Goal: Information Seeking & Learning: Learn about a topic

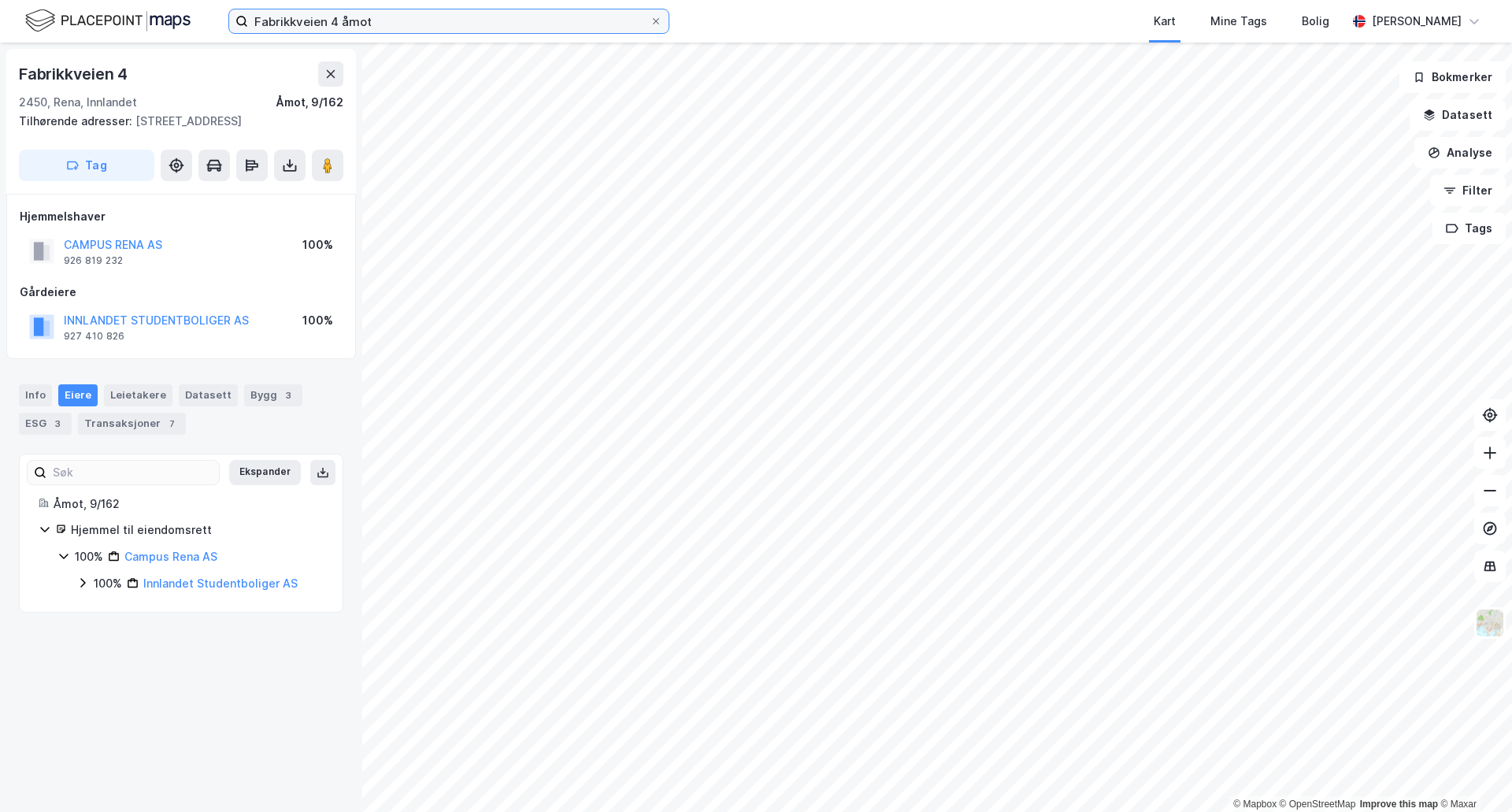
click at [320, 16] on input "Fabrikkveien 4 åmot" at bounding box center [449, 21] width 401 height 24
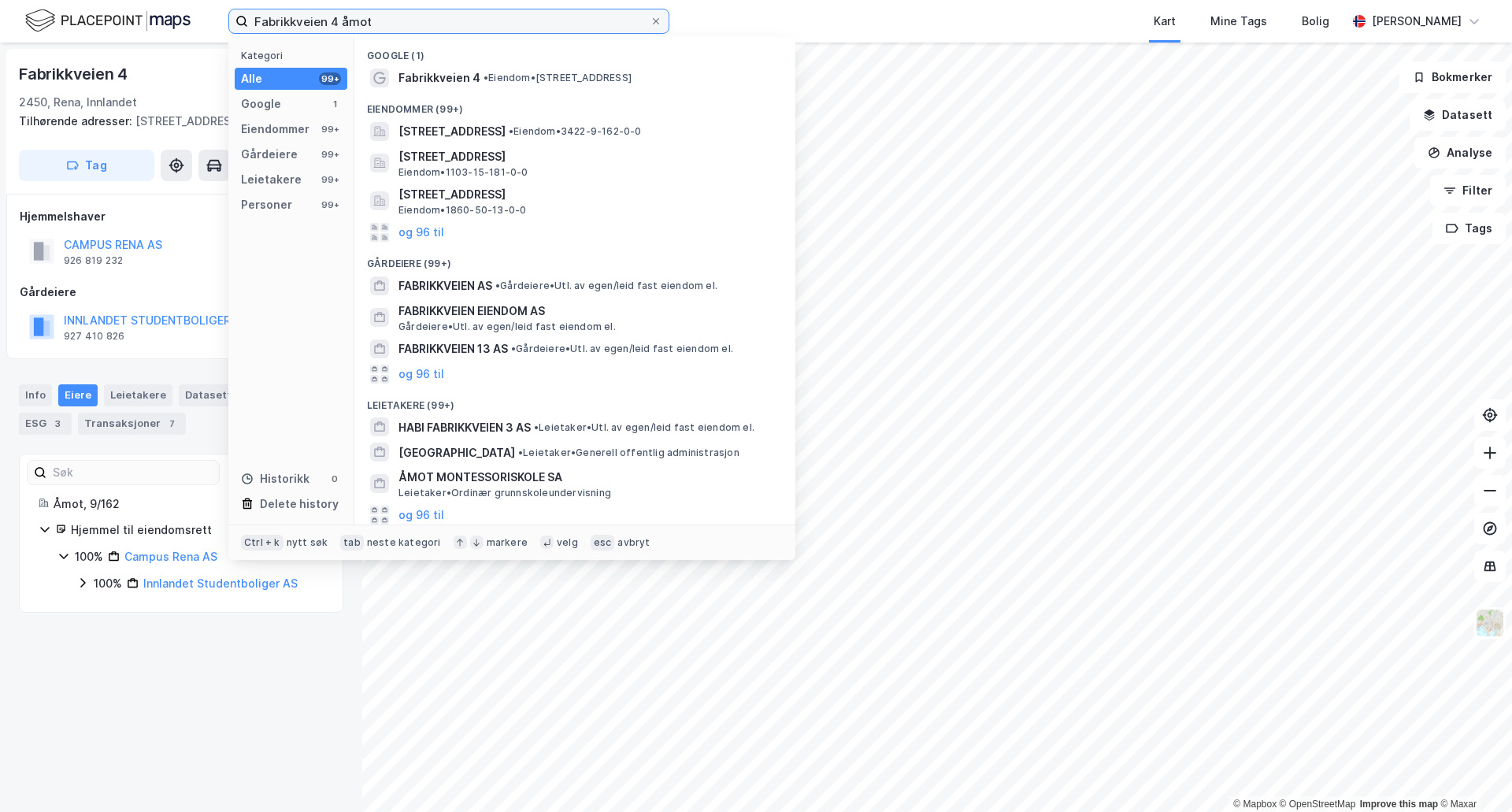
click at [320, 16] on input "Fabrikkveien 4 åmot" at bounding box center [449, 21] width 401 height 24
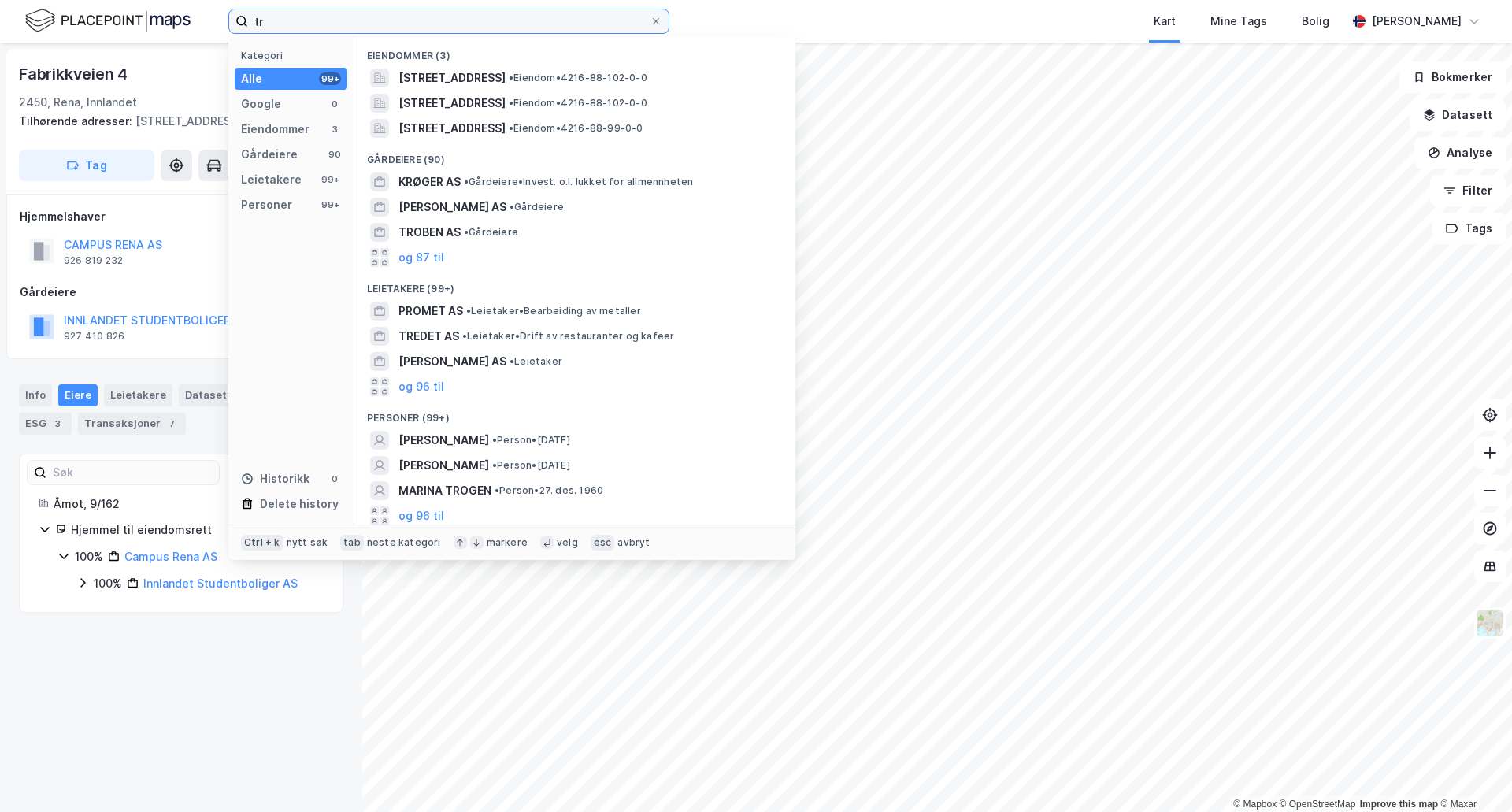
type input "t"
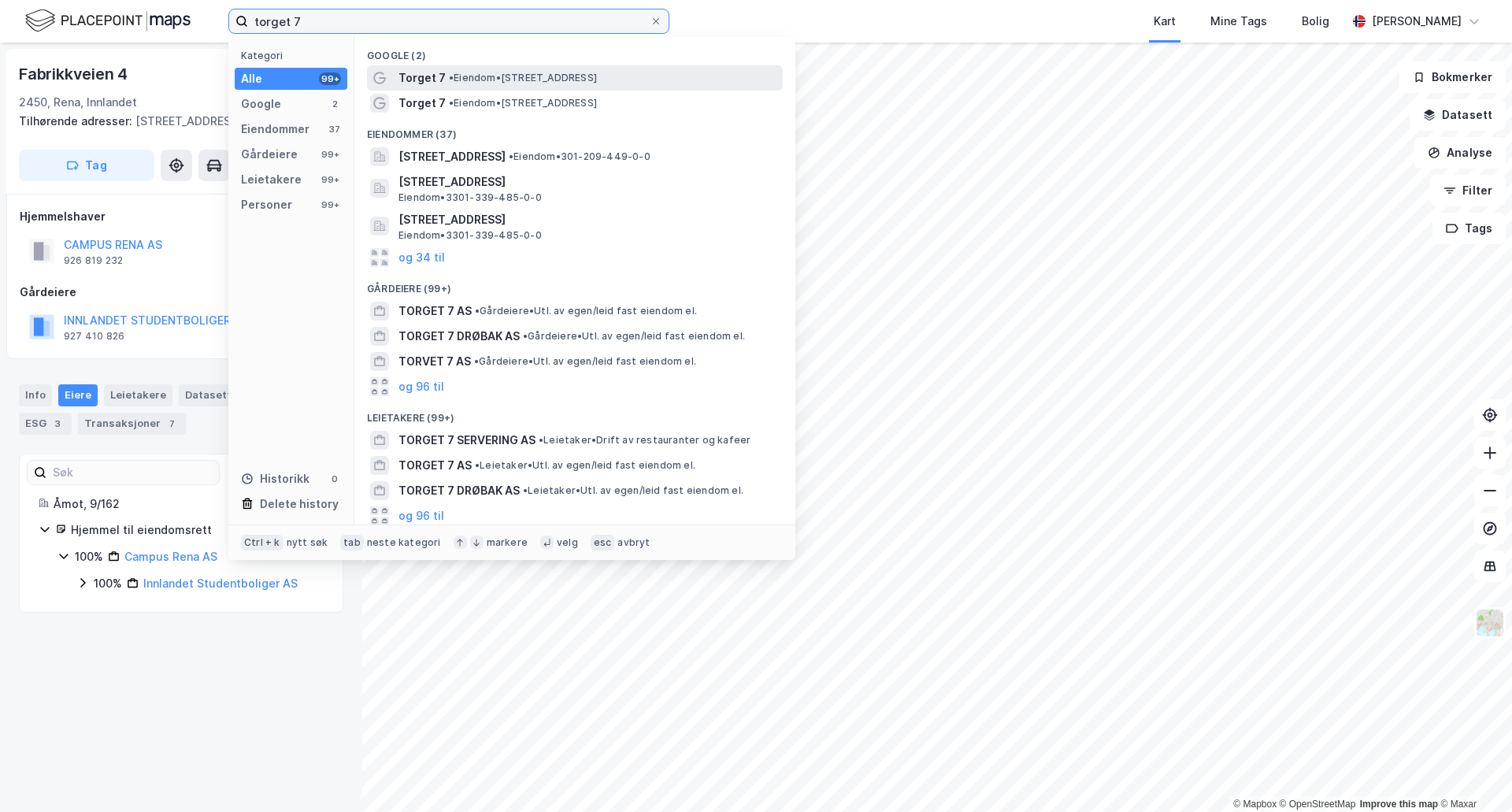
type input "torget 7"
click at [454, 79] on span "•" at bounding box center [452, 78] width 5 height 12
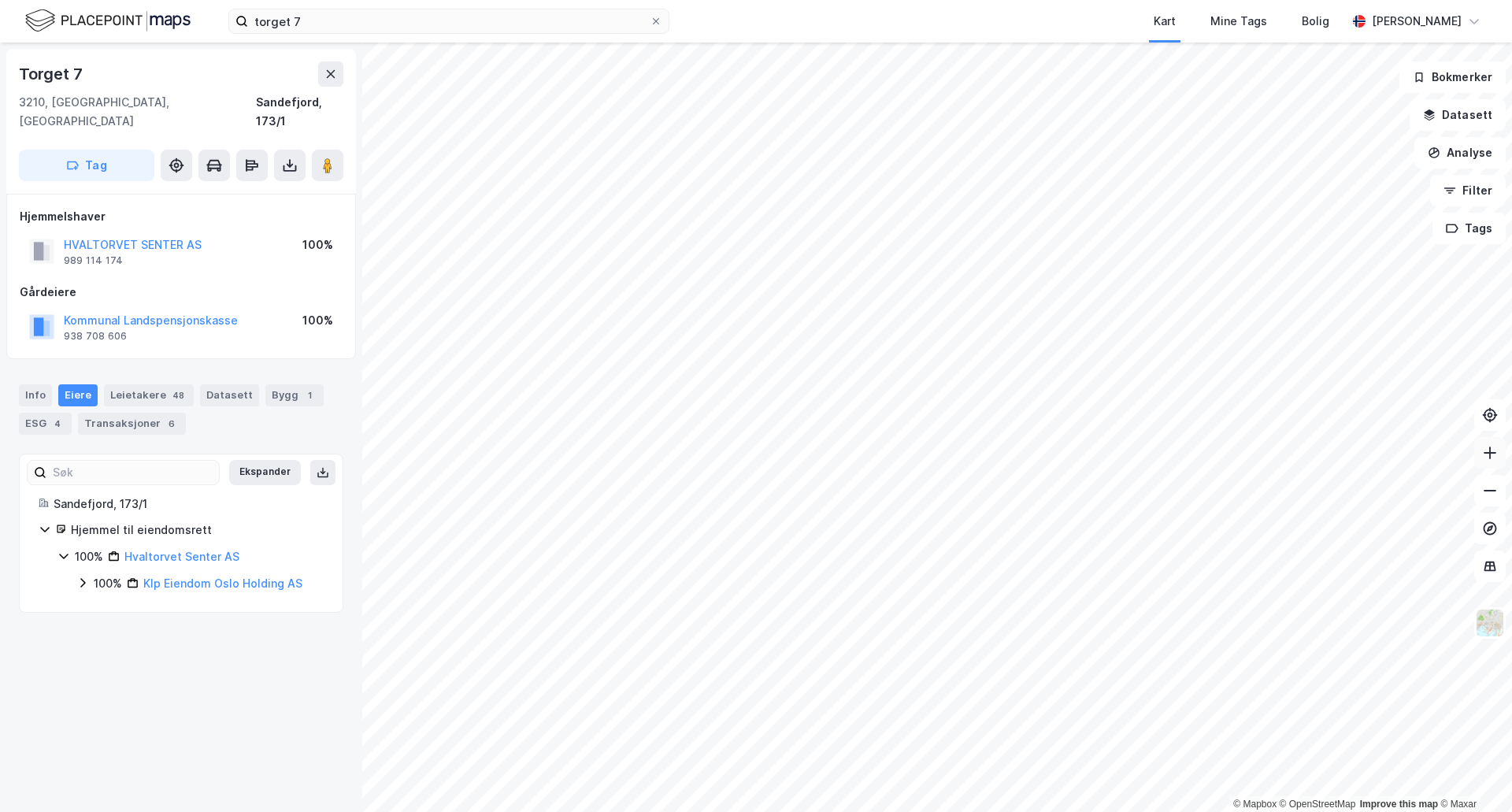
click at [1486, 460] on button at bounding box center [1490, 453] width 32 height 32
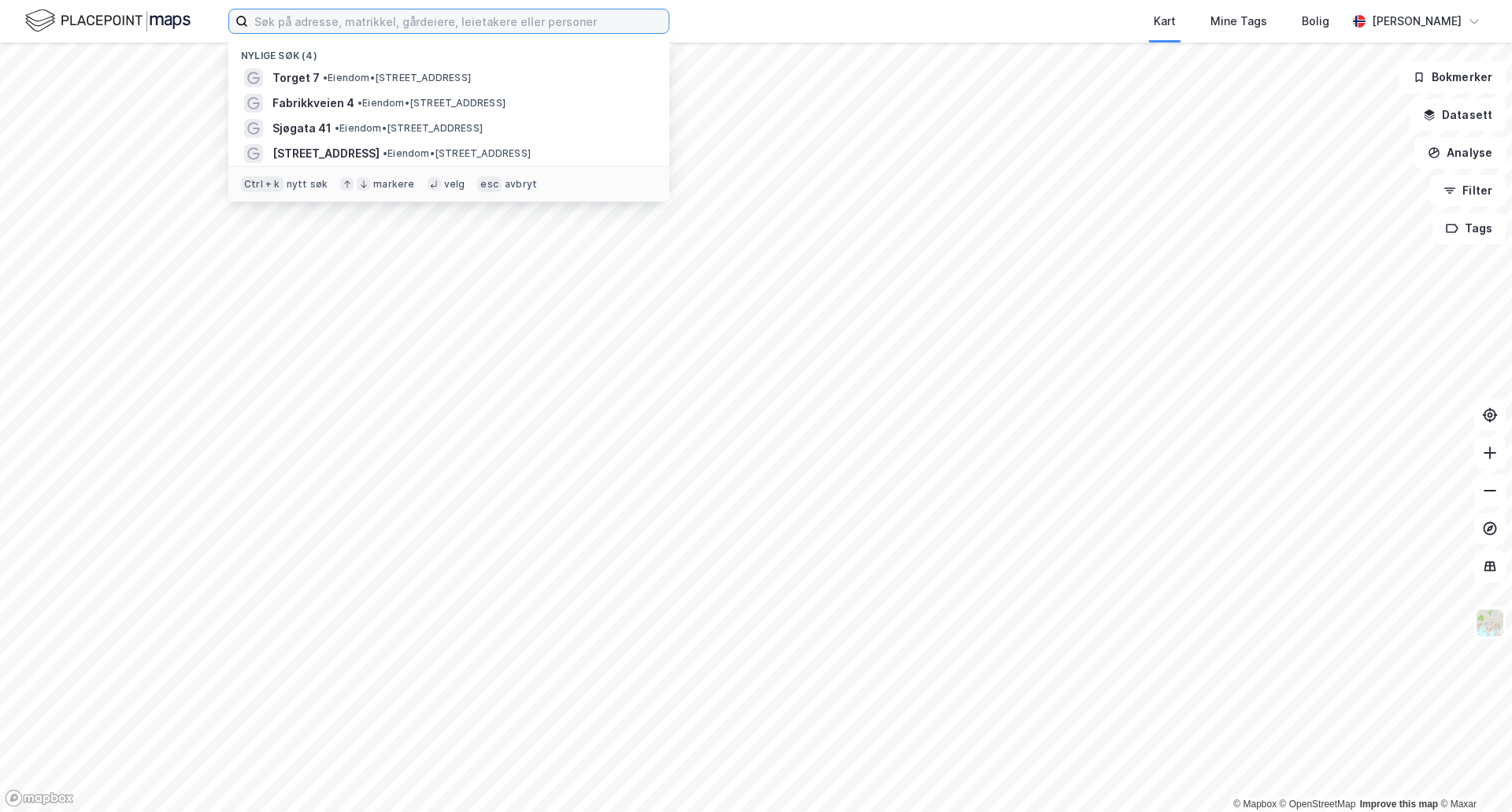
click at [354, 24] on input at bounding box center [458, 21] width 420 height 24
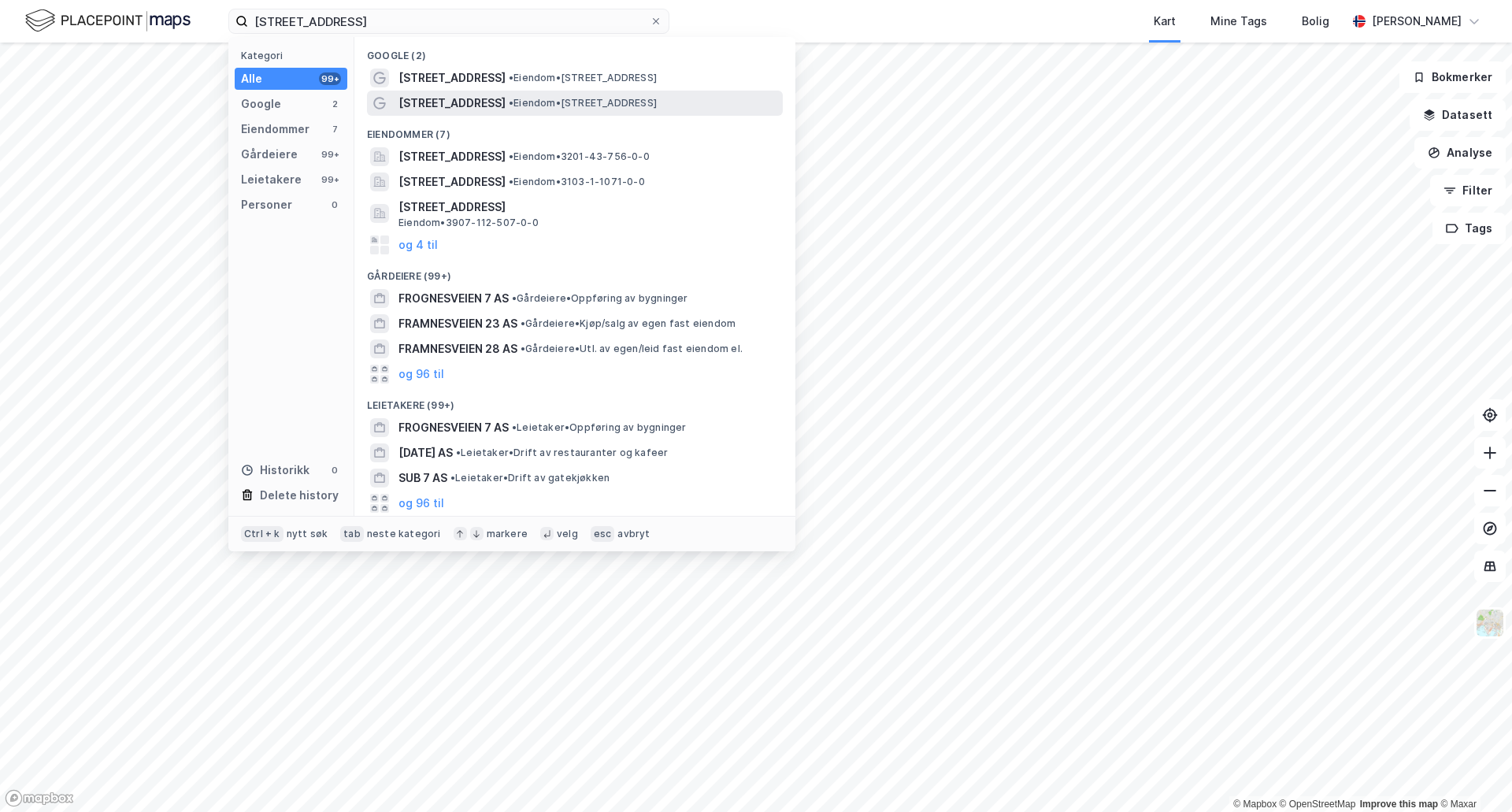
click at [442, 101] on span "[STREET_ADDRESS]" at bounding box center [452, 103] width 107 height 19
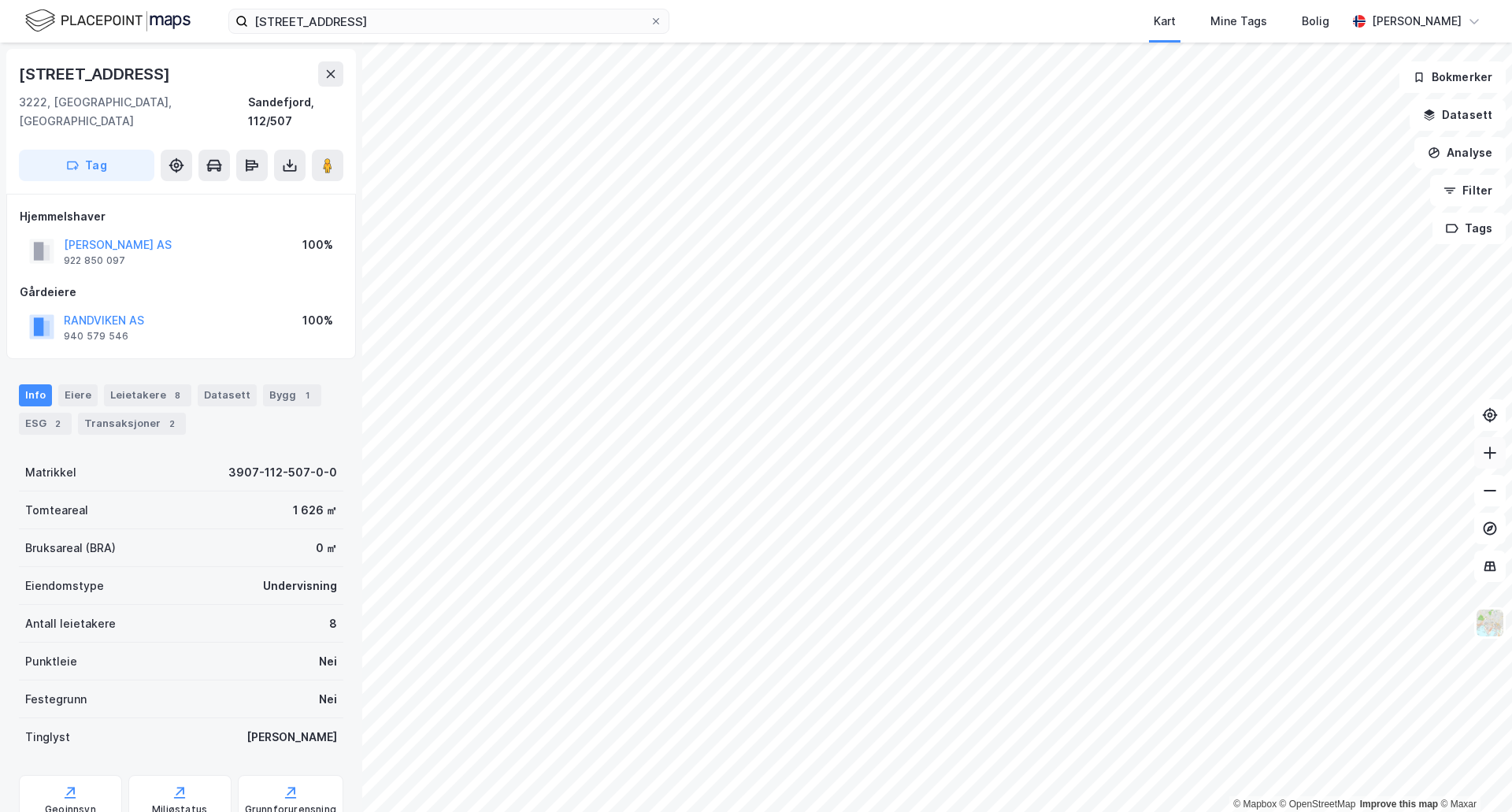
click at [1492, 463] on button at bounding box center [1490, 453] width 32 height 32
click at [1492, 490] on icon at bounding box center [1490, 490] width 13 height 2
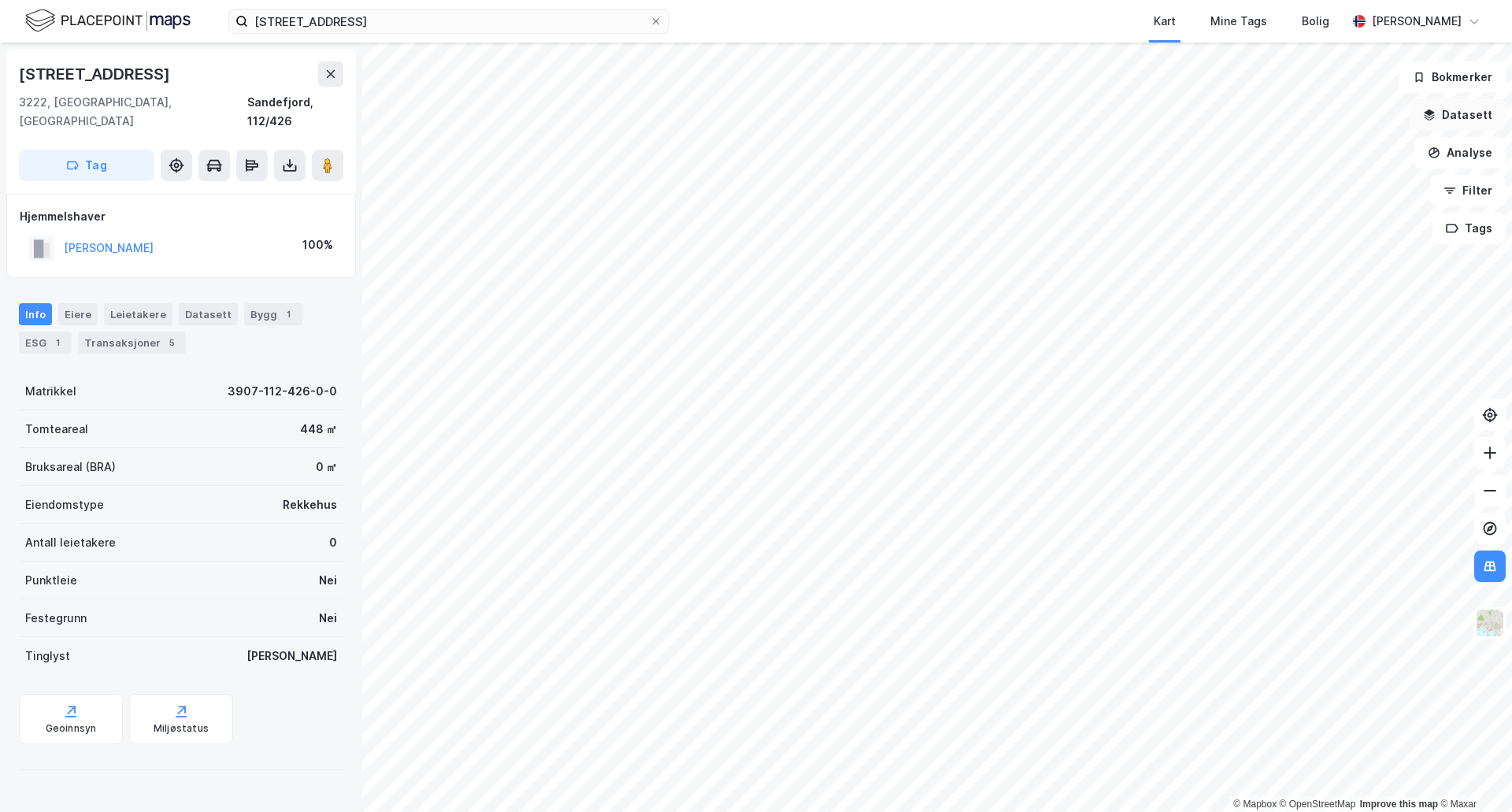
click at [1466, 129] on button "Datasett" at bounding box center [1458, 115] width 96 height 32
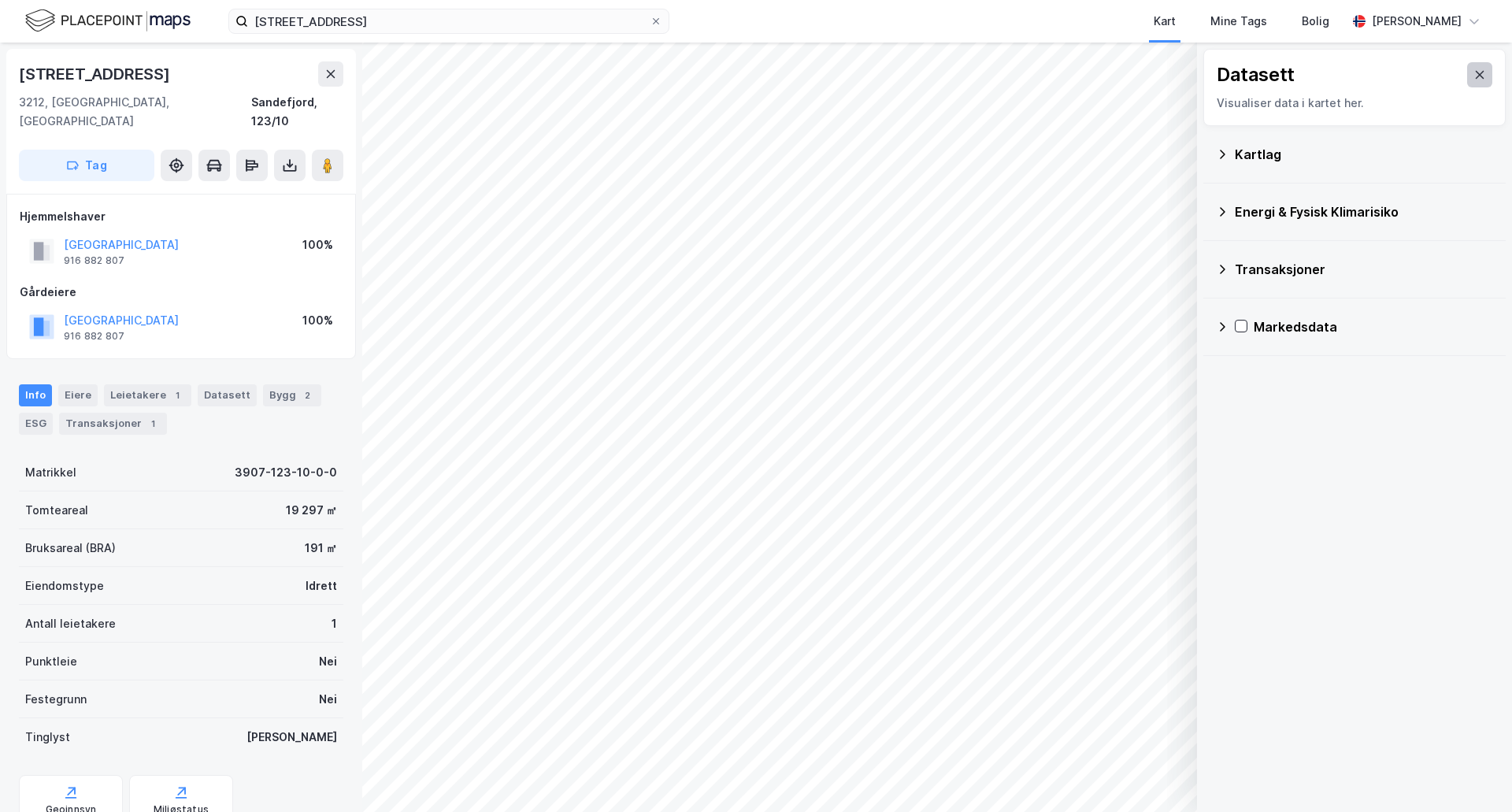
click at [1476, 73] on icon at bounding box center [1480, 75] width 9 height 8
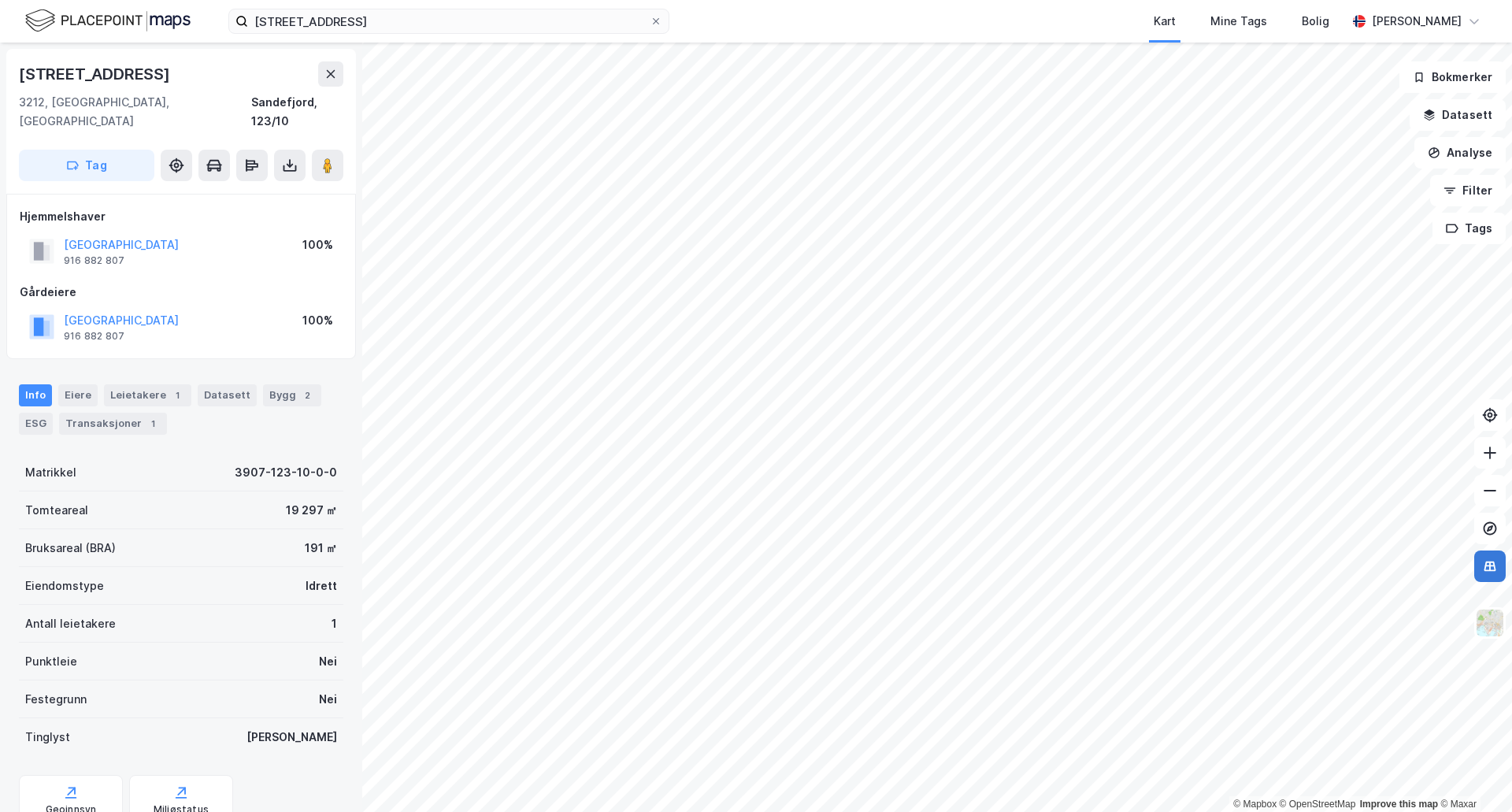
click at [1486, 558] on icon at bounding box center [1491, 566] width 15 height 15
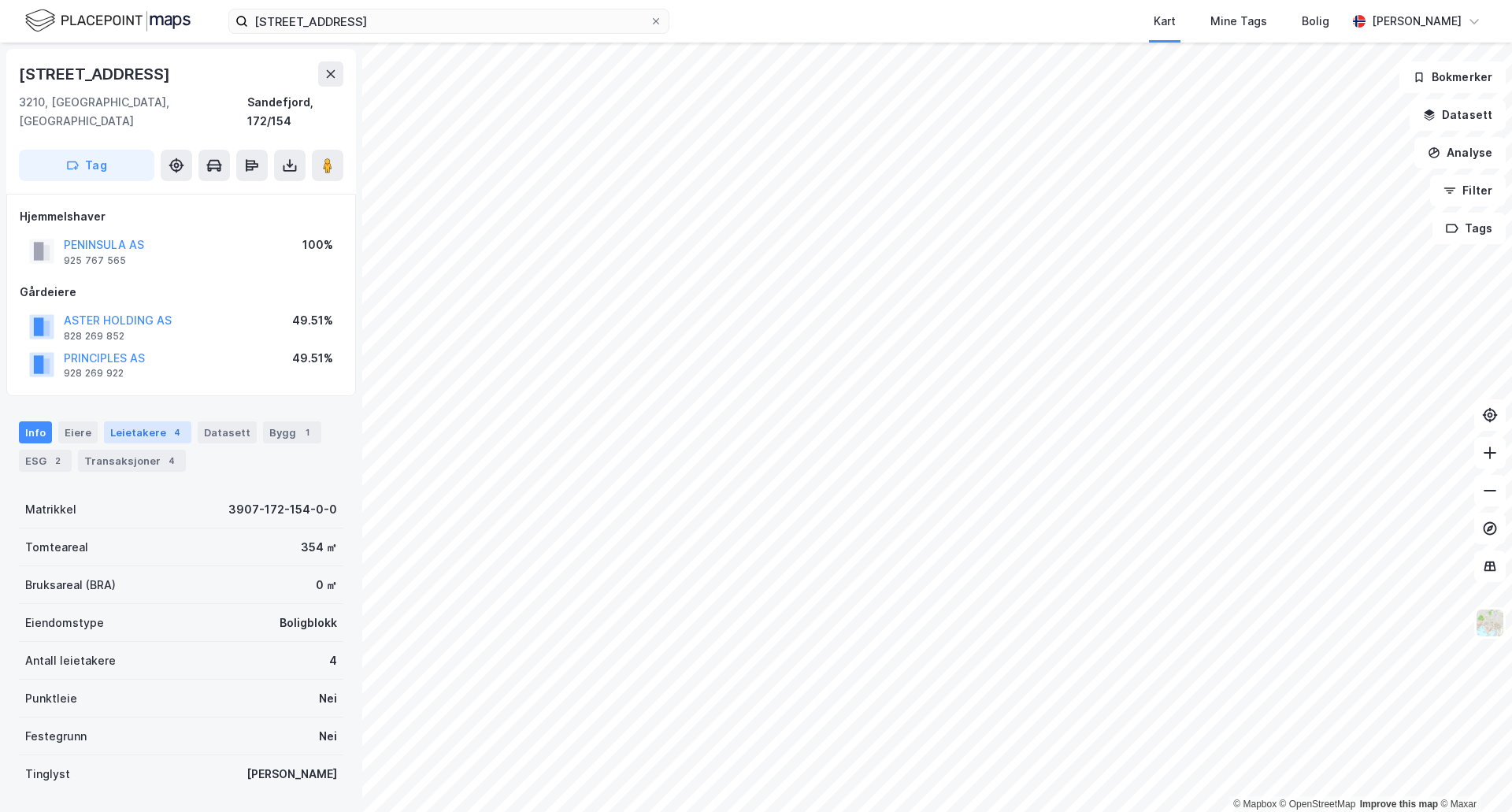
click at [142, 421] on div "Leietakere 4" at bounding box center [148, 432] width 87 height 22
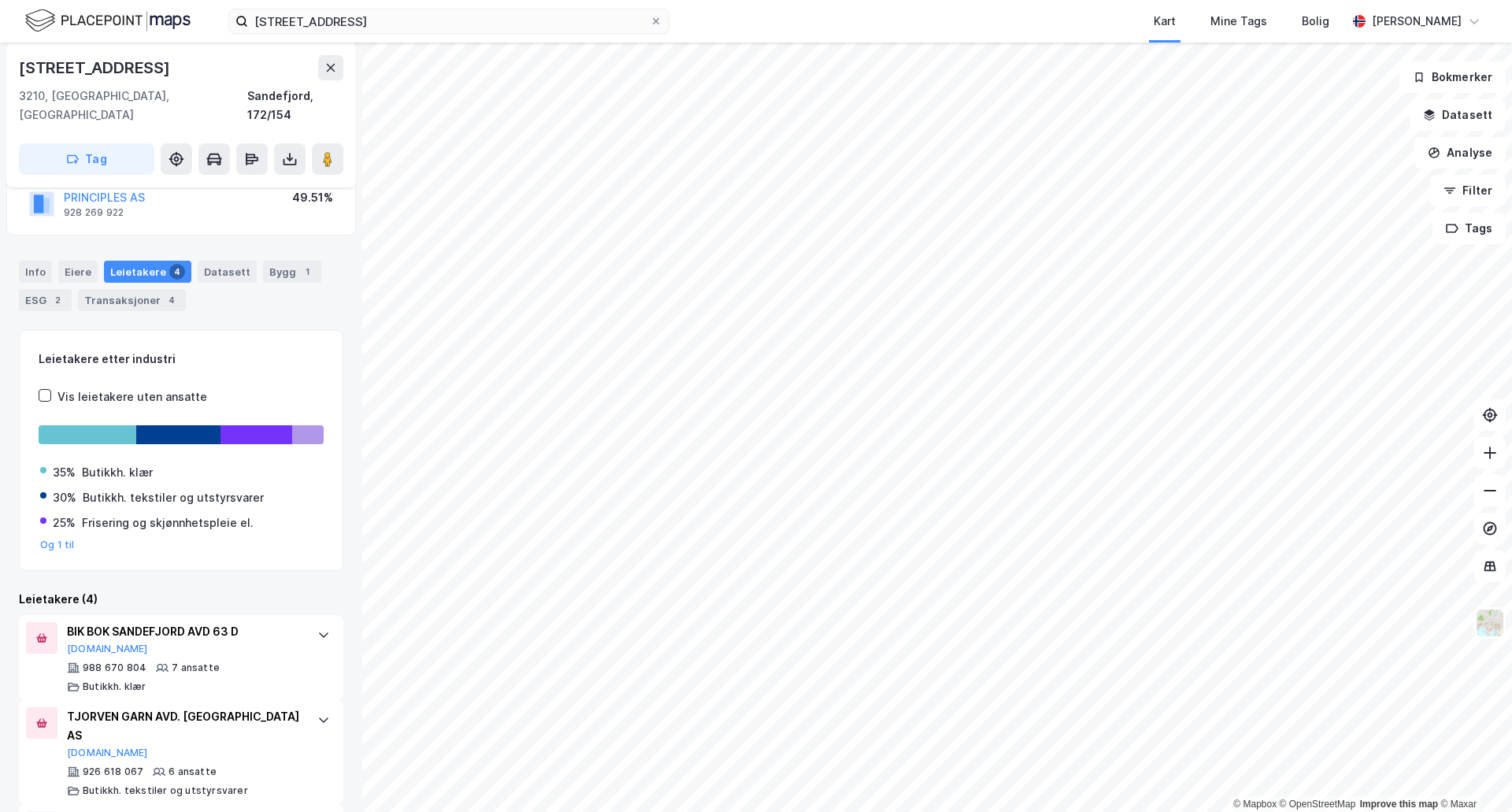
scroll to position [162, 0]
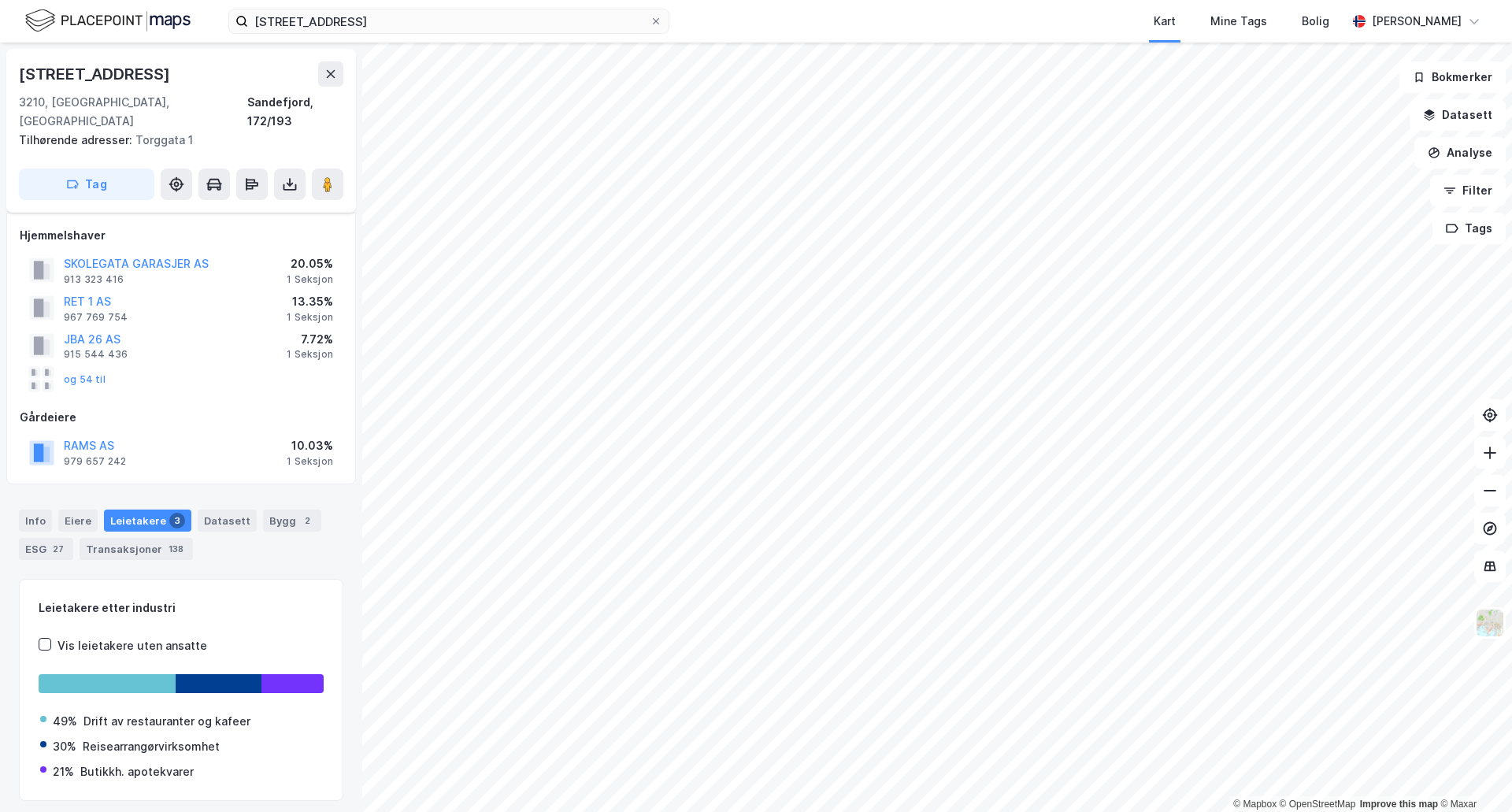
scroll to position [33, 0]
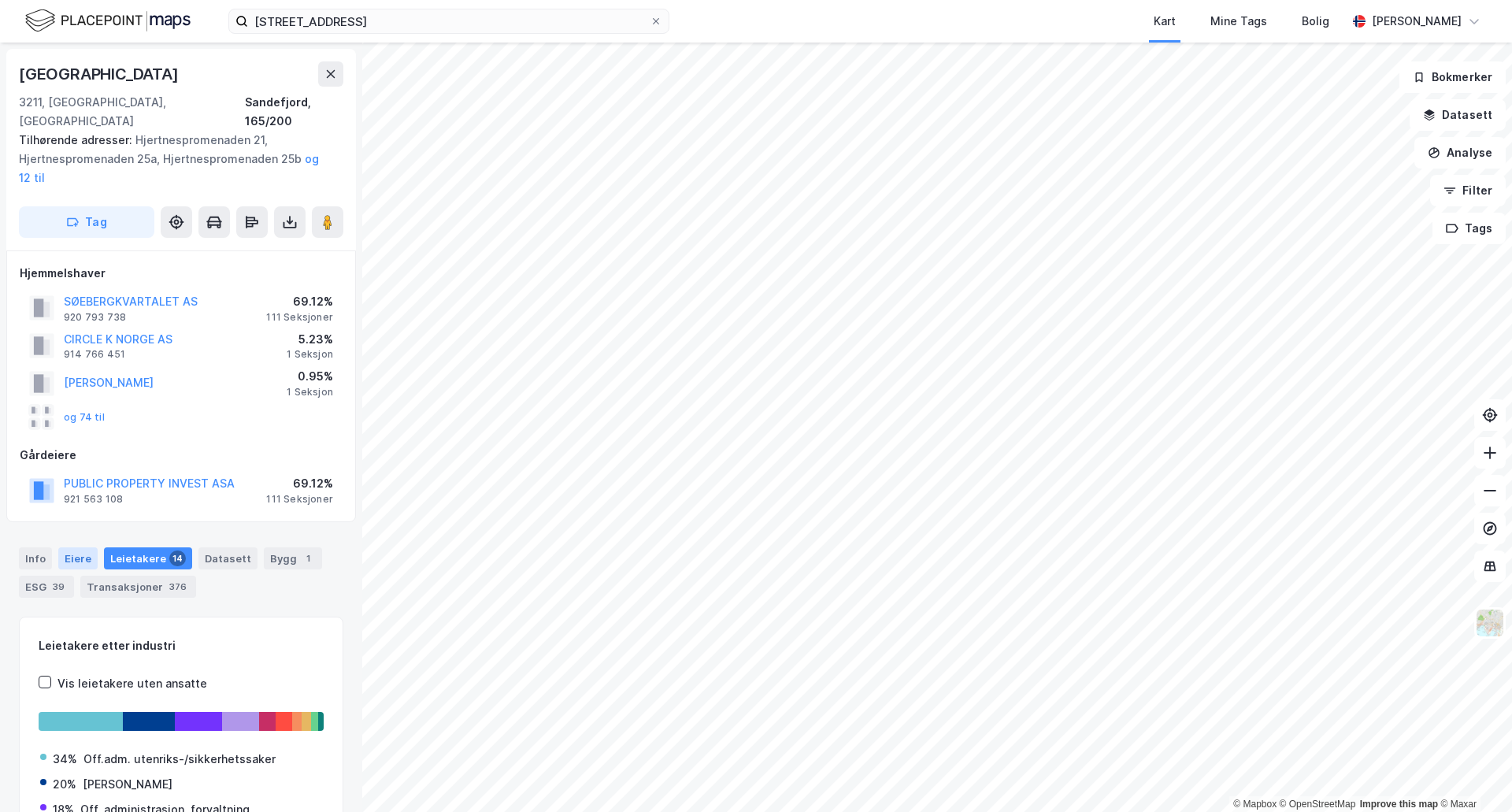
click at [82, 547] on div "Eiere" at bounding box center [78, 558] width 39 height 22
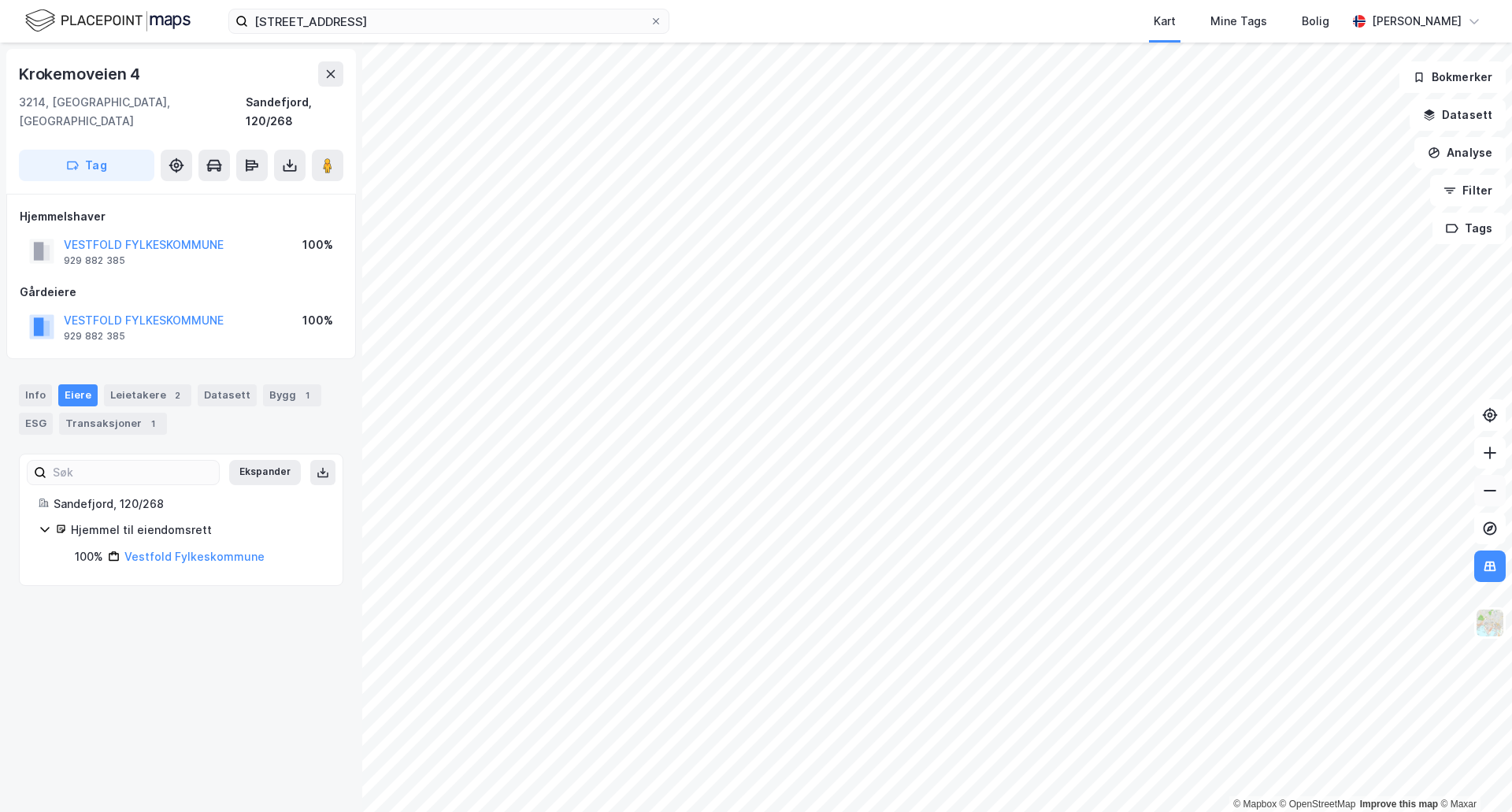
click at [1489, 491] on icon at bounding box center [1491, 490] width 15 height 15
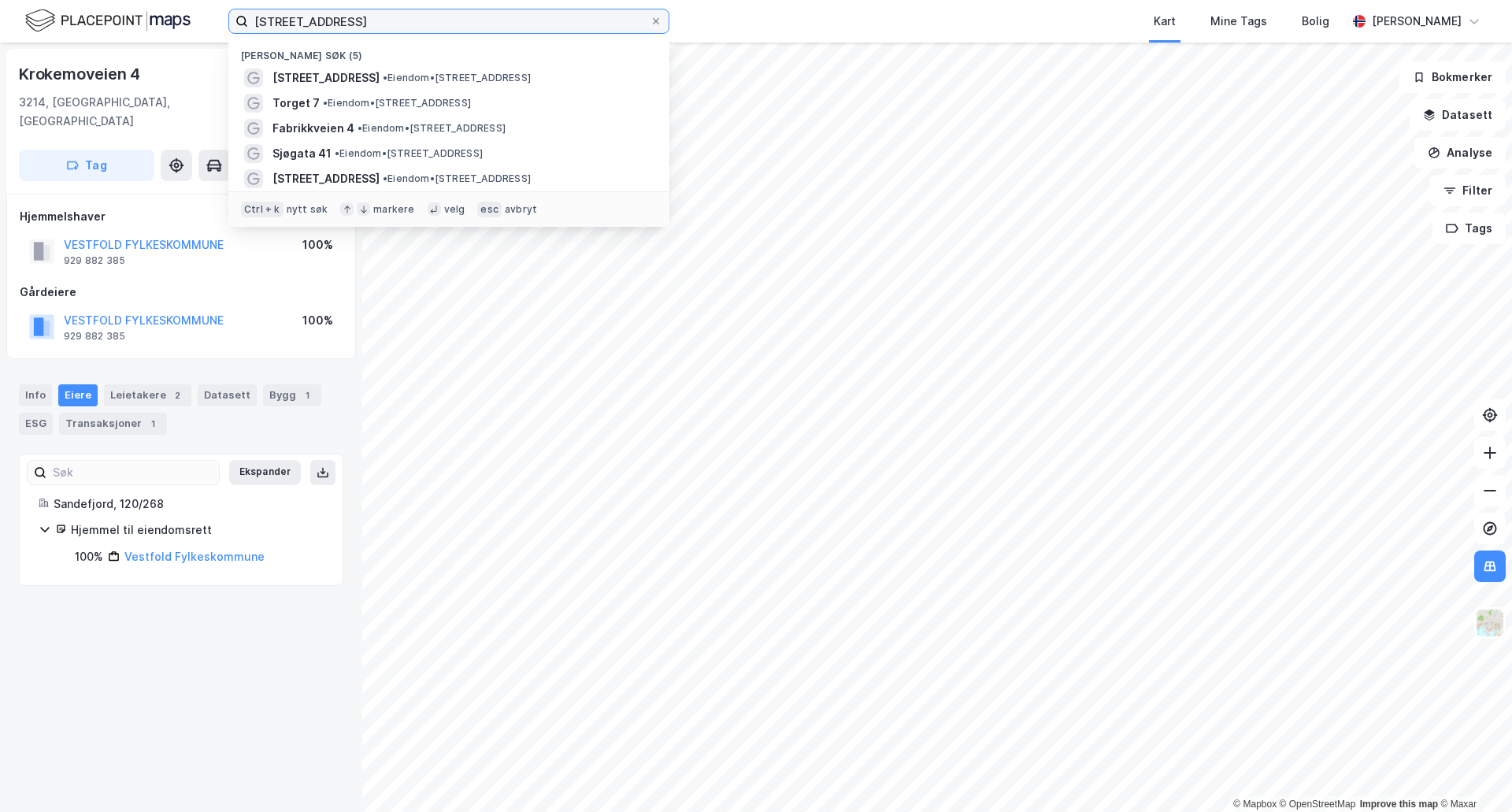
click at [365, 27] on input "[STREET_ADDRESS]" at bounding box center [449, 21] width 401 height 24
paste input "[STREET_ADDRESS]"
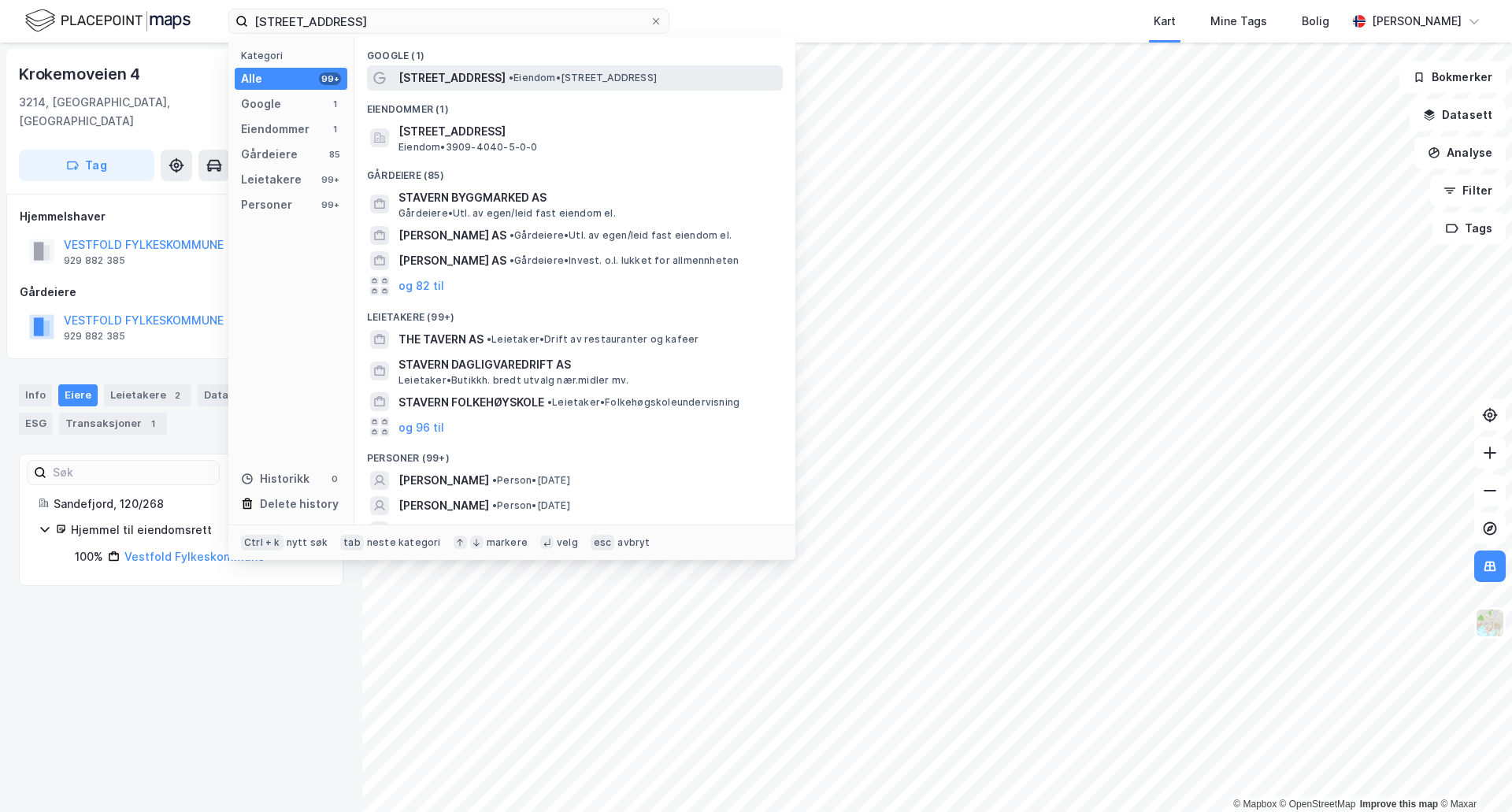
click at [427, 72] on span "[STREET_ADDRESS]" at bounding box center [452, 78] width 107 height 19
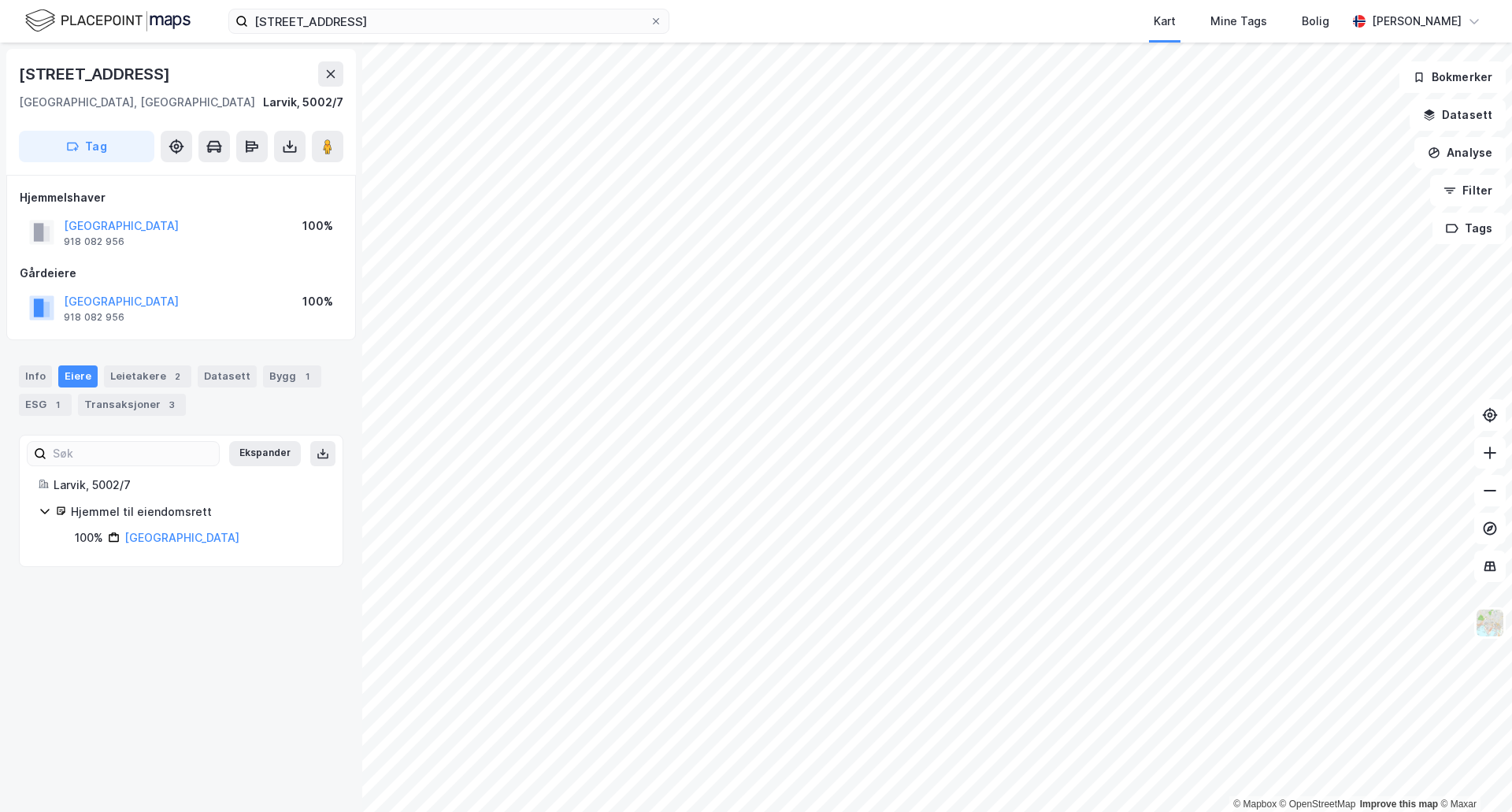
click at [304, 8] on div "[STREET_ADDRESS][GEOGRAPHIC_DATA] Tags Bolig [PERSON_NAME]" at bounding box center [756, 21] width 1512 height 43
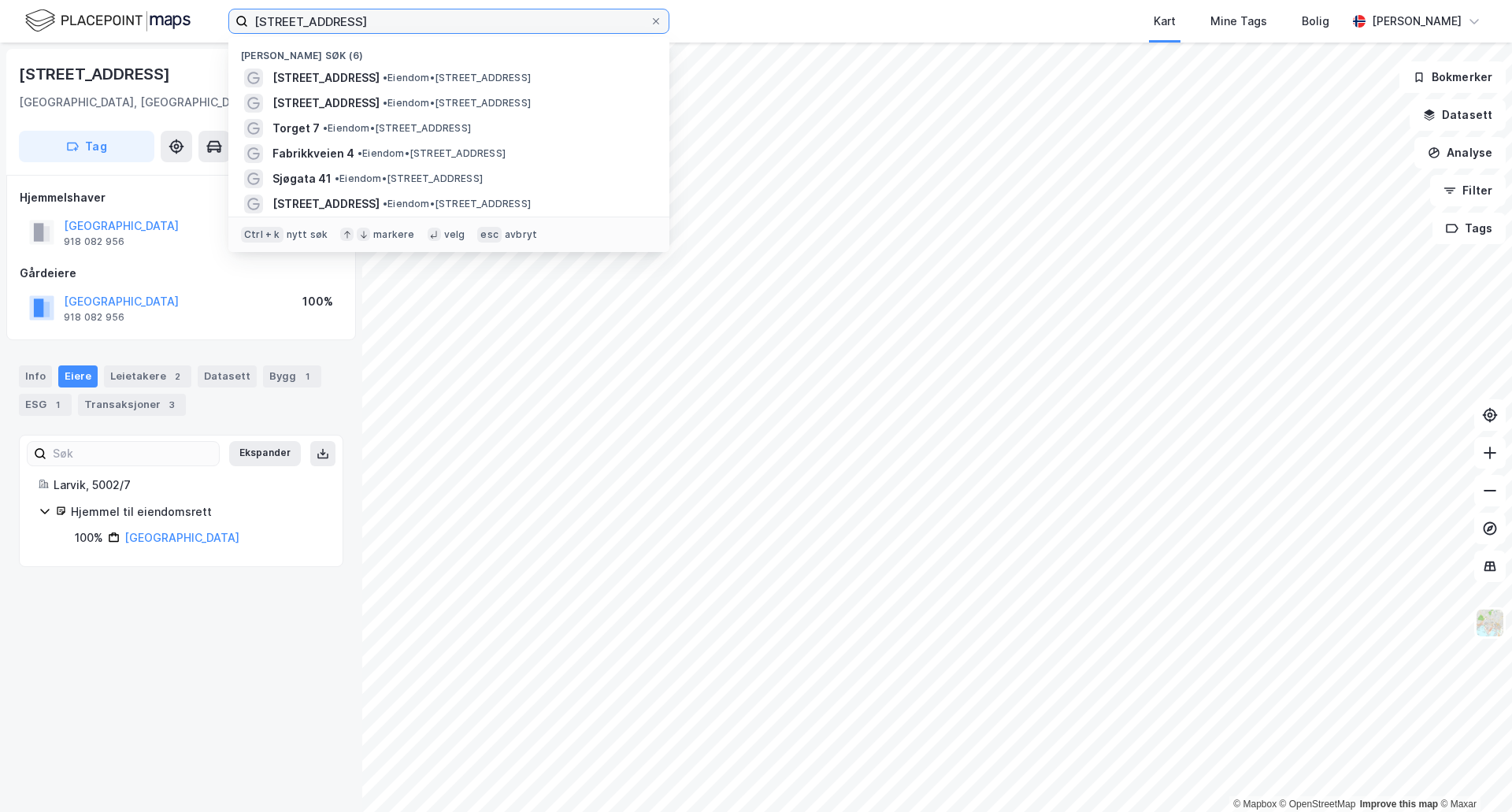
click at [303, 15] on input "[STREET_ADDRESS]" at bounding box center [449, 21] width 401 height 24
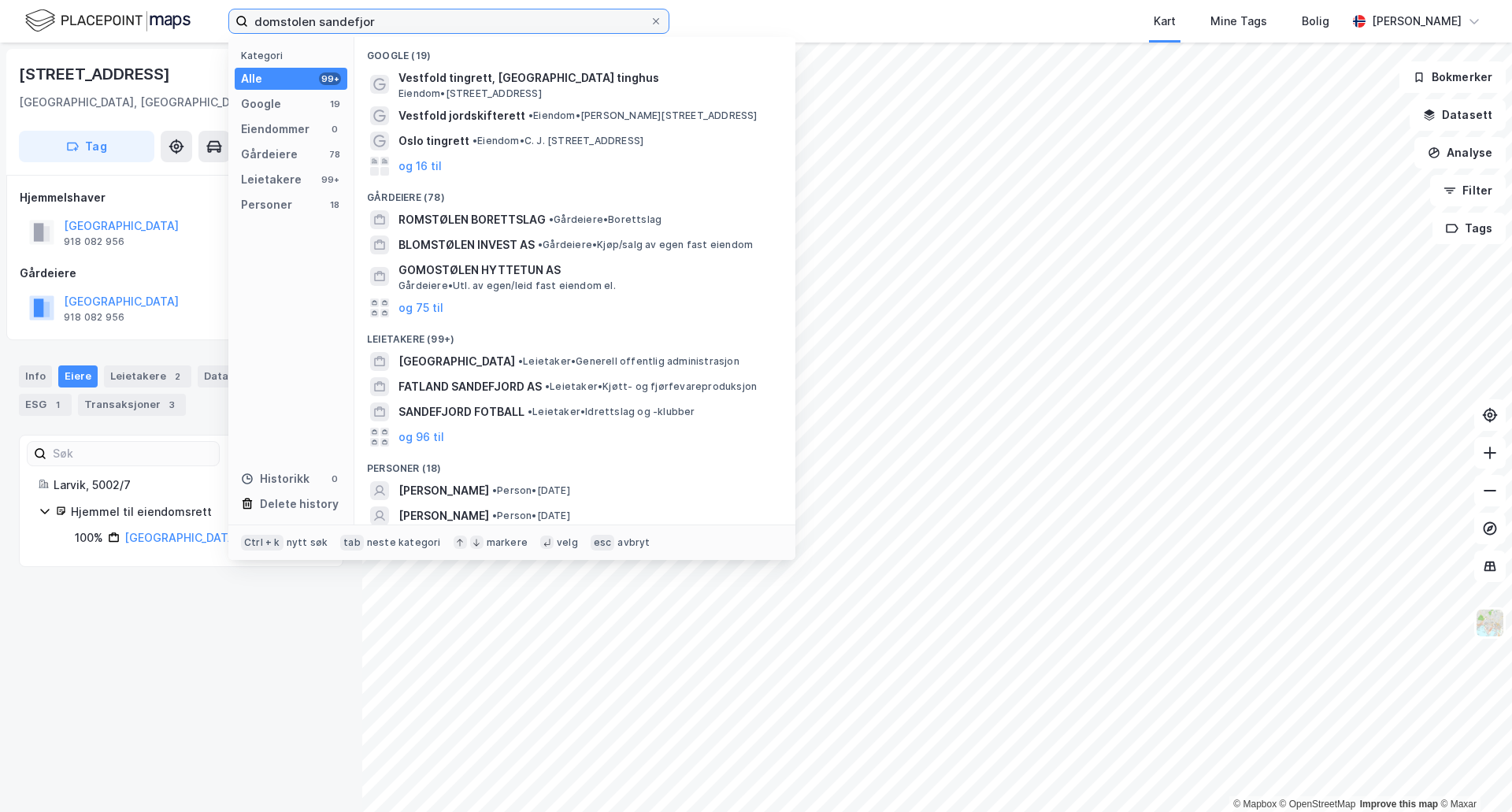
type input "domstolen sandefjor"
click at [397, 24] on input "domstolen sandefjor" at bounding box center [449, 21] width 401 height 24
paste input "[STREET_ADDRESS]"
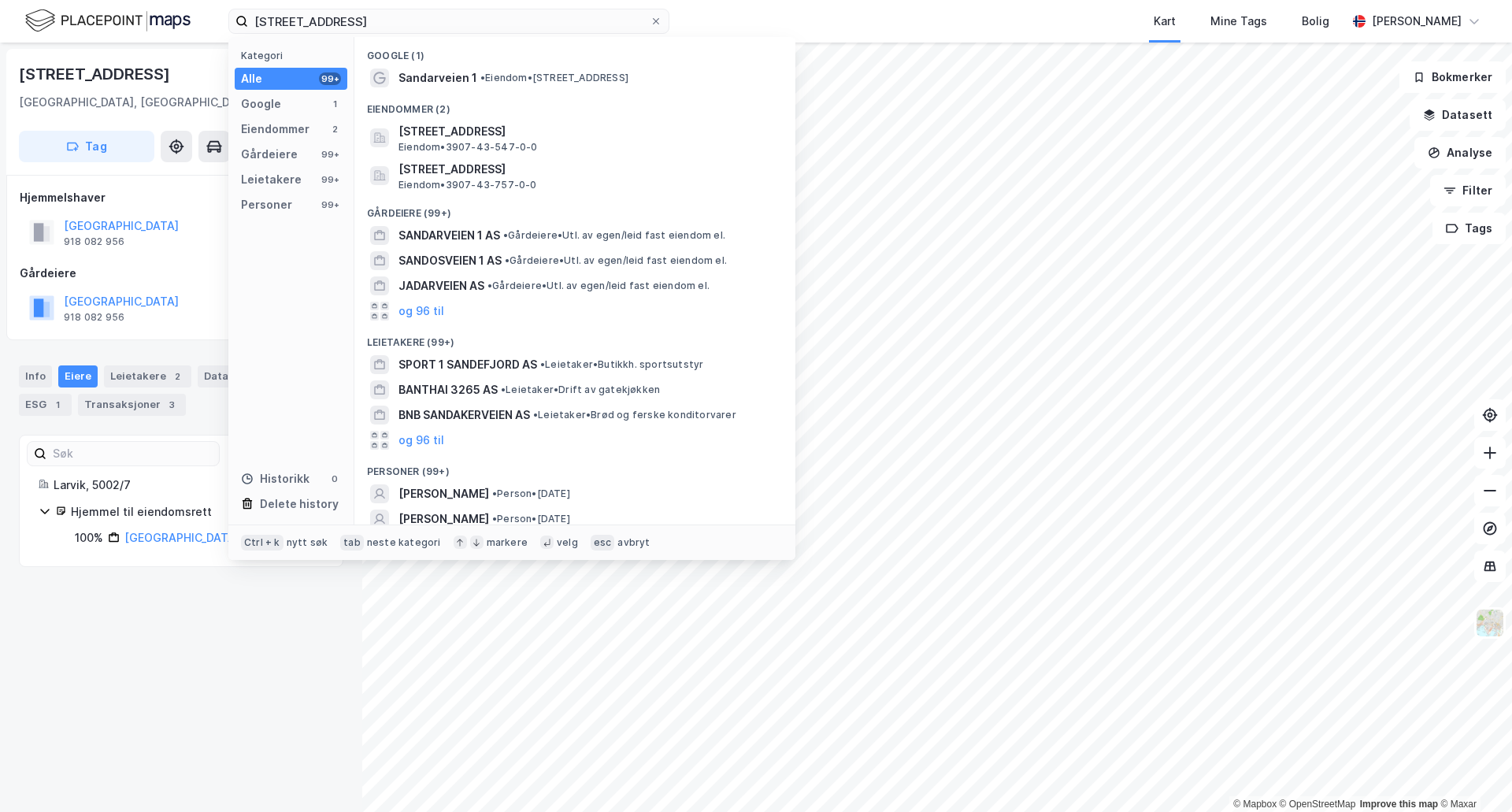
click at [448, 75] on span "Sandarveien 1" at bounding box center [438, 78] width 79 height 19
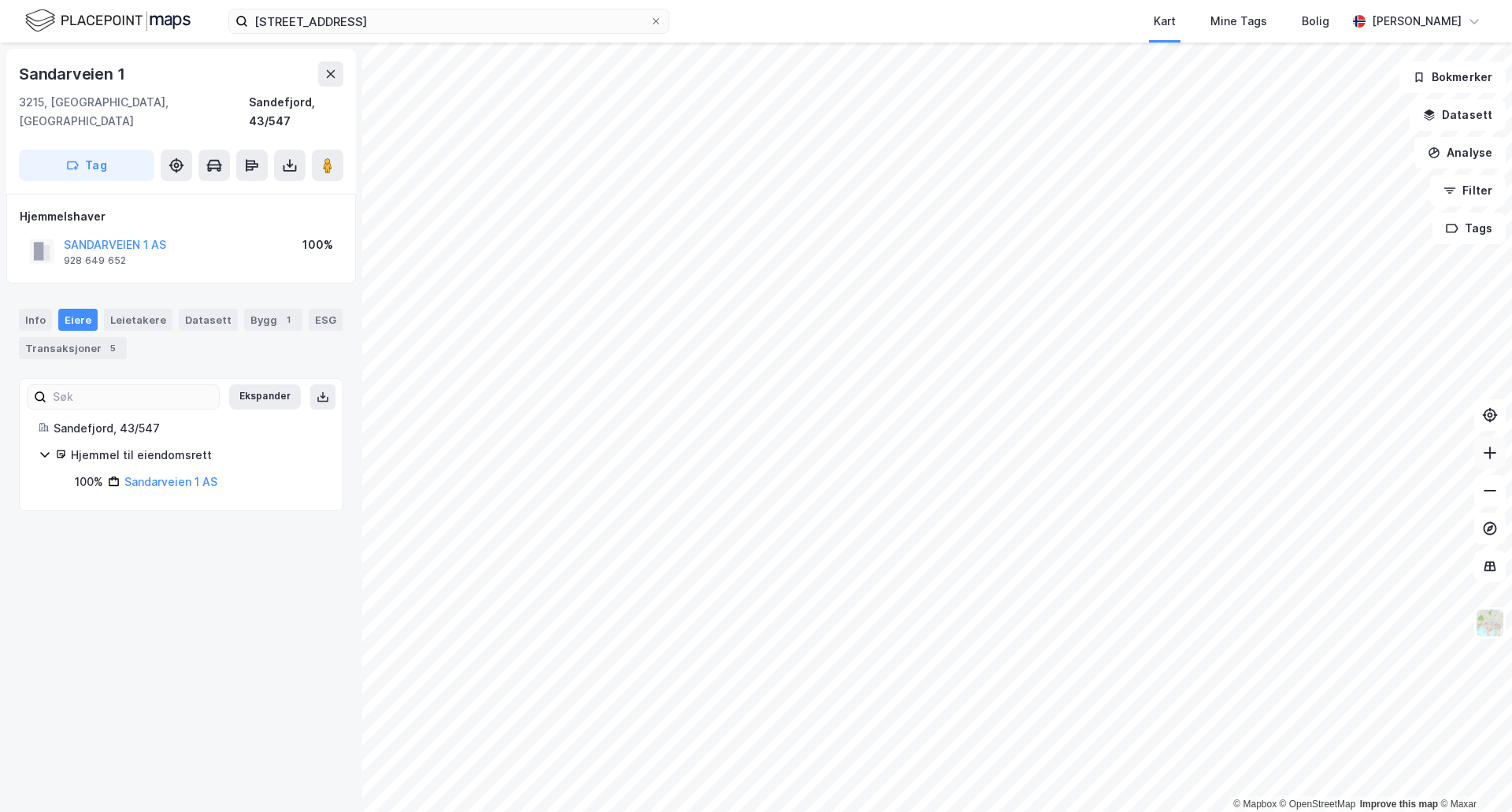
click at [1486, 459] on icon at bounding box center [1491, 453] width 15 height 15
click at [143, 309] on div "Leietakere" at bounding box center [138, 320] width 69 height 22
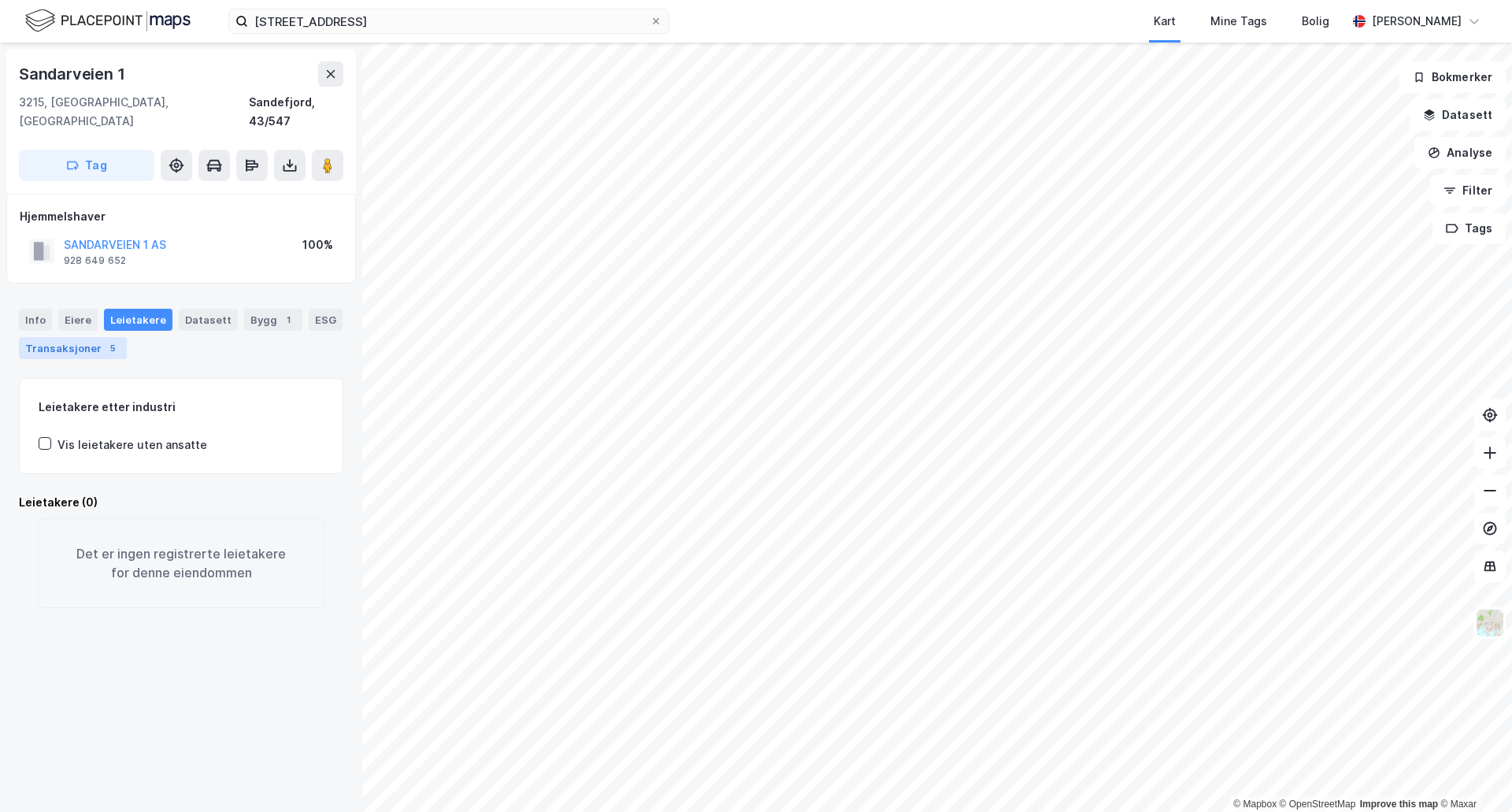
click at [100, 337] on div "Transaksjoner 5" at bounding box center [73, 348] width 108 height 22
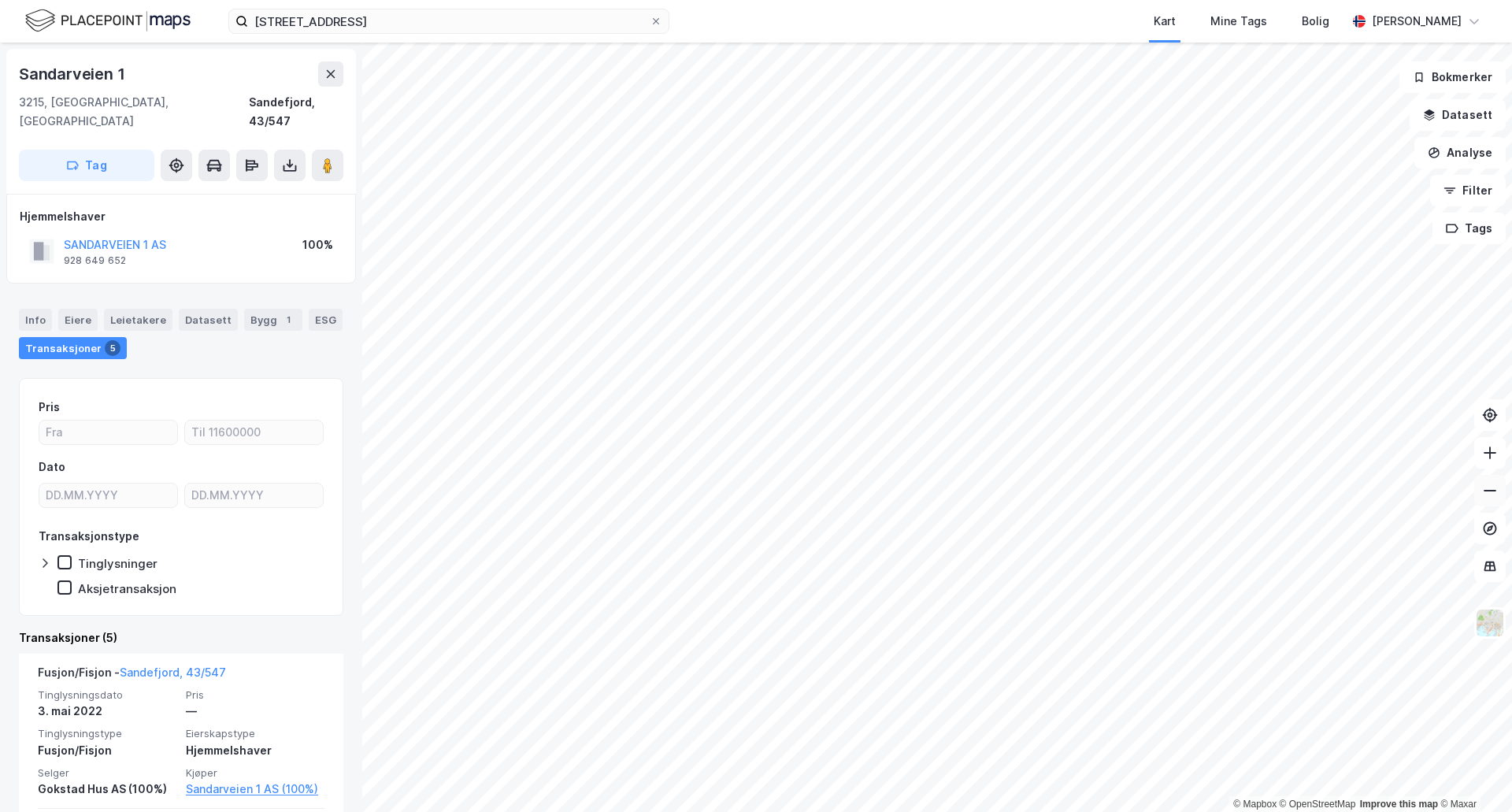
click at [1497, 502] on button at bounding box center [1490, 490] width 32 height 32
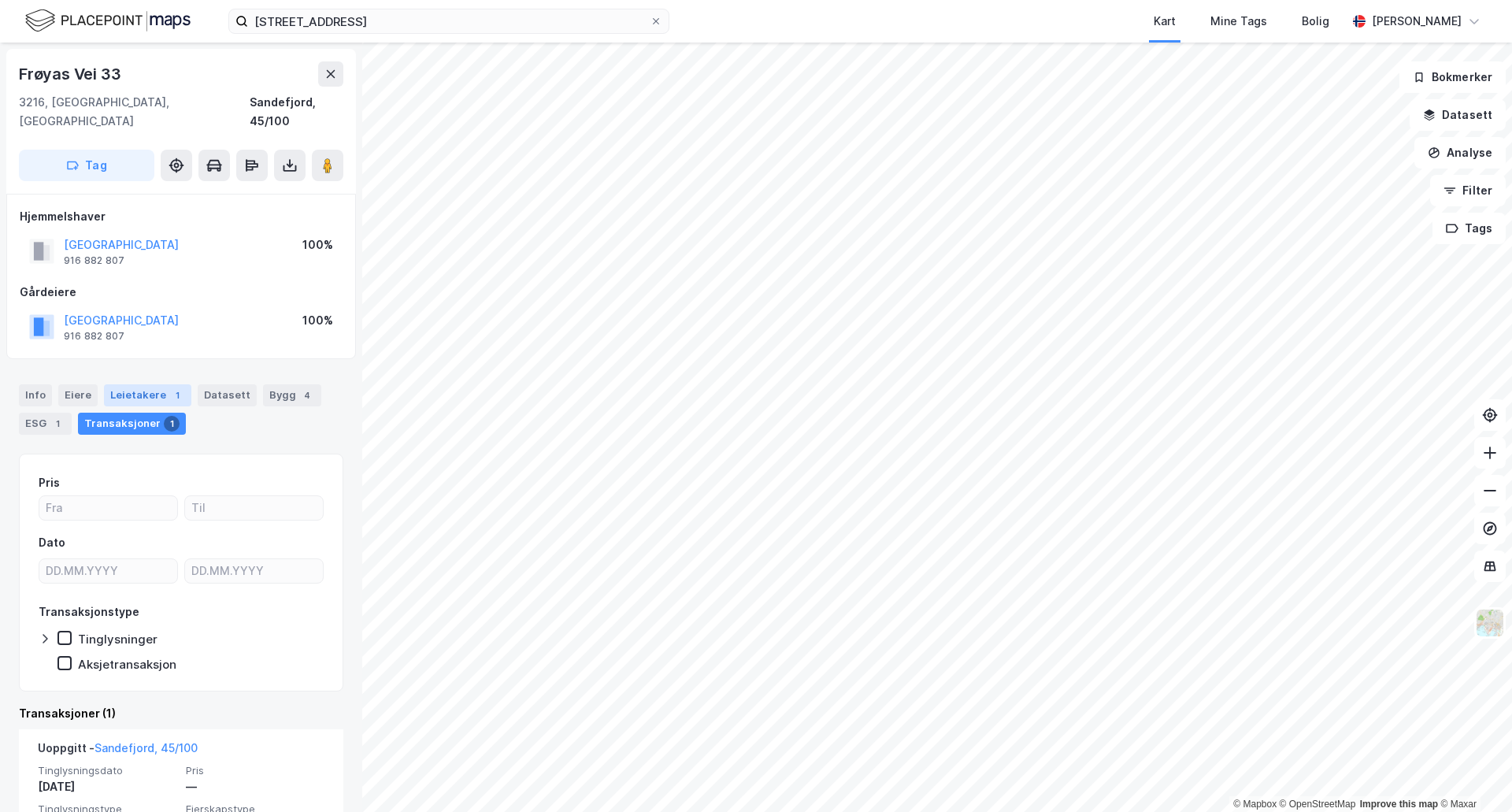
click at [150, 384] on div "Leietakere 1" at bounding box center [148, 395] width 87 height 22
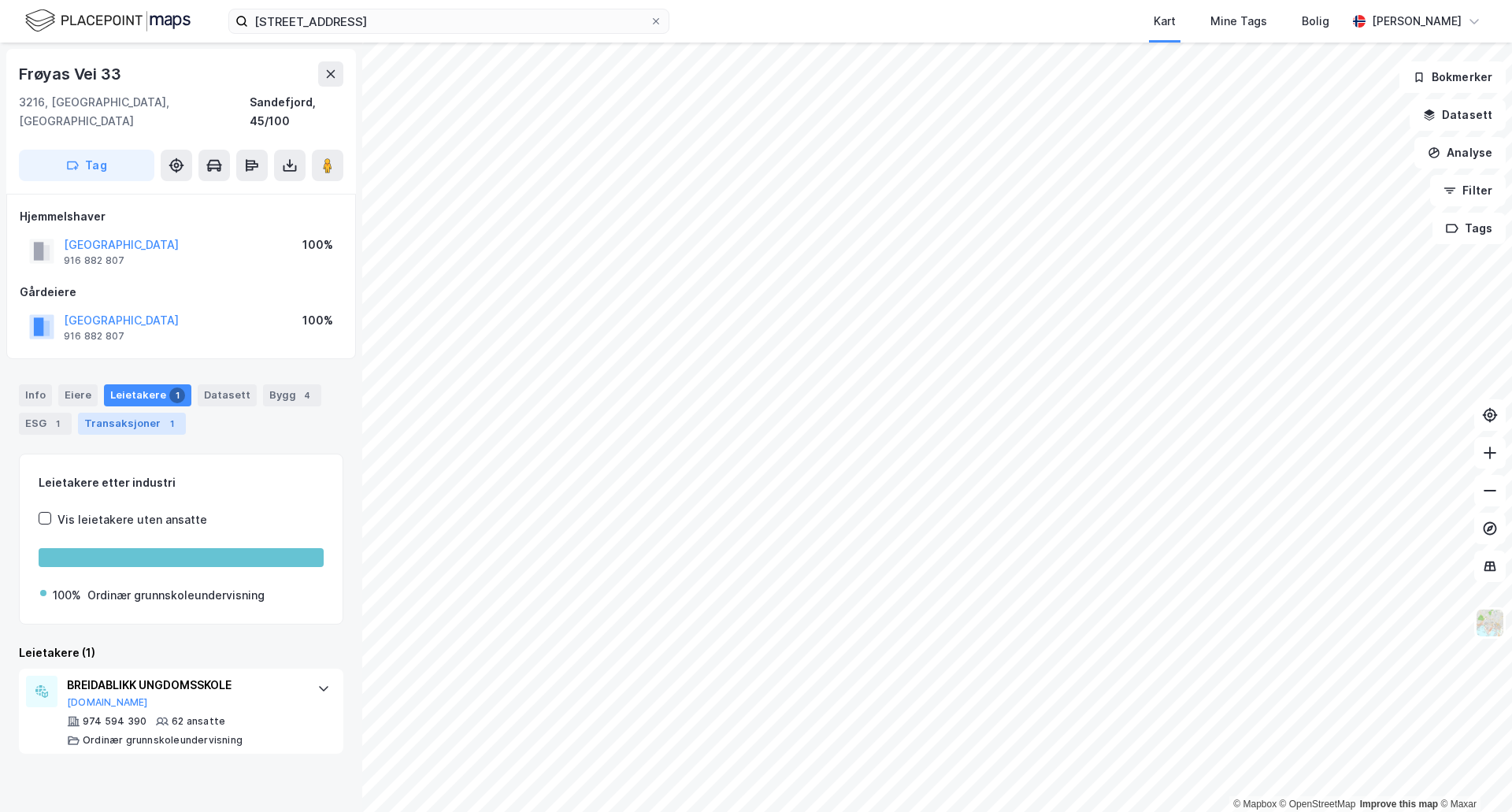
click at [148, 412] on div "Transaksjoner 1" at bounding box center [132, 424] width 108 height 22
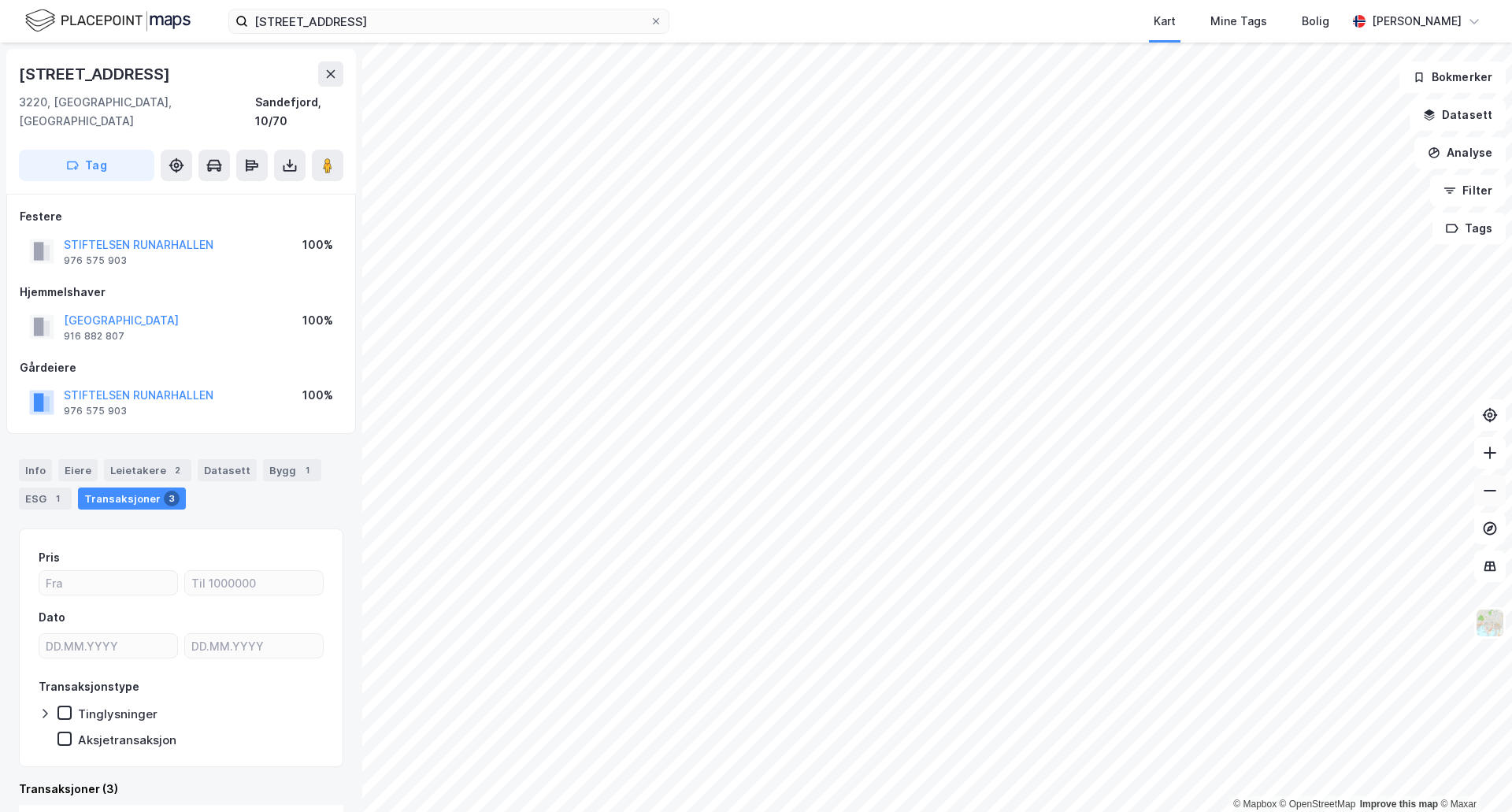
click at [1497, 505] on button at bounding box center [1490, 490] width 32 height 32
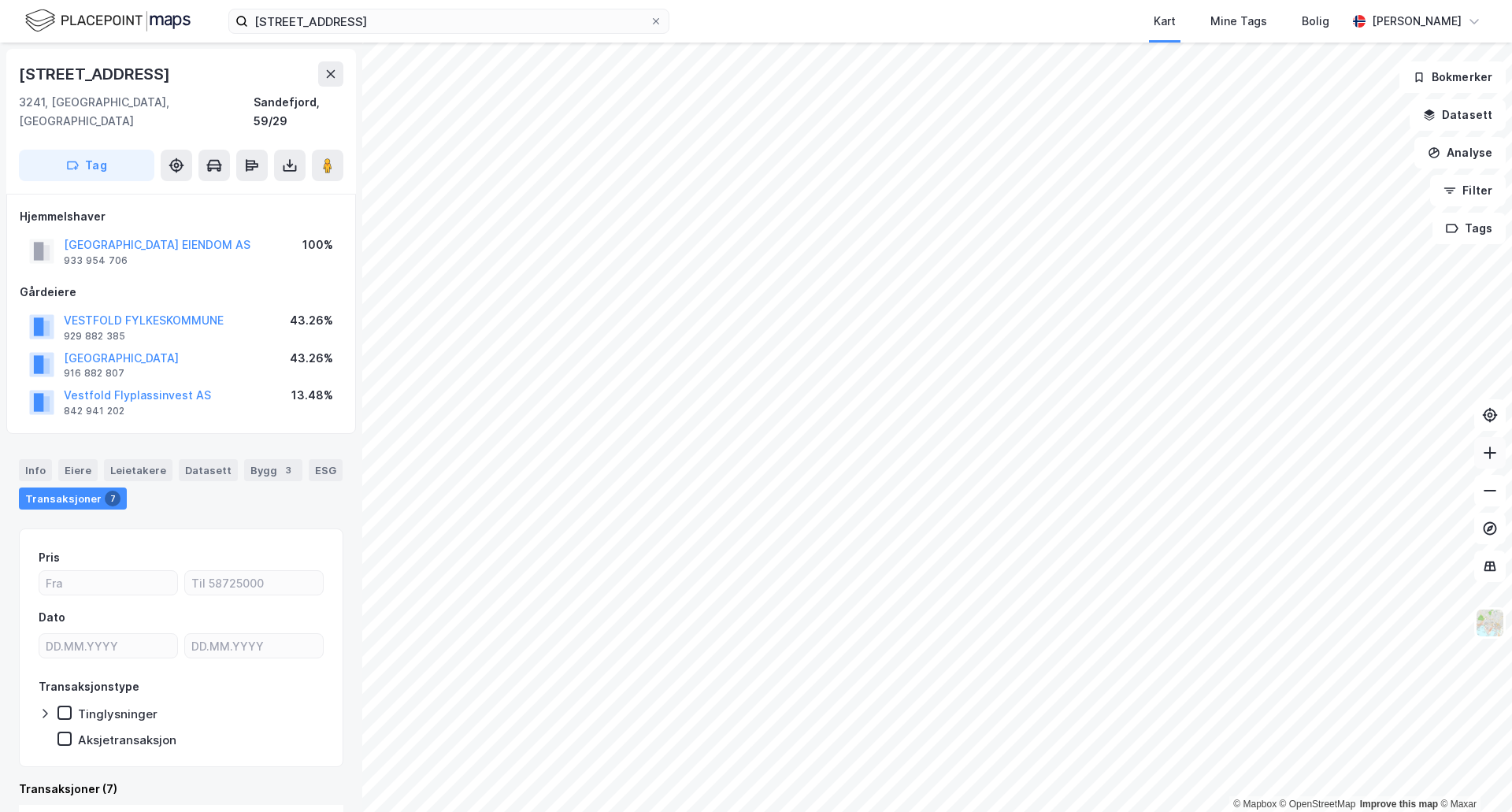
click at [1489, 458] on icon at bounding box center [1491, 453] width 15 height 15
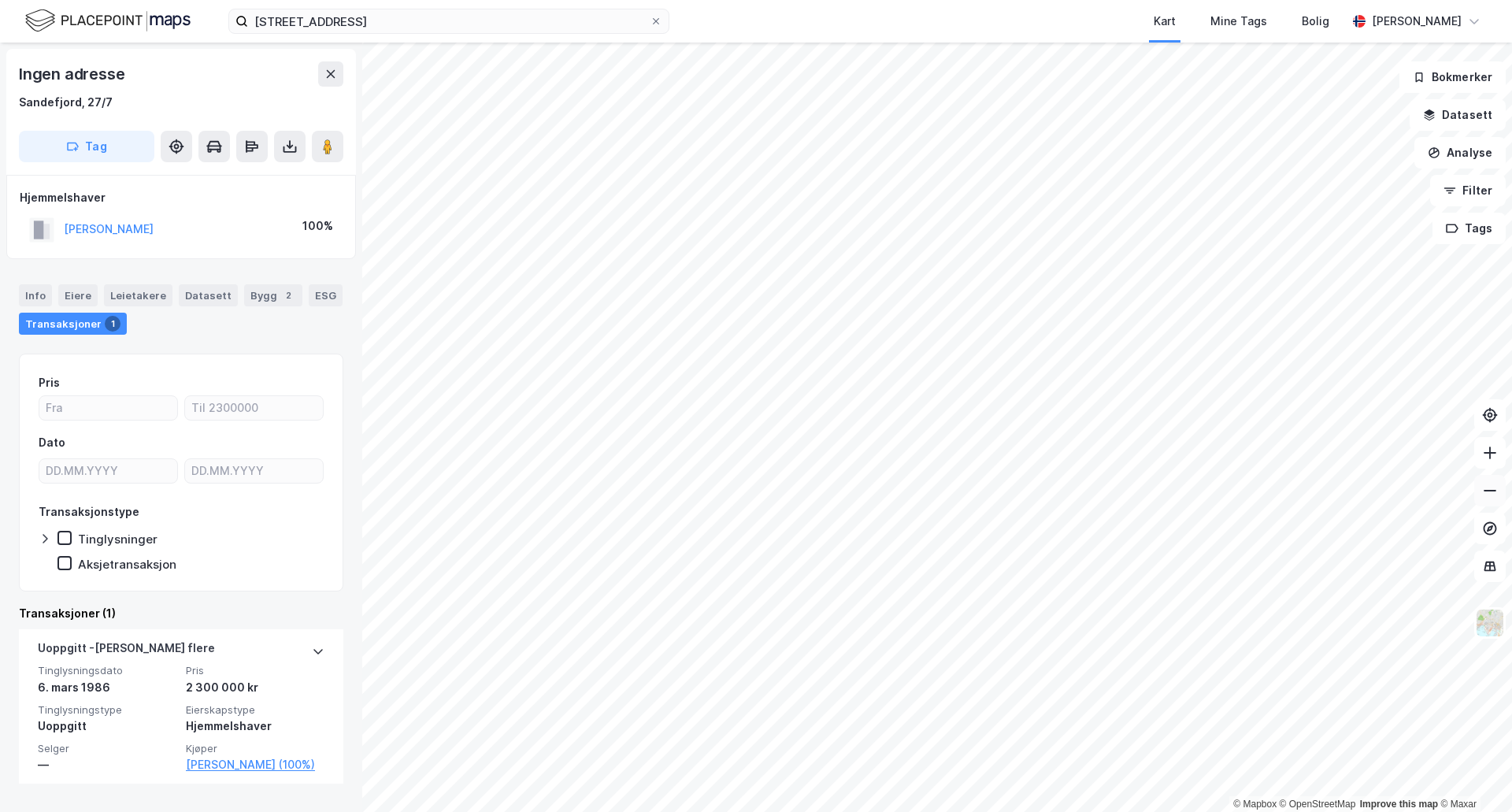
click at [1495, 488] on icon at bounding box center [1491, 490] width 15 height 15
click at [1482, 449] on button at bounding box center [1490, 453] width 32 height 32
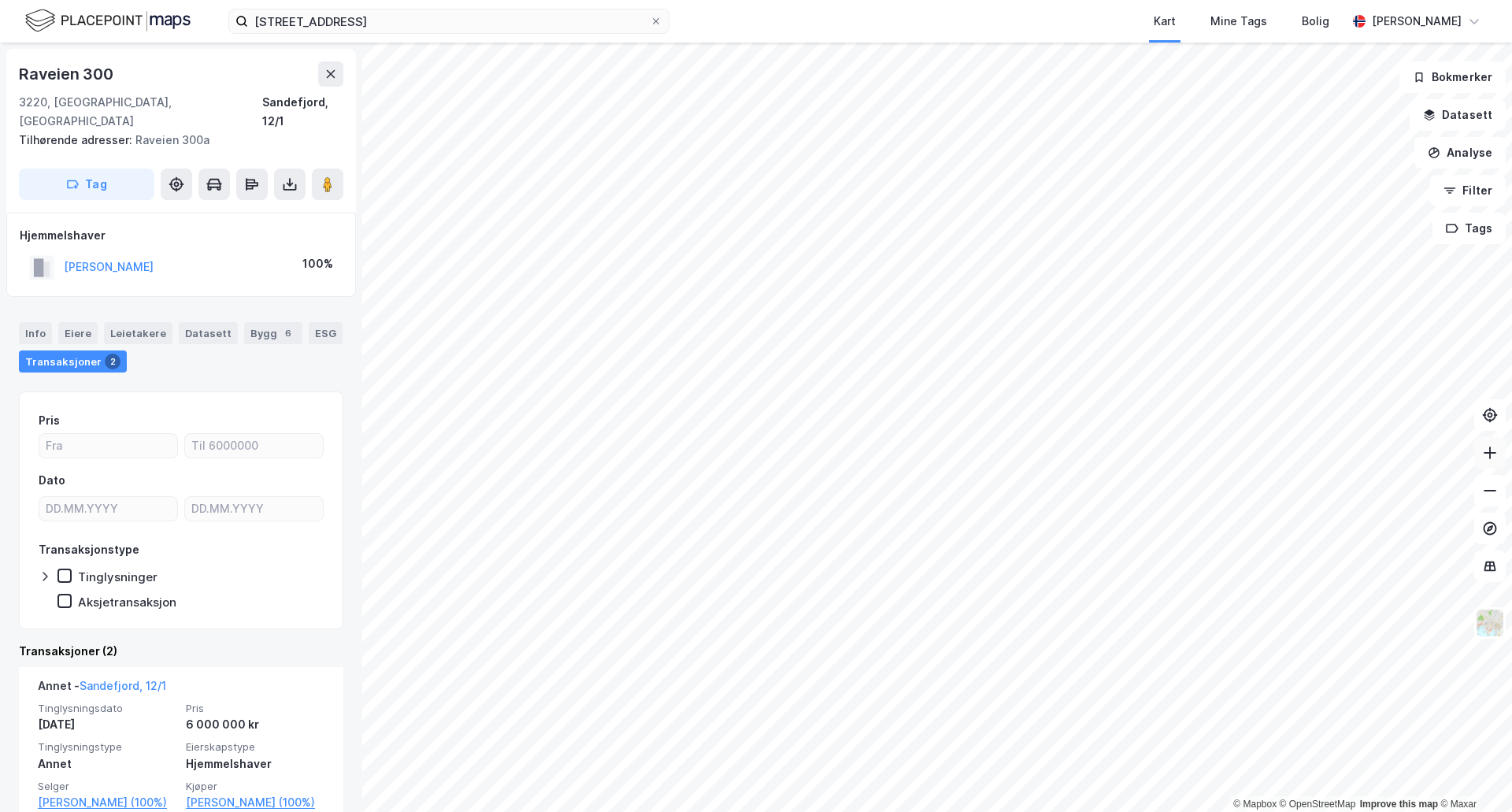
click at [1492, 453] on icon at bounding box center [1490, 453] width 13 height 2
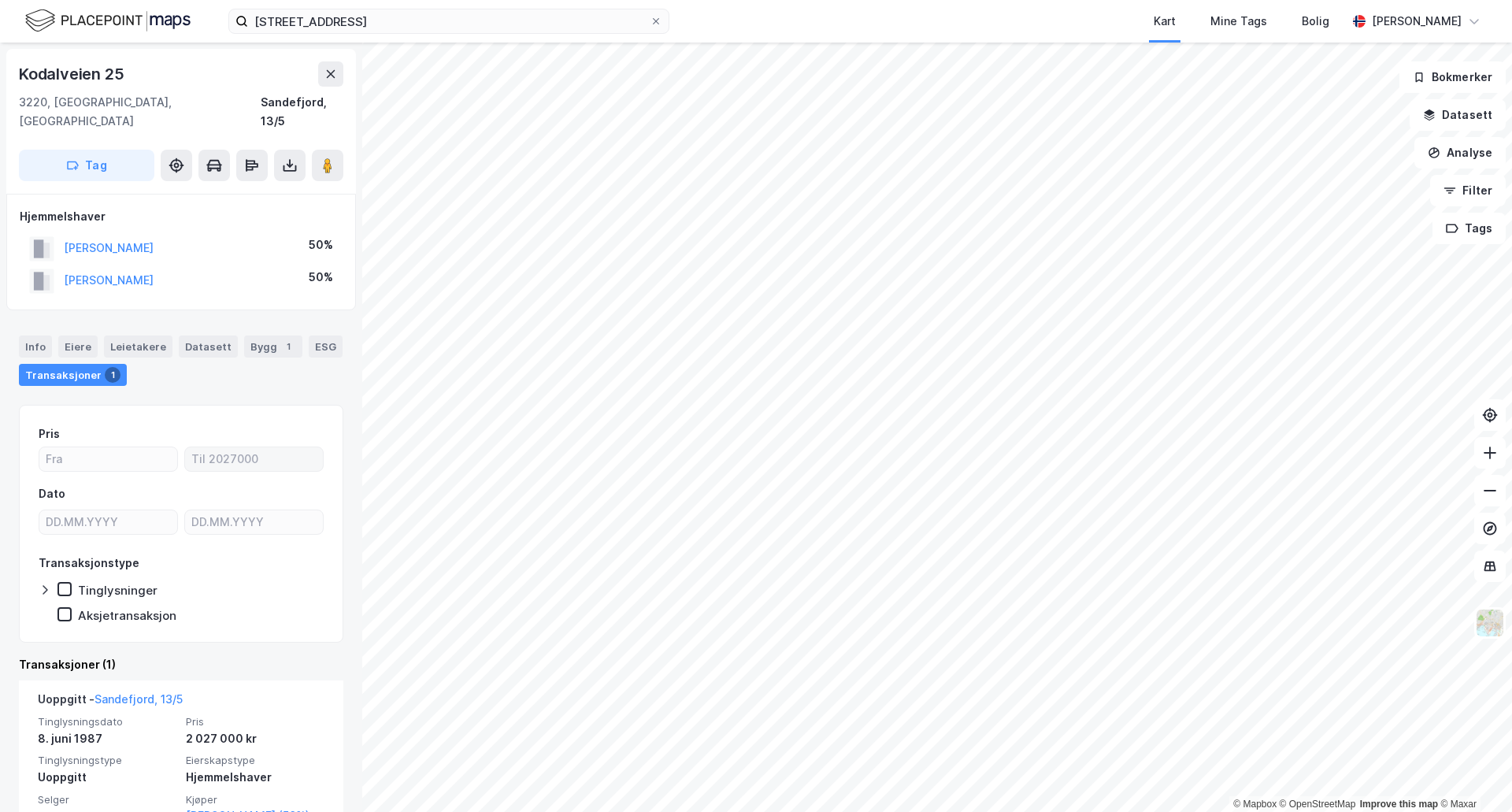
scroll to position [42, 0]
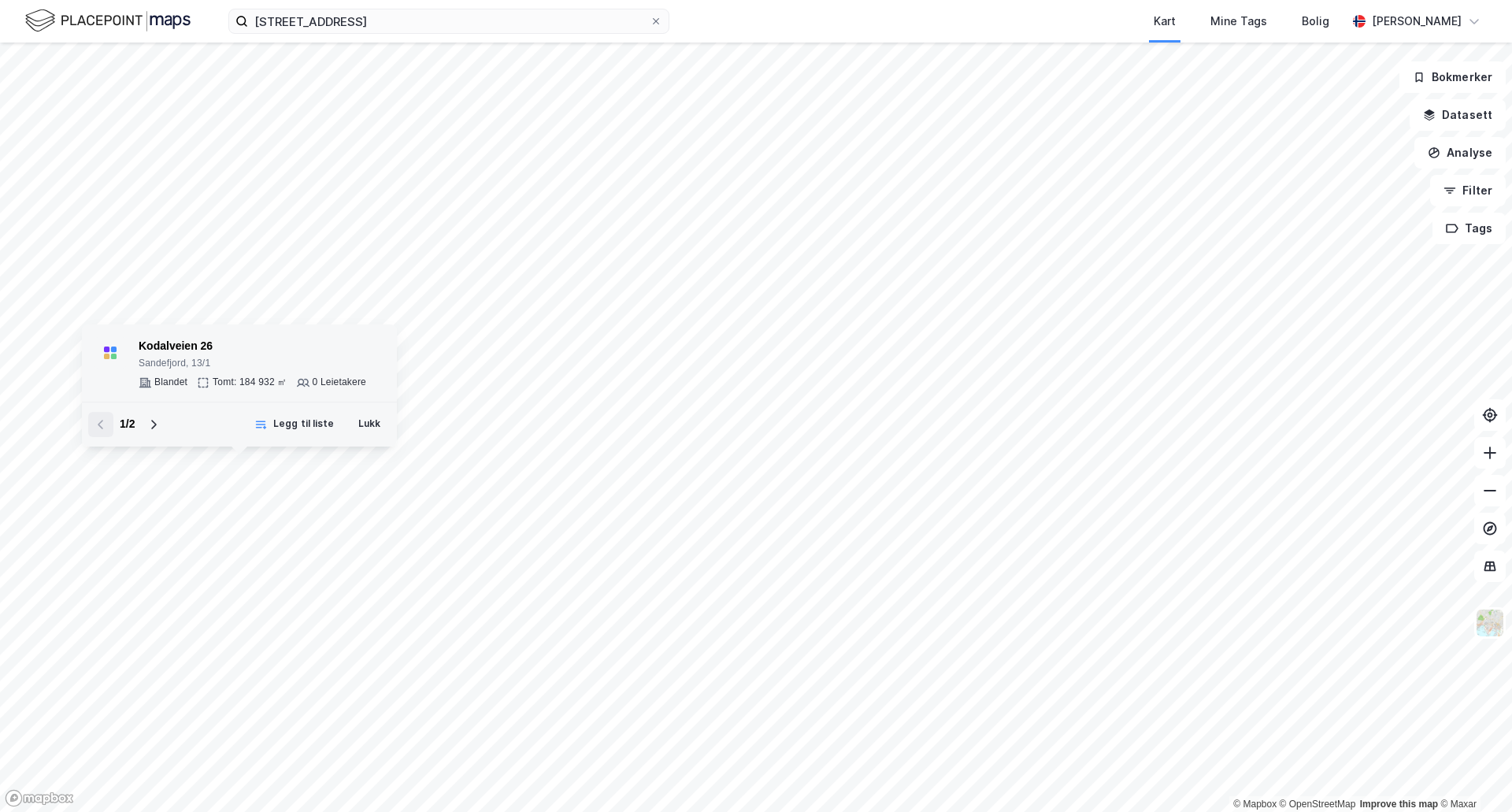
click at [259, 344] on div "Kodalveien 26" at bounding box center [252, 346] width 227 height 19
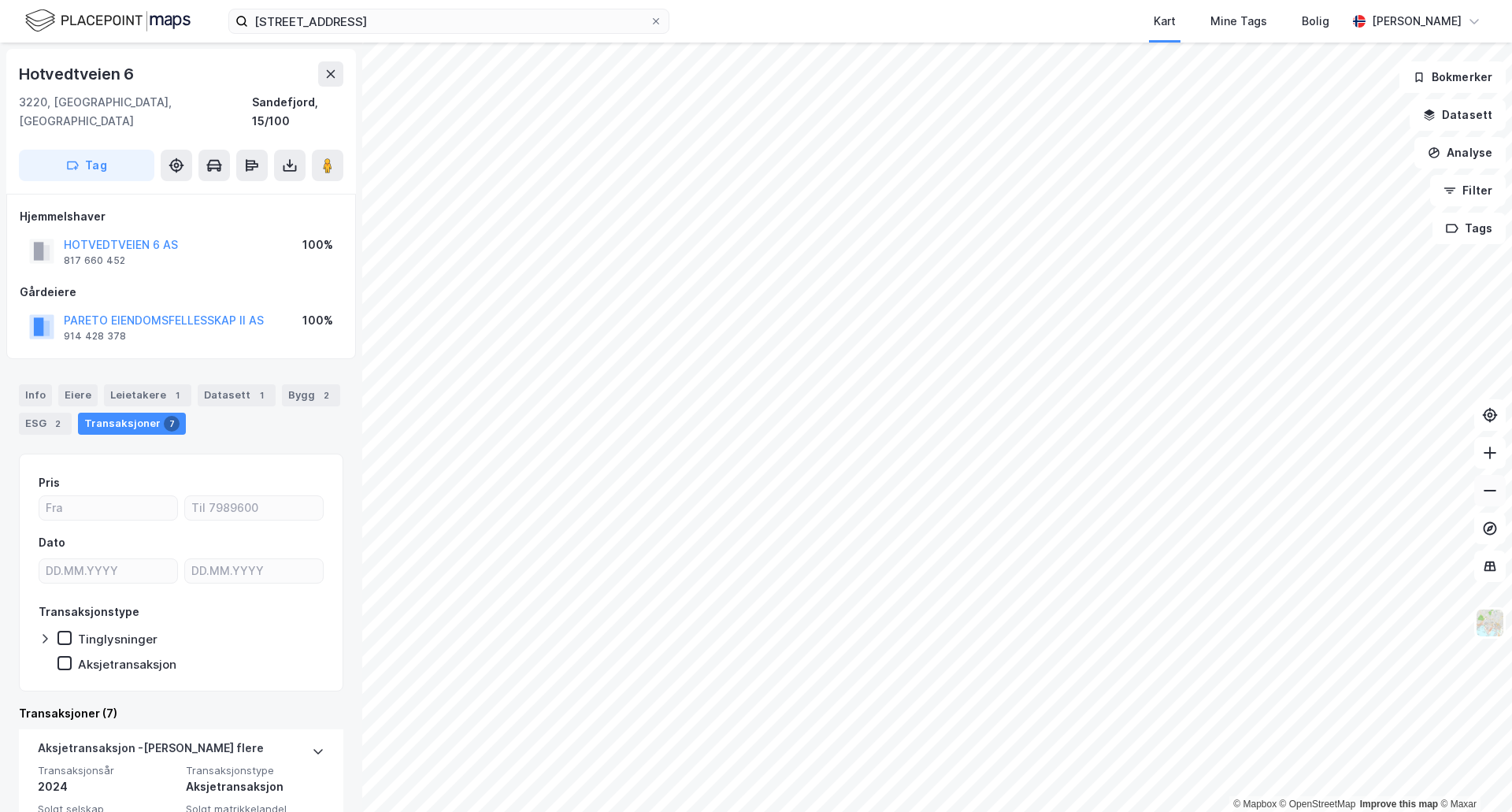
click at [1488, 502] on button at bounding box center [1490, 490] width 32 height 32
click at [1491, 456] on icon at bounding box center [1491, 453] width 15 height 15
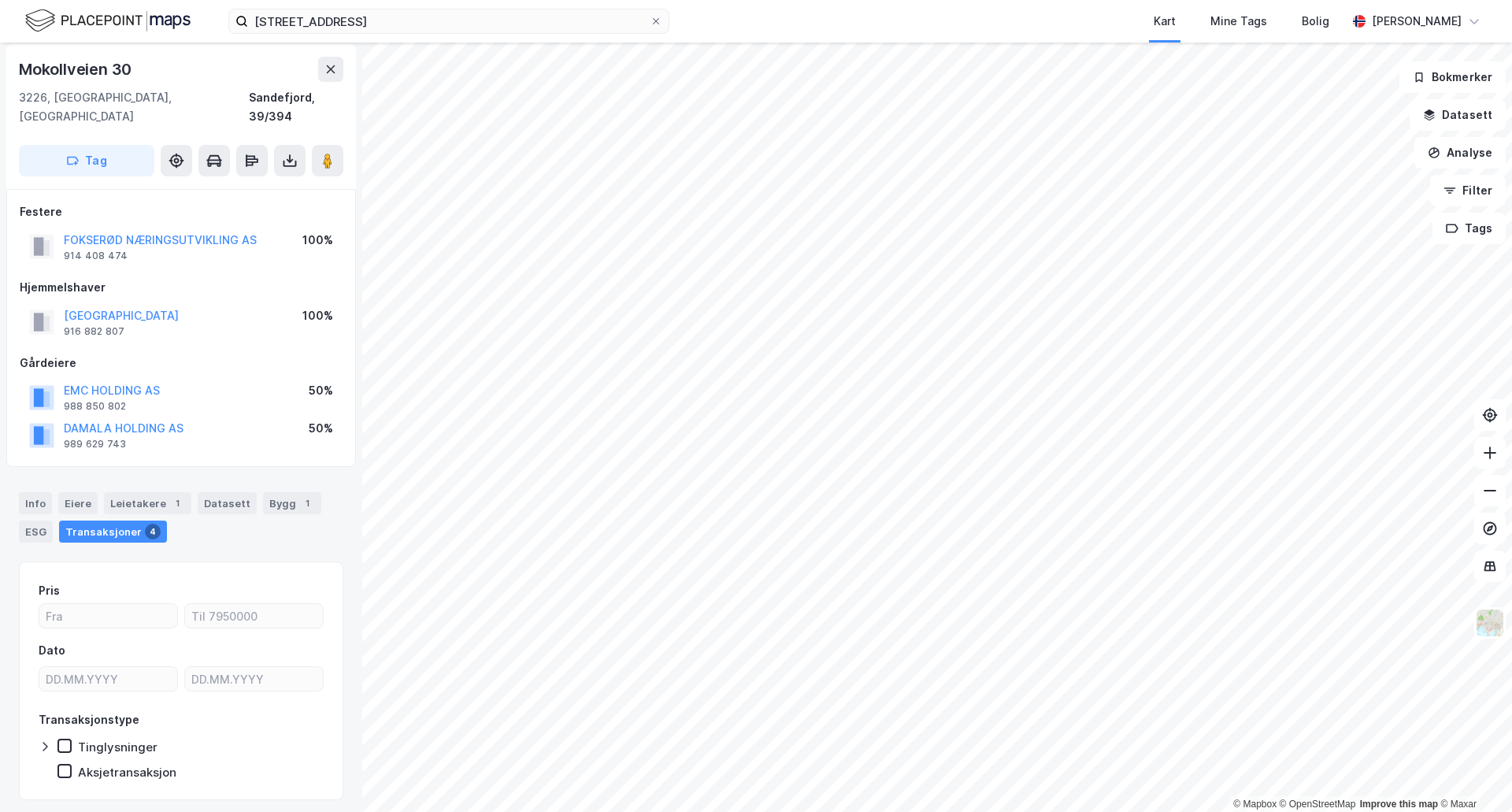
scroll to position [4, 0]
click at [316, 9] on input "[STREET_ADDRESS]" at bounding box center [449, 21] width 401 height 24
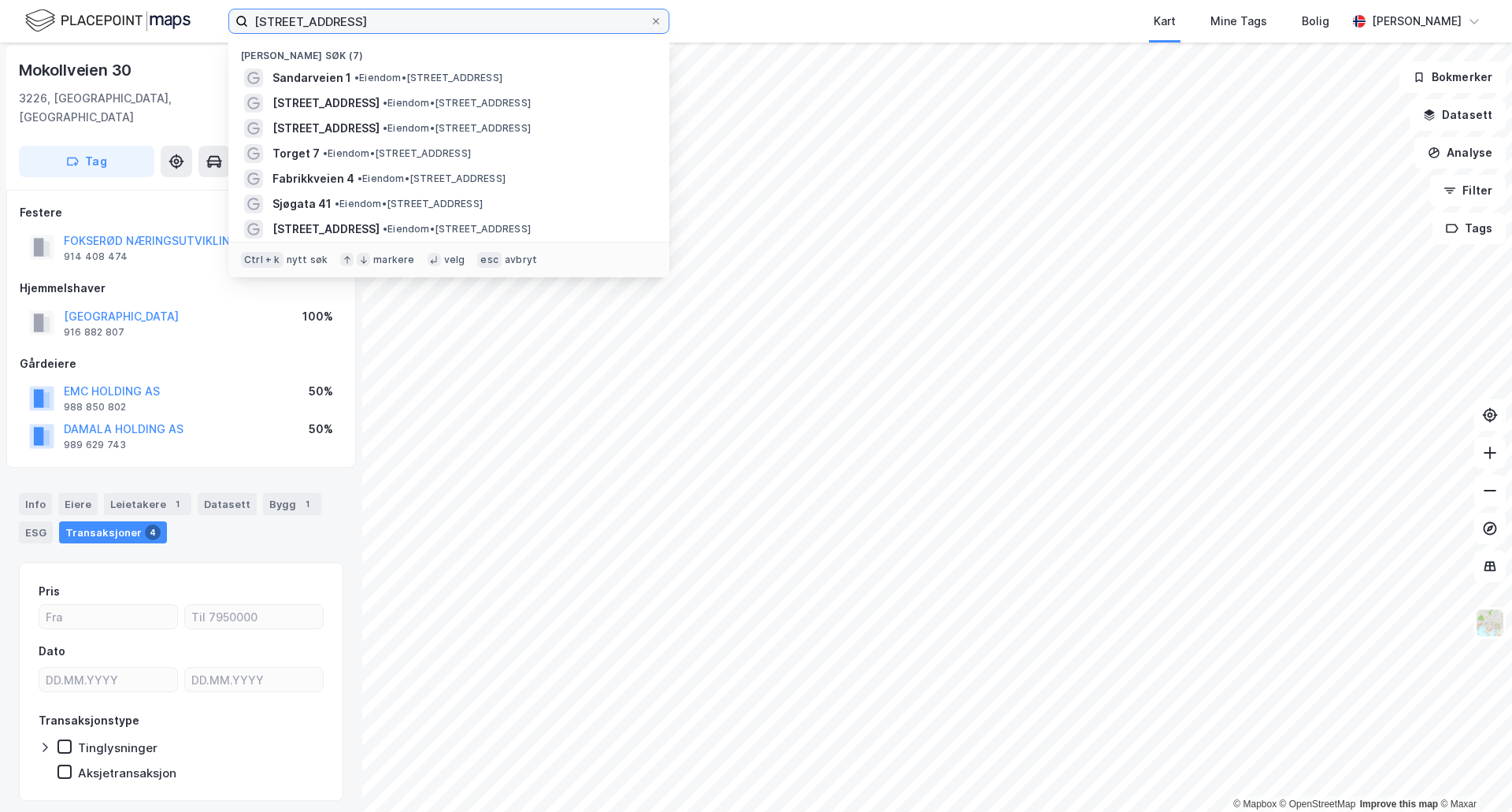
click at [316, 9] on input "[STREET_ADDRESS]" at bounding box center [449, 21] width 401 height 24
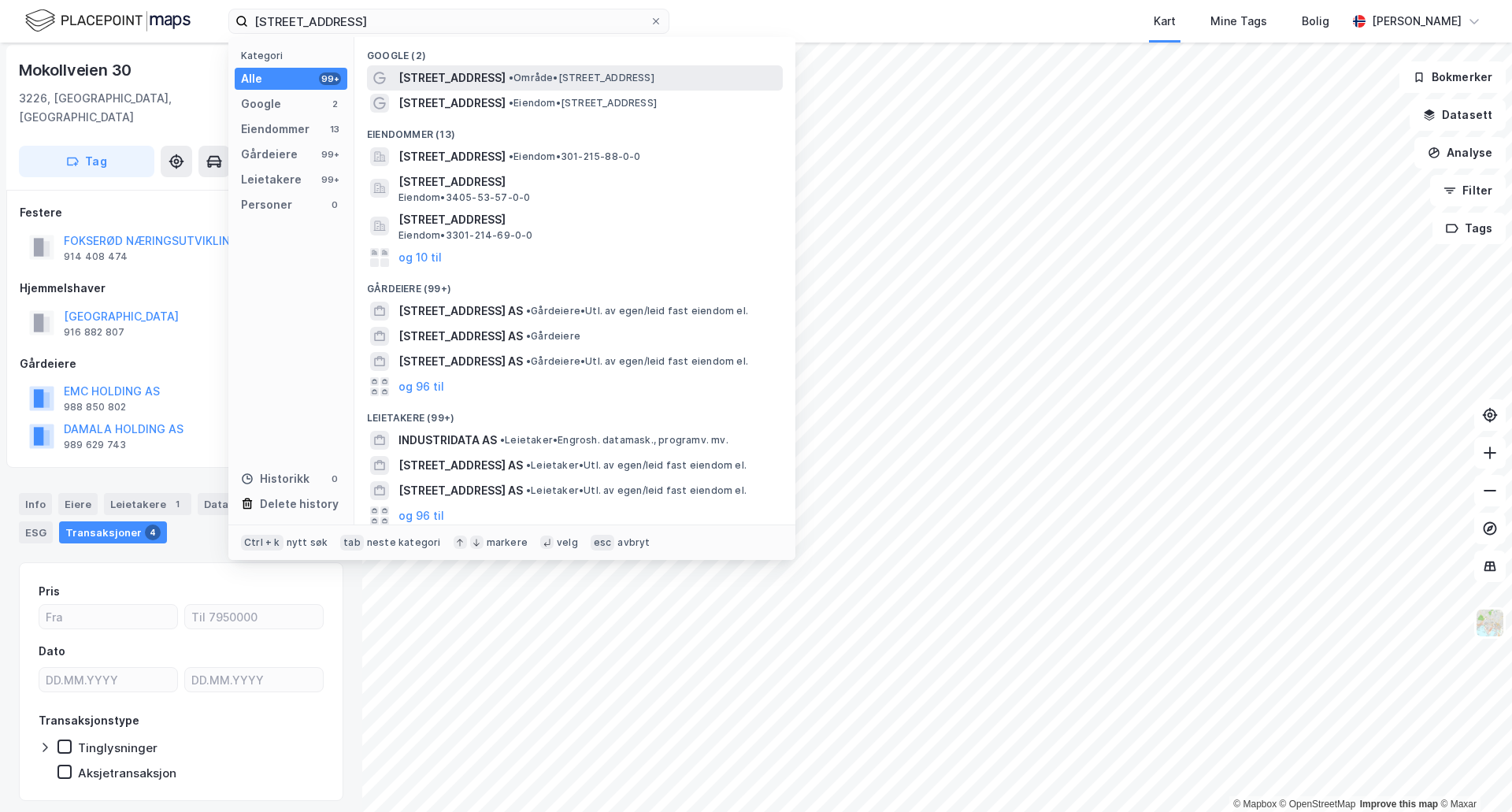
click at [449, 67] on div "[STREET_ADDRESS] • Område • [STREET_ADDRESS]" at bounding box center [575, 77] width 416 height 25
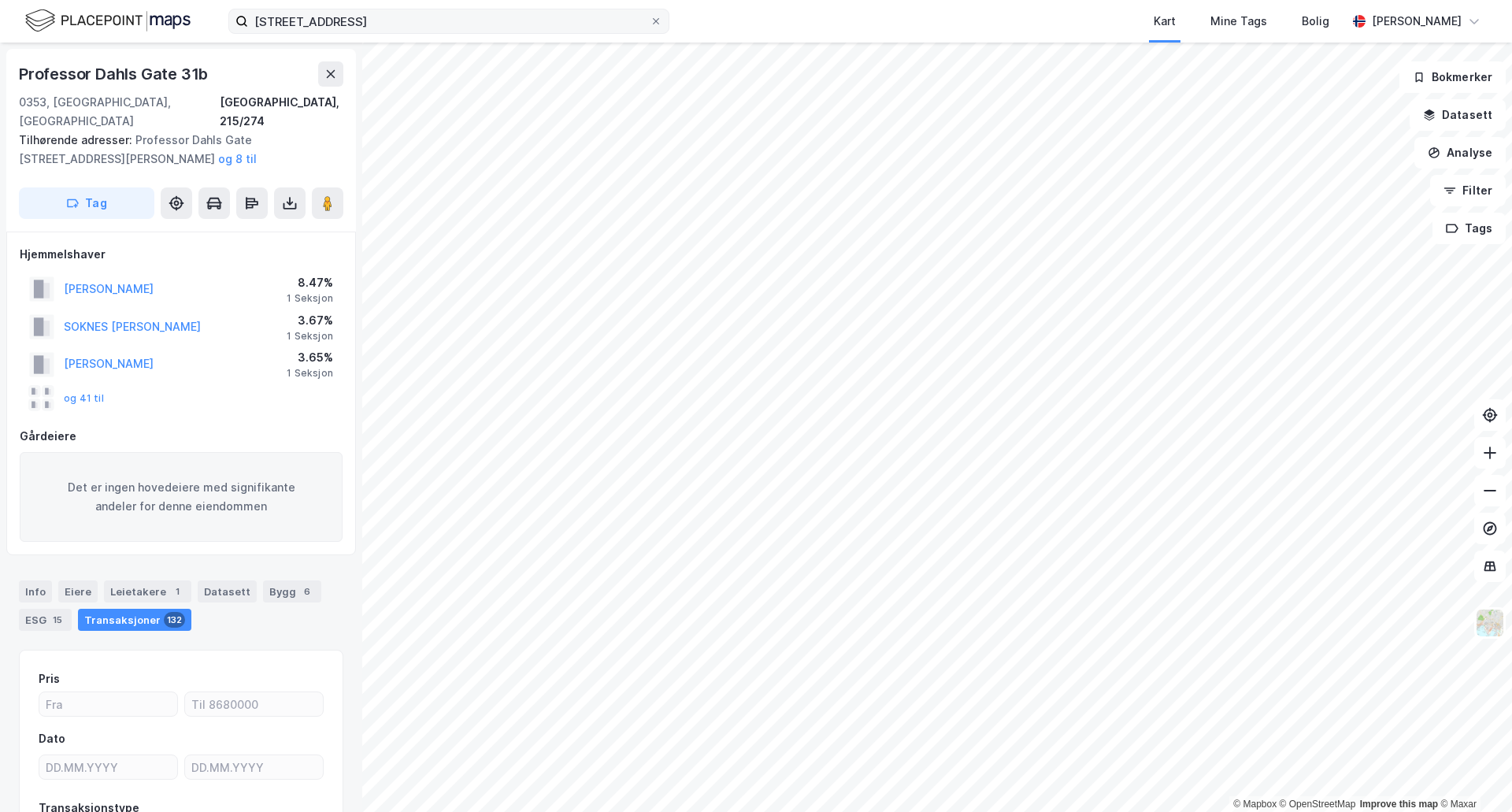
scroll to position [4, 0]
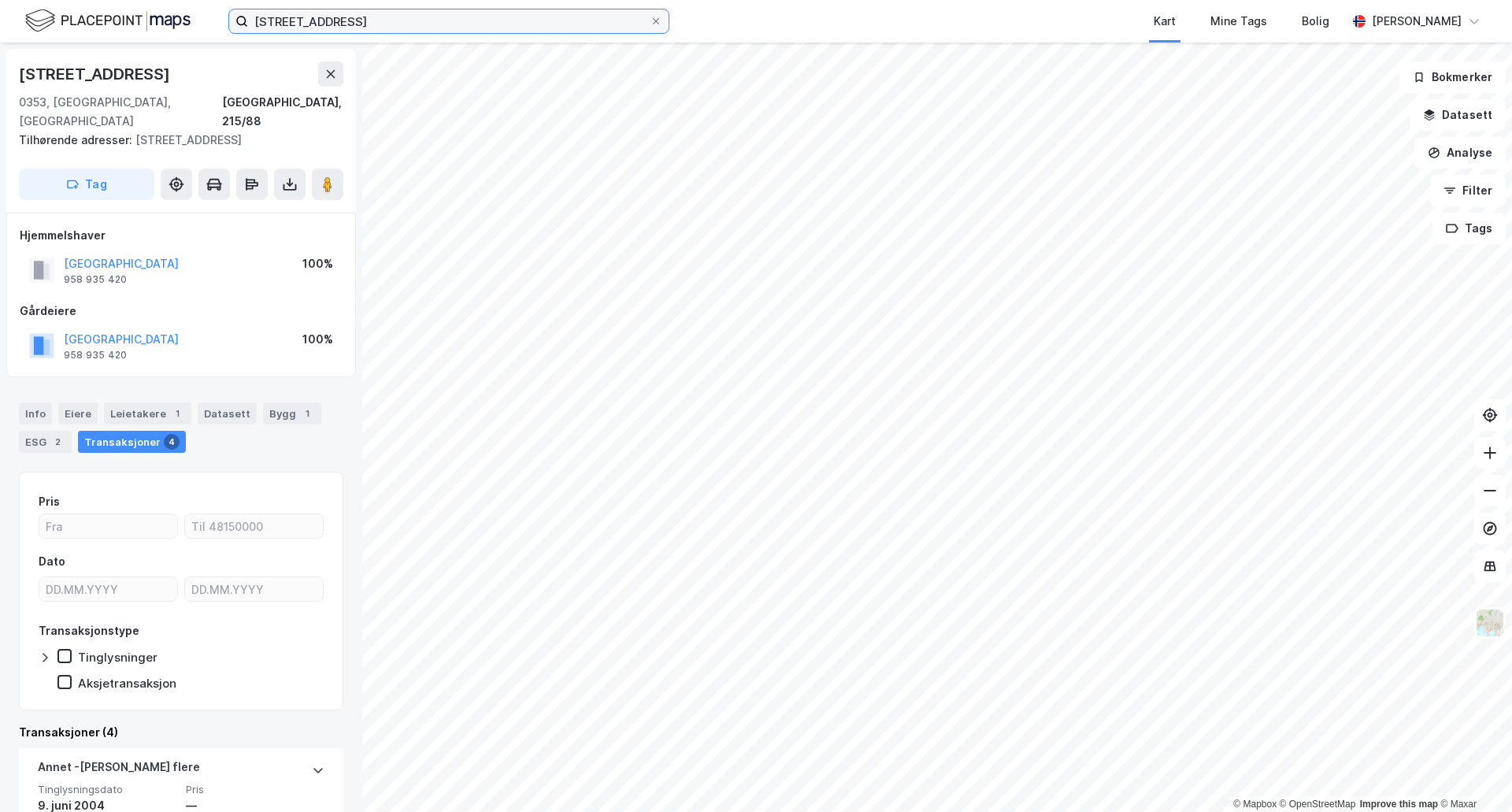
click at [328, 17] on input "[STREET_ADDRESS]" at bounding box center [449, 21] width 401 height 24
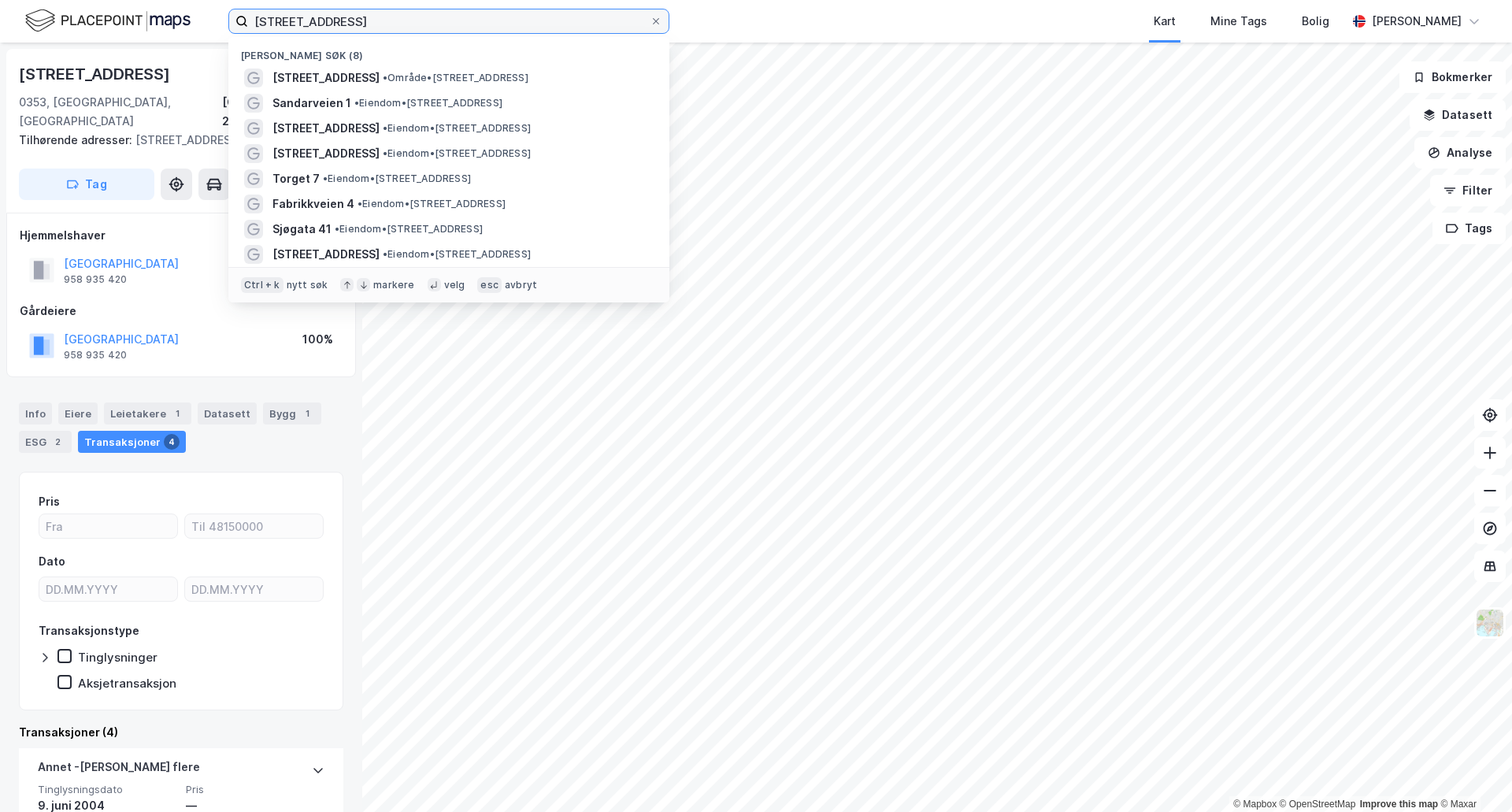
click at [328, 17] on input "[STREET_ADDRESS]" at bounding box center [449, 21] width 401 height 24
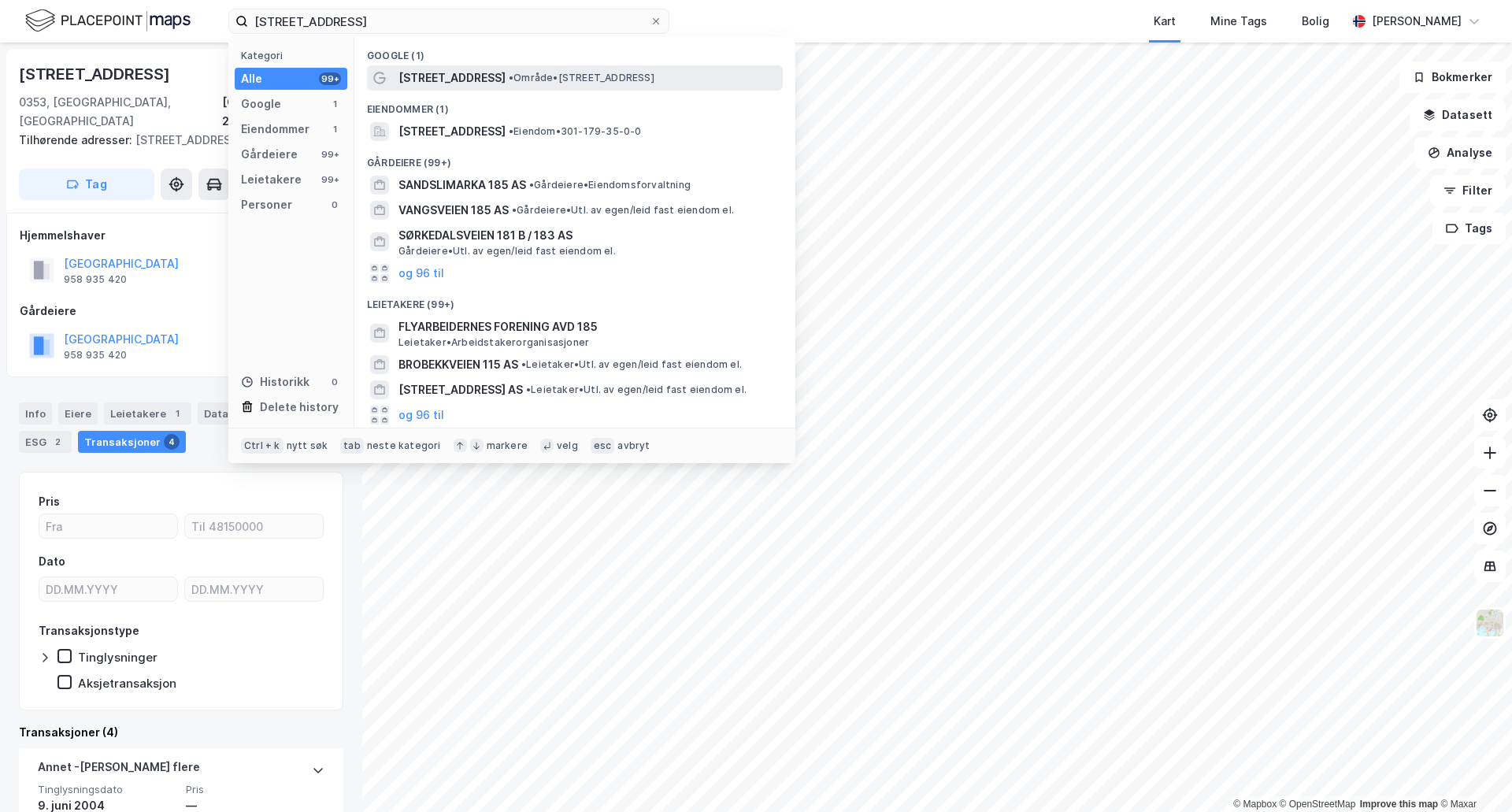
click at [450, 87] on div "[STREET_ADDRESS] • Område • [STREET_ADDRESS]" at bounding box center [575, 77] width 416 height 25
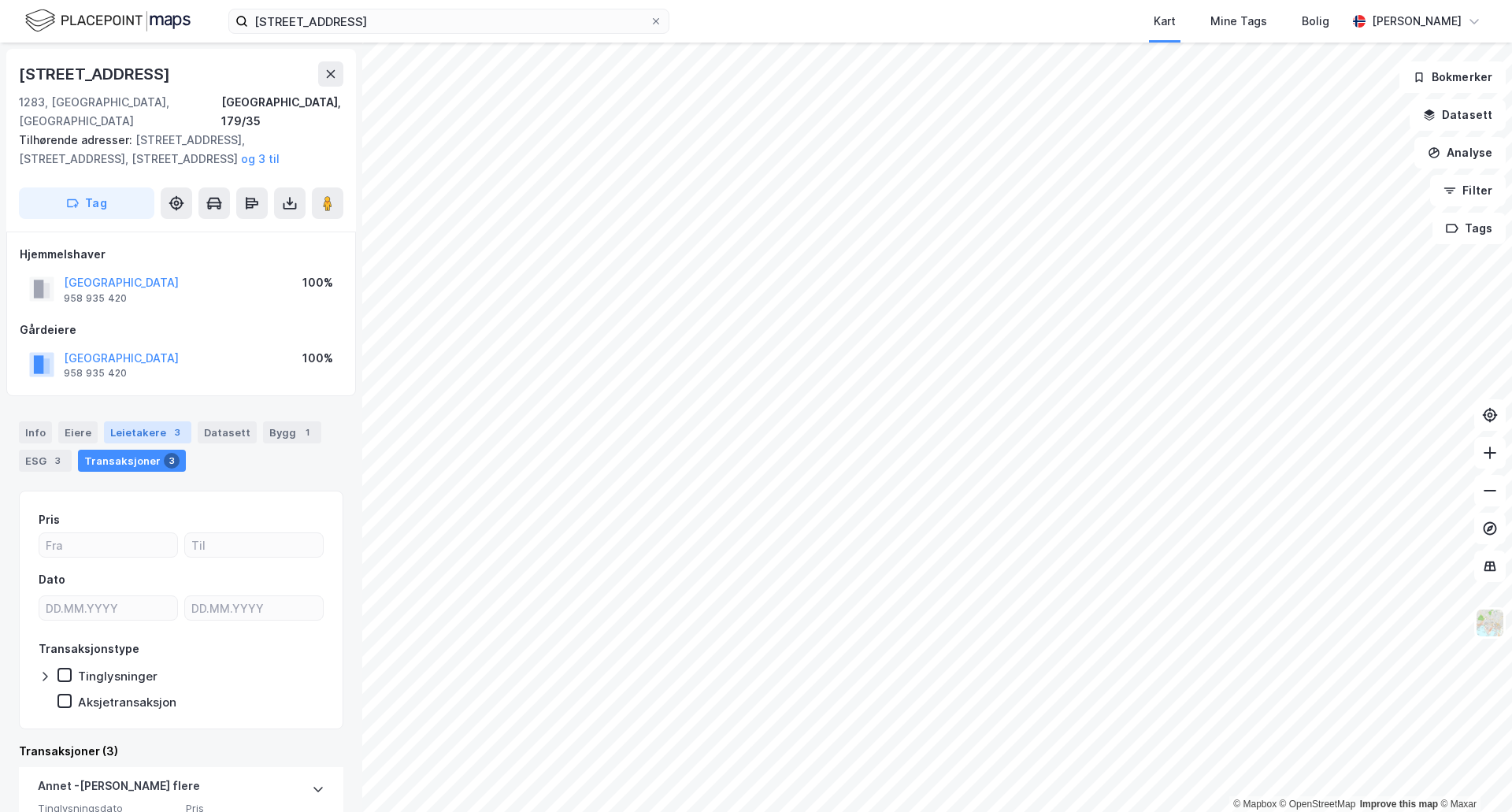
click at [163, 421] on div "Leietakere 3" at bounding box center [148, 432] width 87 height 22
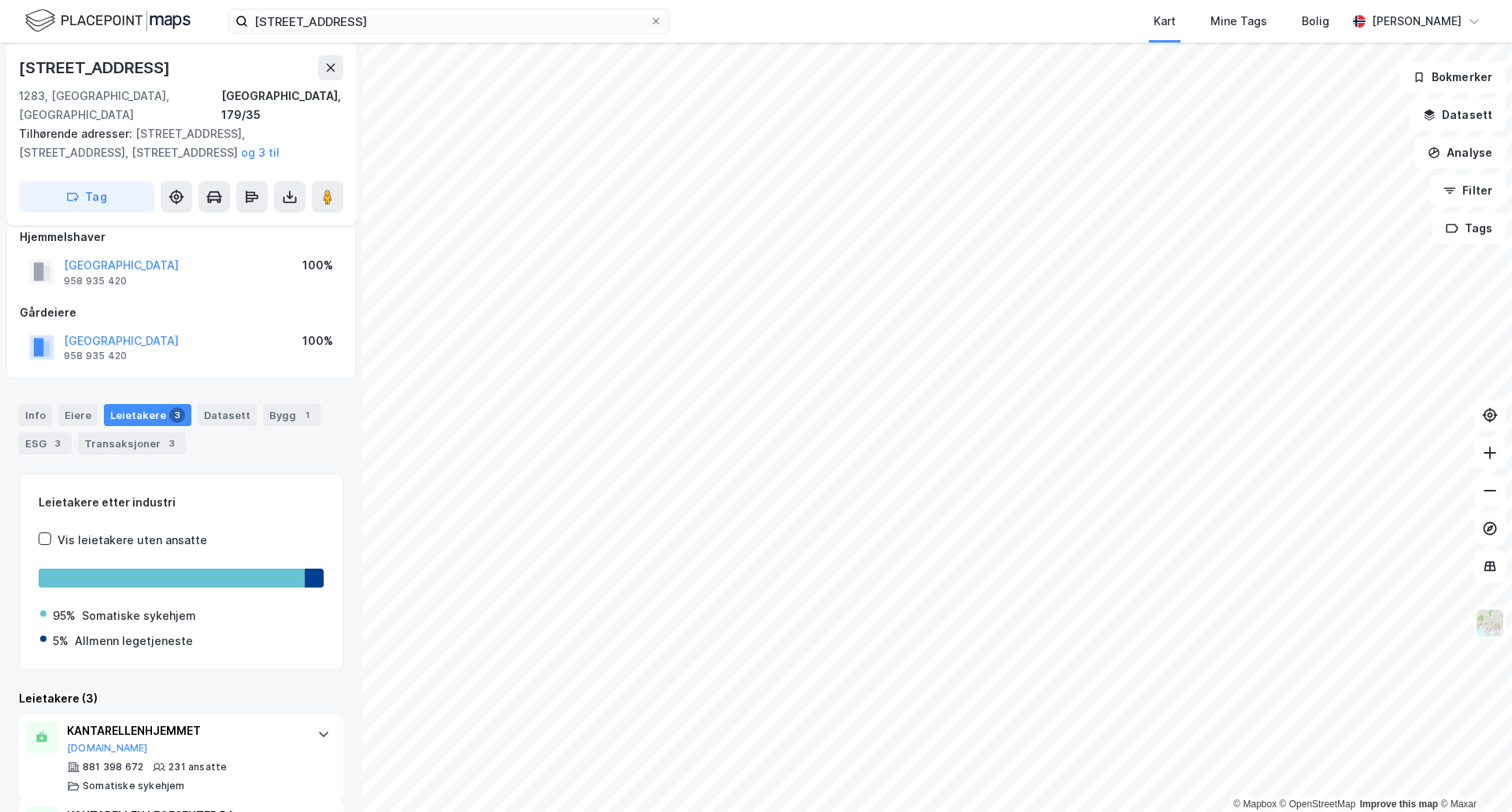
scroll to position [175, 0]
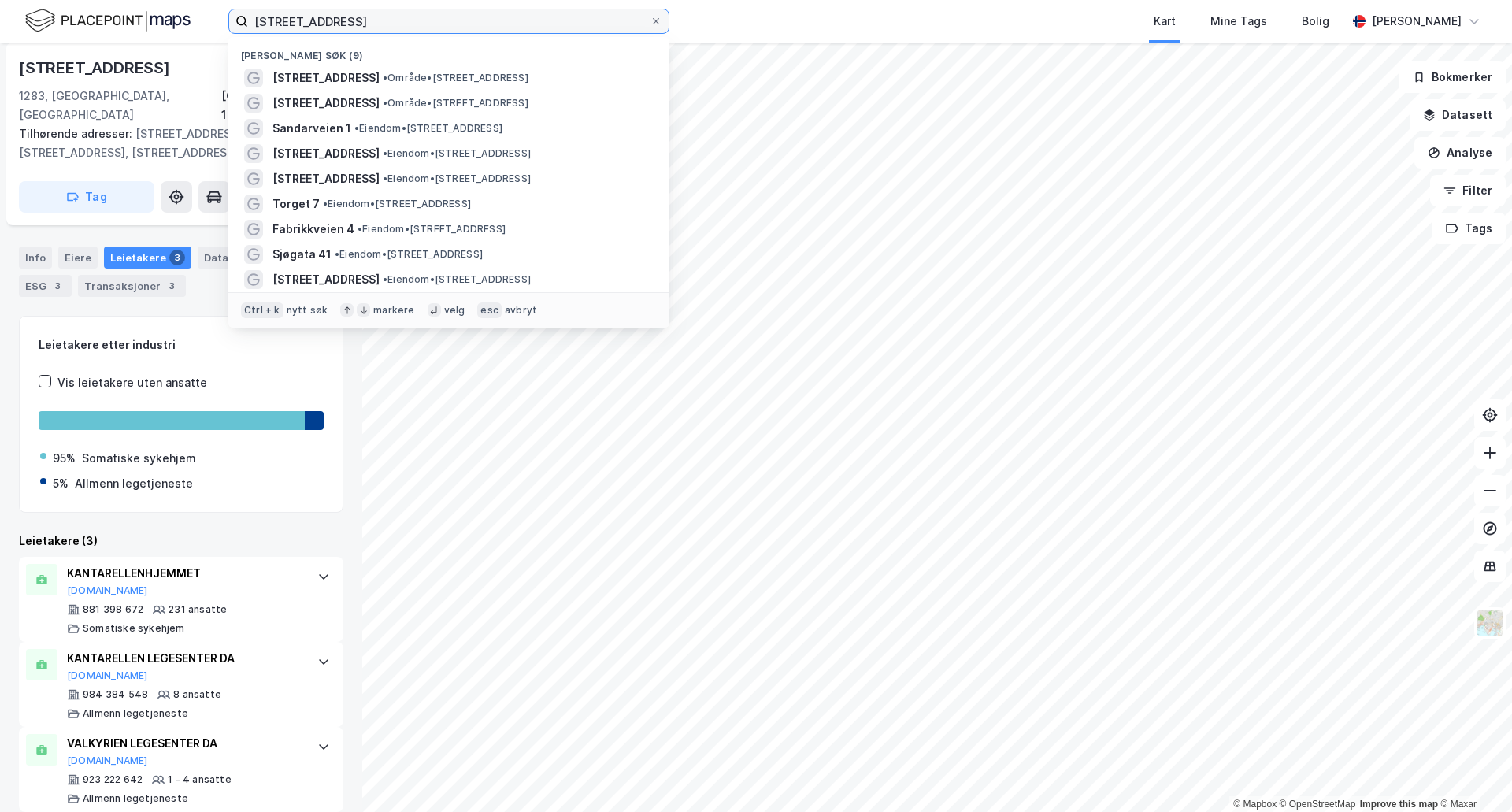
click at [383, 15] on input "[STREET_ADDRESS]" at bounding box center [449, 21] width 401 height 24
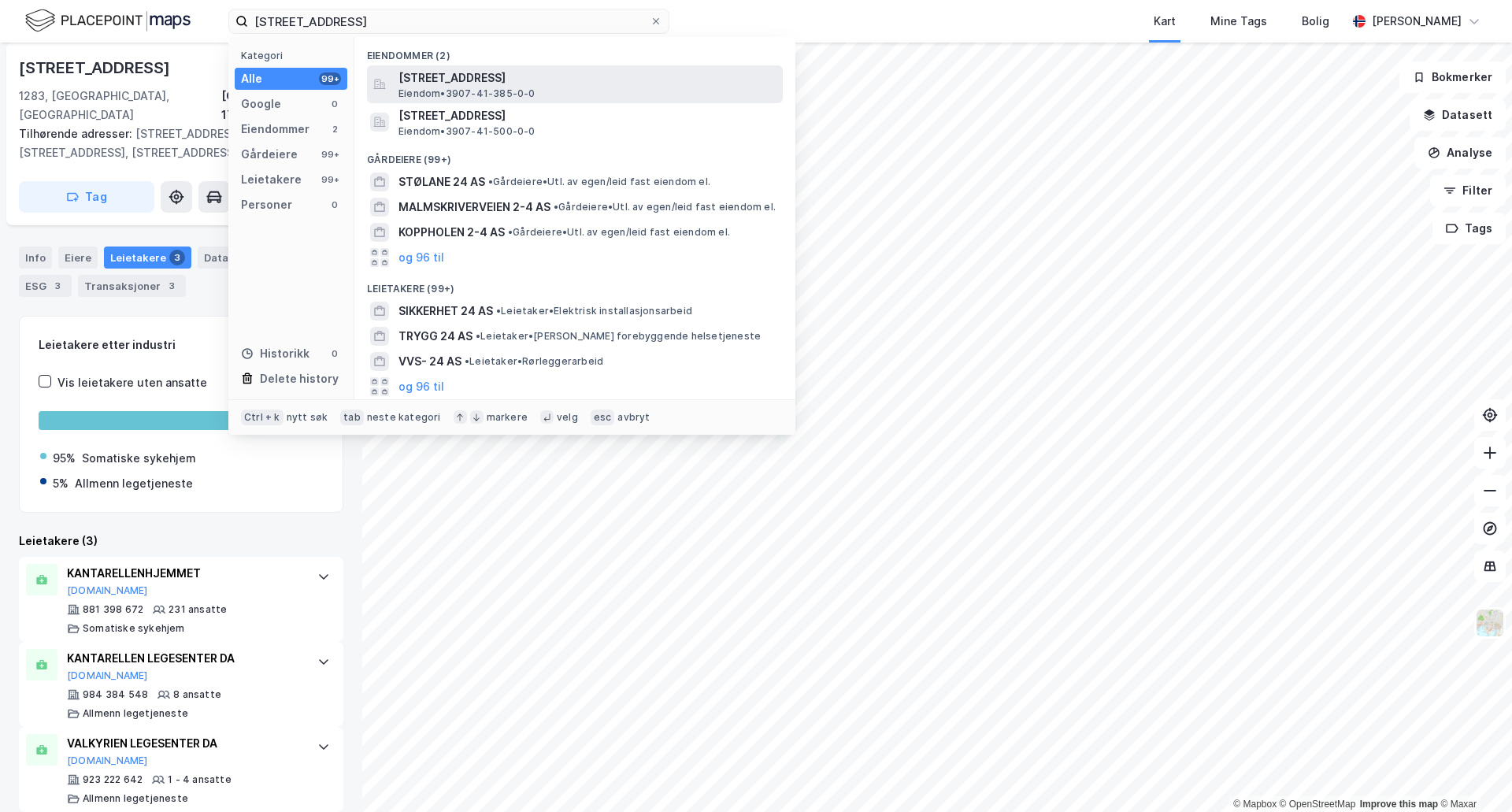
click at [488, 85] on span "[STREET_ADDRESS]" at bounding box center [587, 78] width 378 height 19
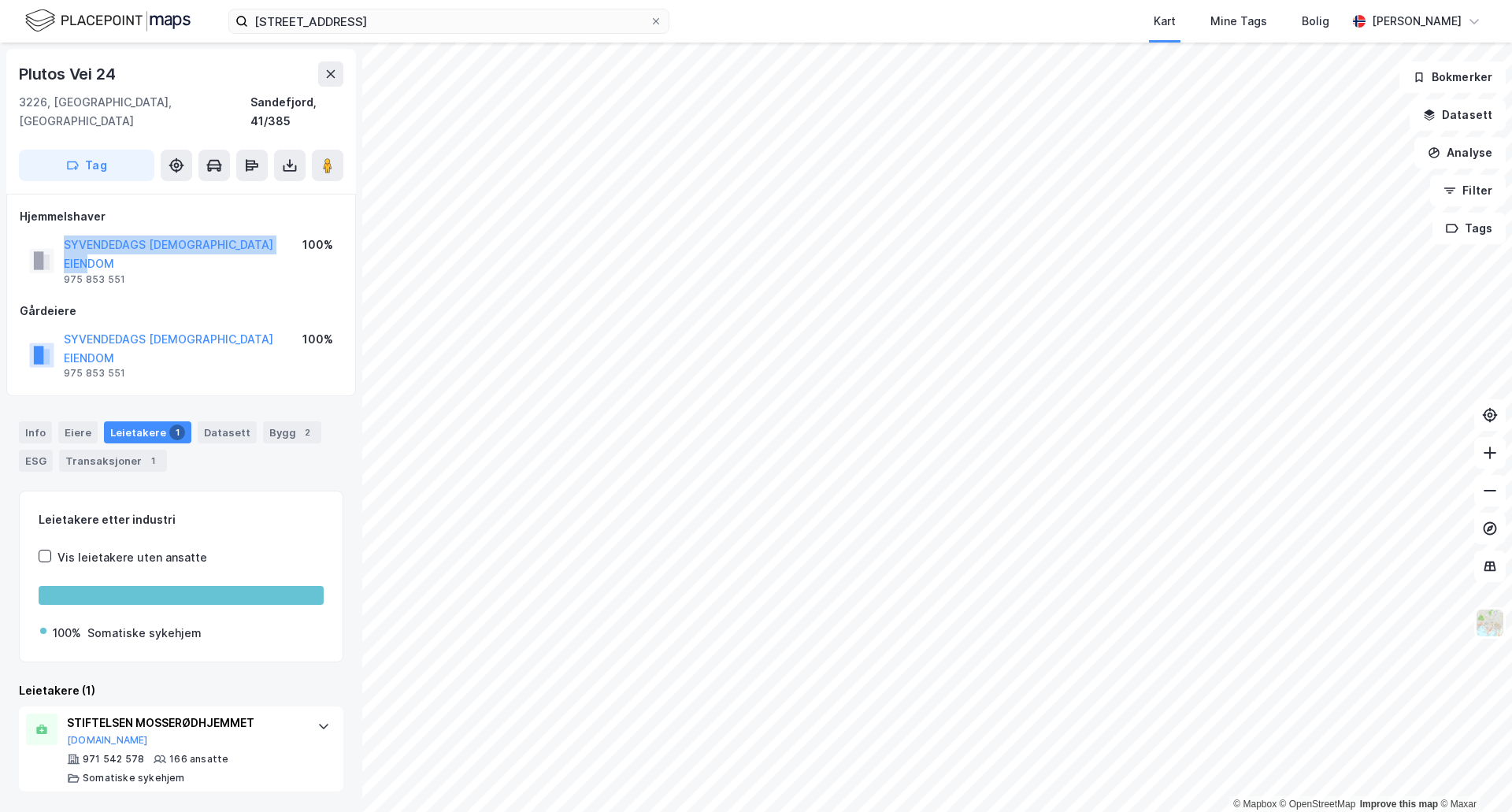
drag, startPoint x: 130, startPoint y: 247, endPoint x: 63, endPoint y: 227, distance: 69.9
click at [63, 236] on div "SYVENDEDAGS [DEMOGRAPHIC_DATA] EIENDOM 975 853 551" at bounding box center [166, 261] width 274 height 51
copy button "SYVENDEDAGS [DEMOGRAPHIC_DATA] EIENDOM"
click at [1492, 455] on icon at bounding box center [1491, 453] width 15 height 15
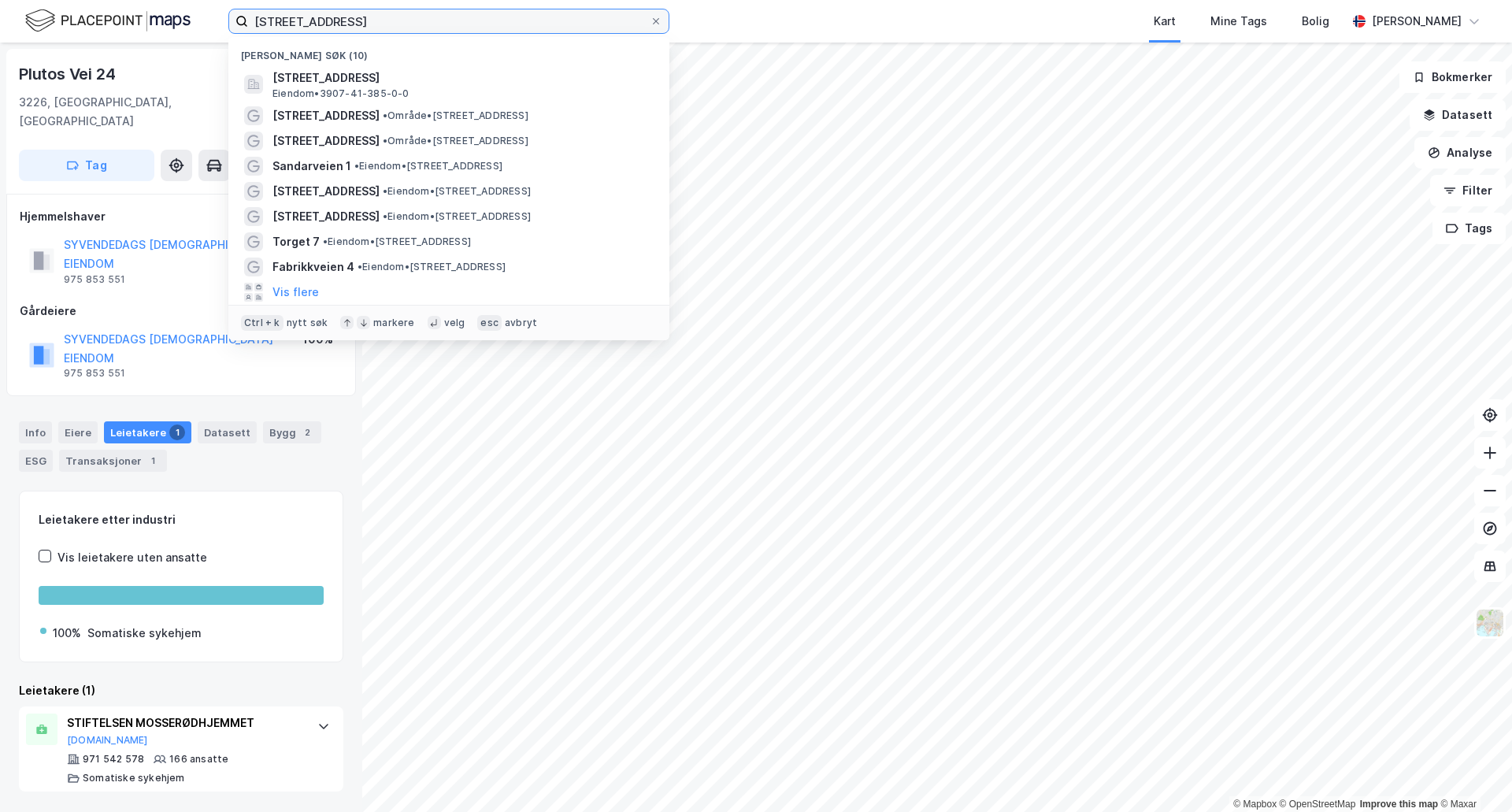
click at [325, 21] on input "[STREET_ADDRESS]" at bounding box center [449, 21] width 401 height 24
paste input "[STREET_ADDRESS]"
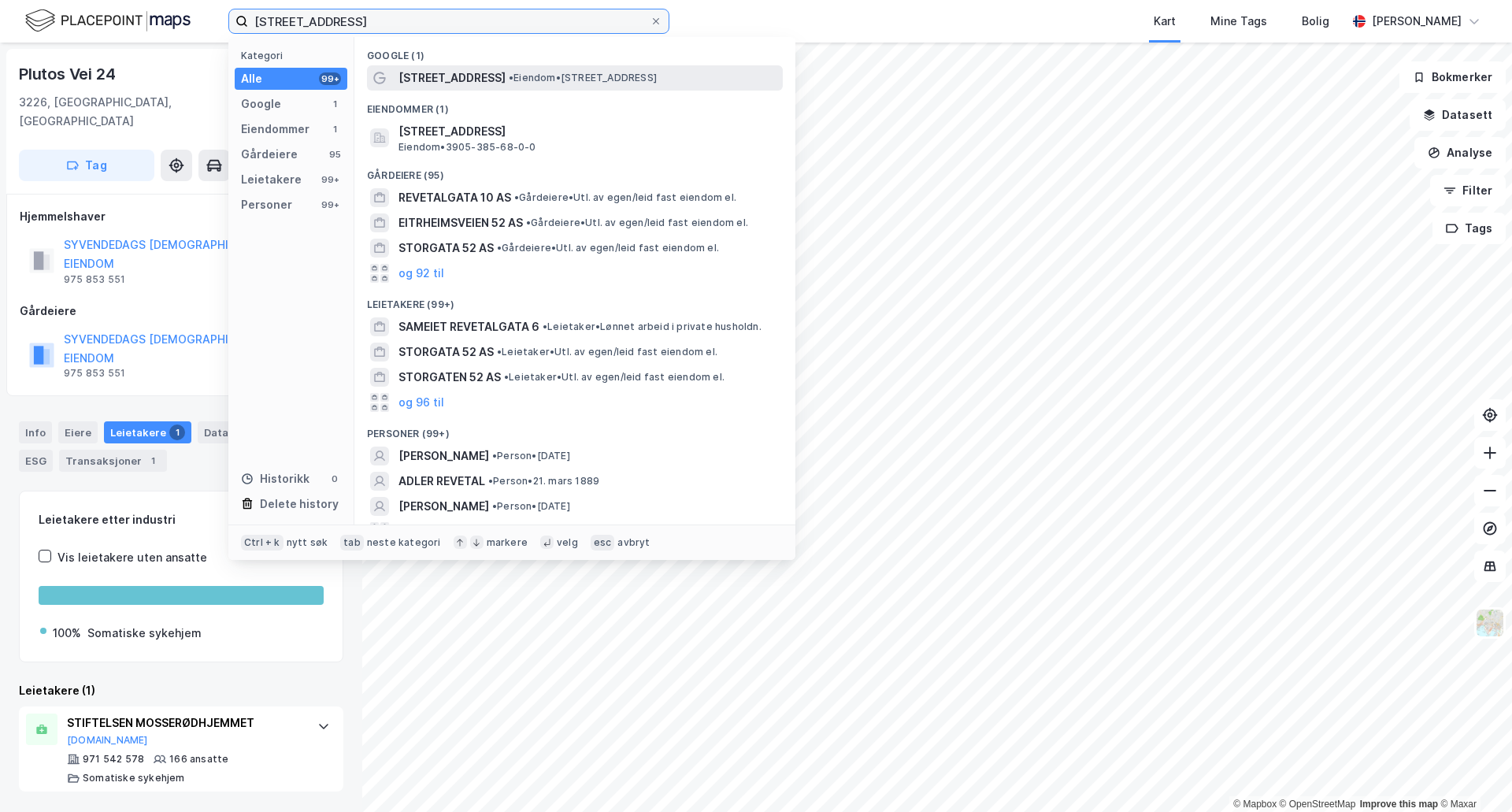
type input "[STREET_ADDRESS]"
click at [425, 78] on span "[STREET_ADDRESS]" at bounding box center [452, 78] width 107 height 19
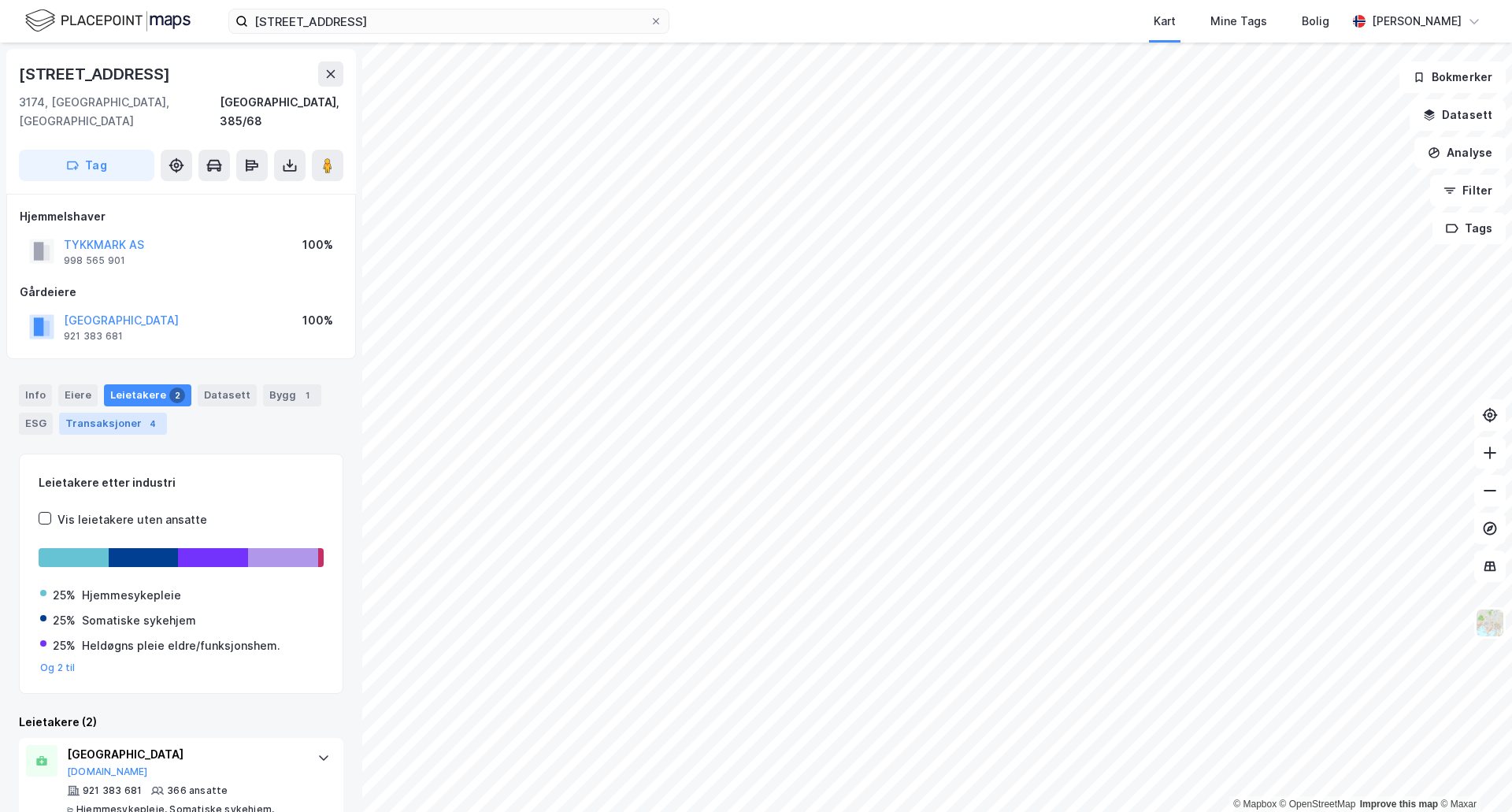
click at [123, 412] on div "Transaksjoner 4" at bounding box center [113, 424] width 108 height 22
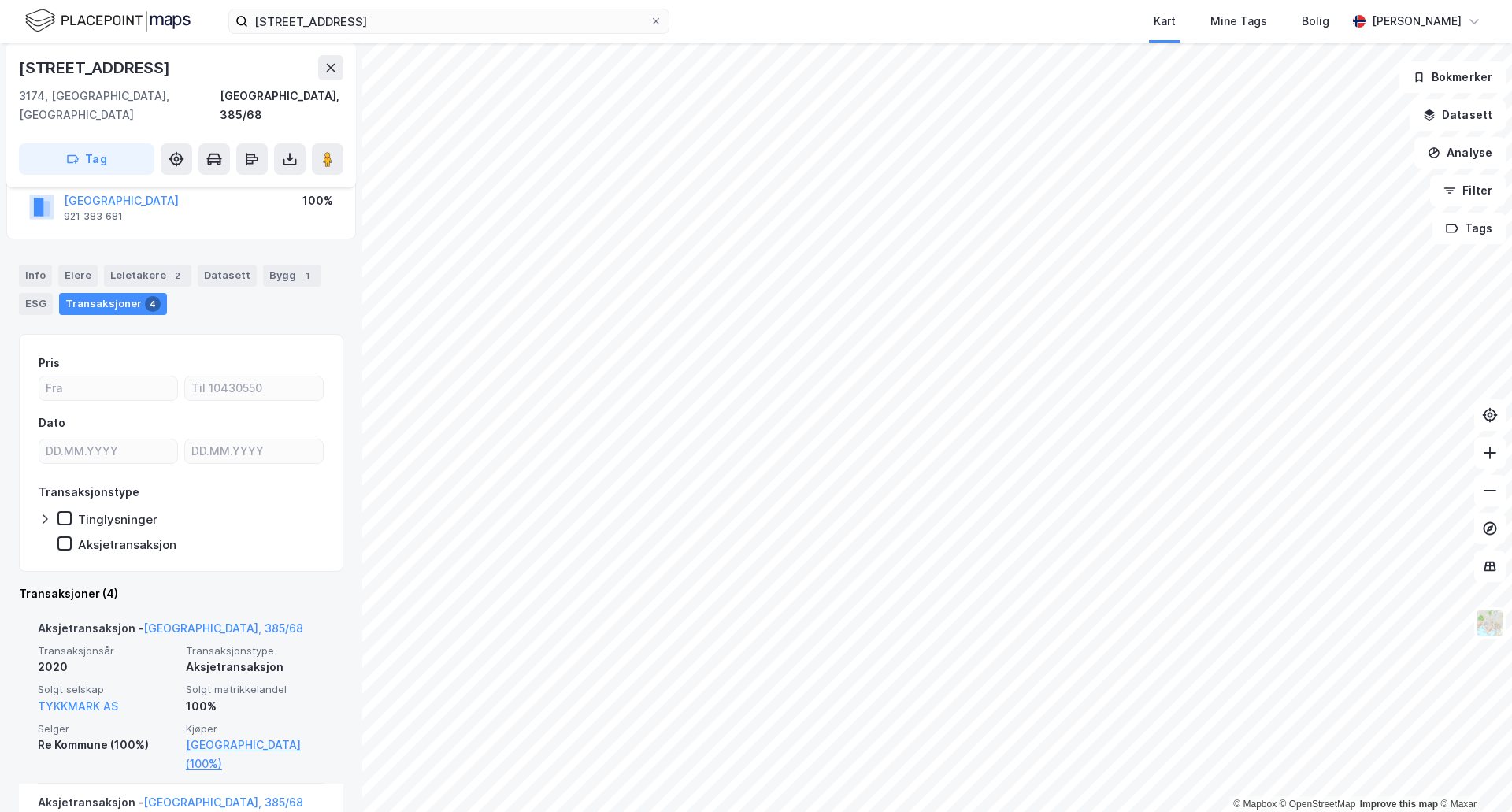
scroll to position [92, 0]
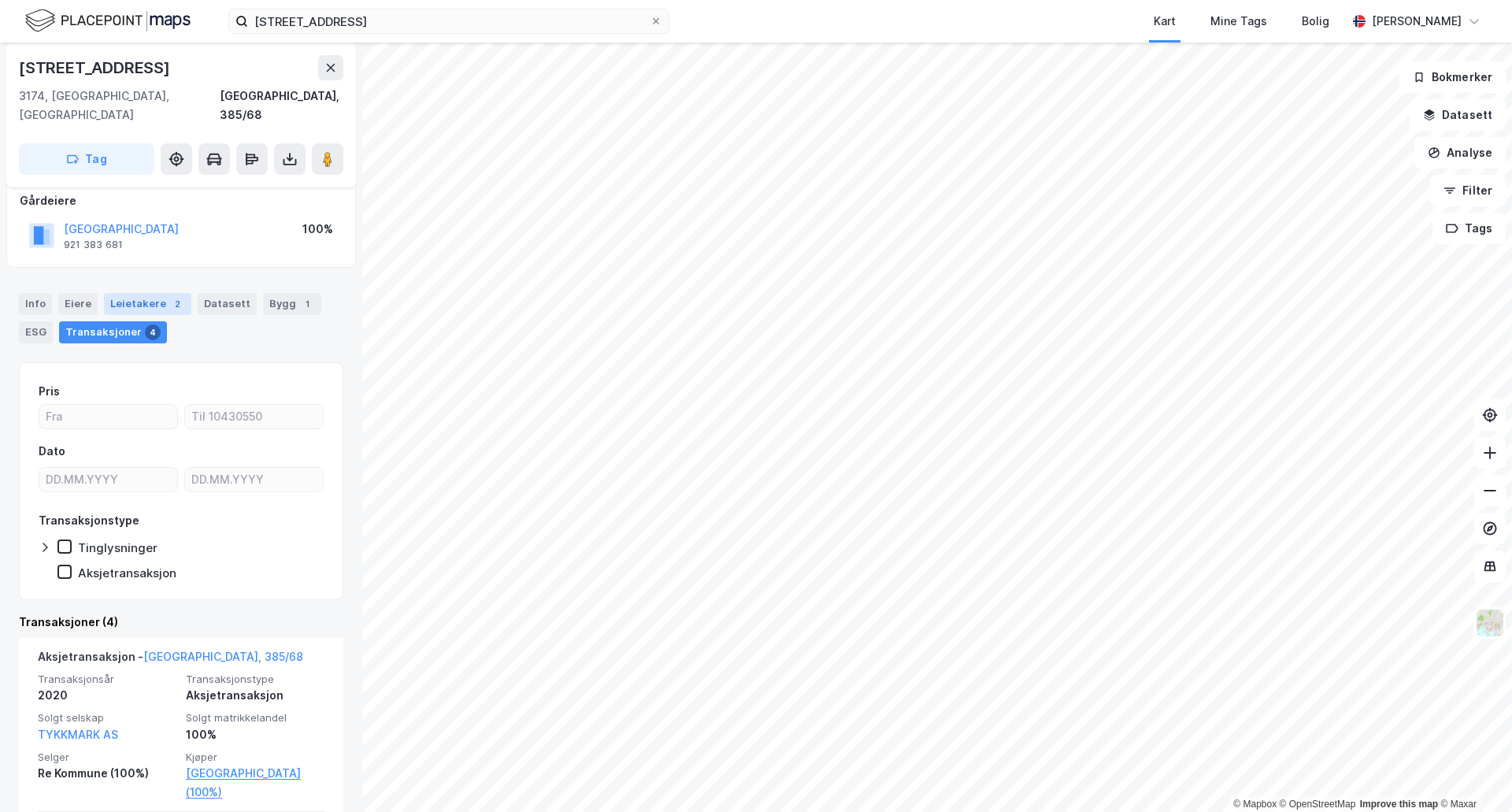
click at [162, 293] on div "Leietakere 2" at bounding box center [148, 304] width 87 height 22
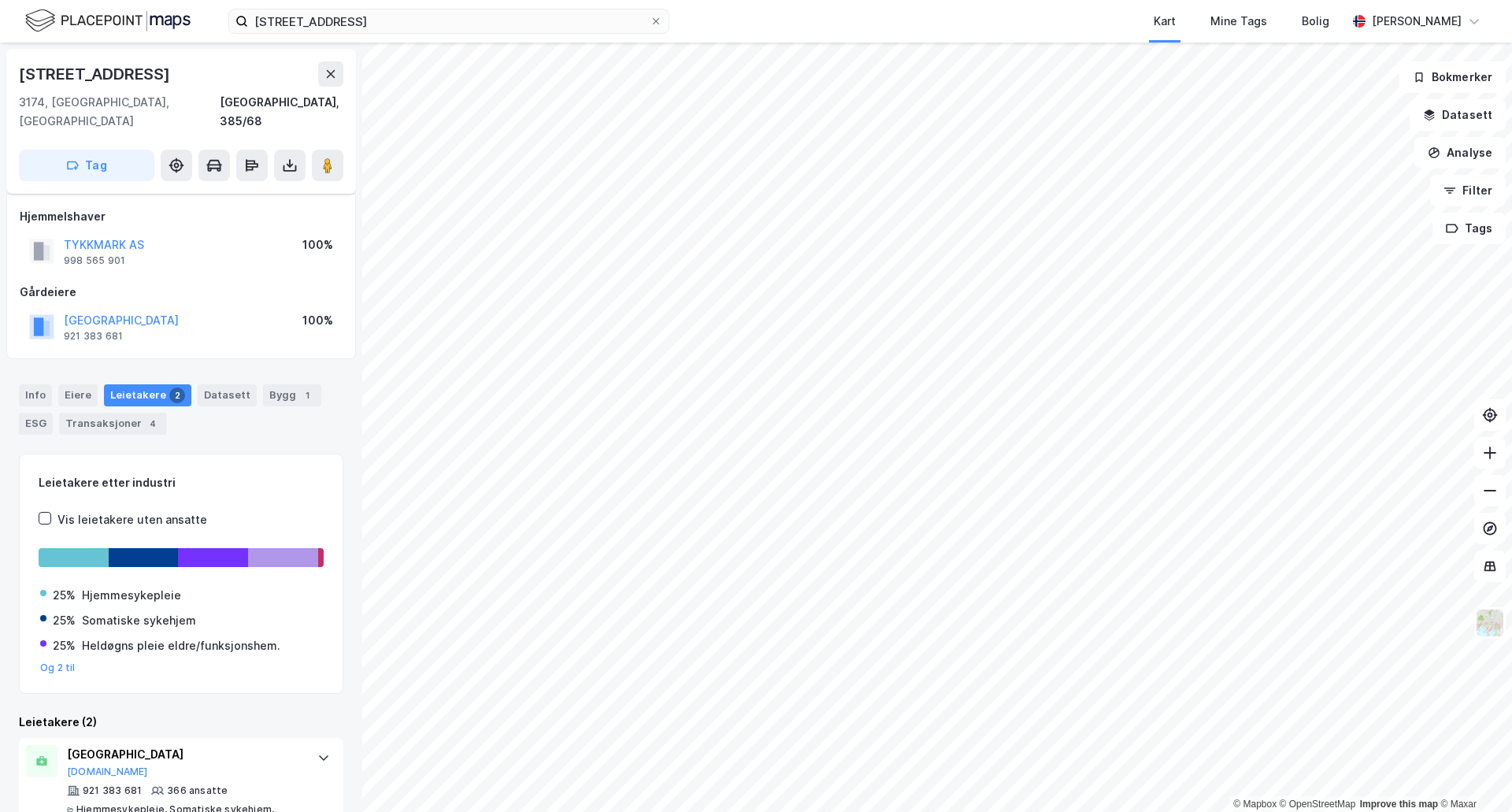
scroll to position [121, 0]
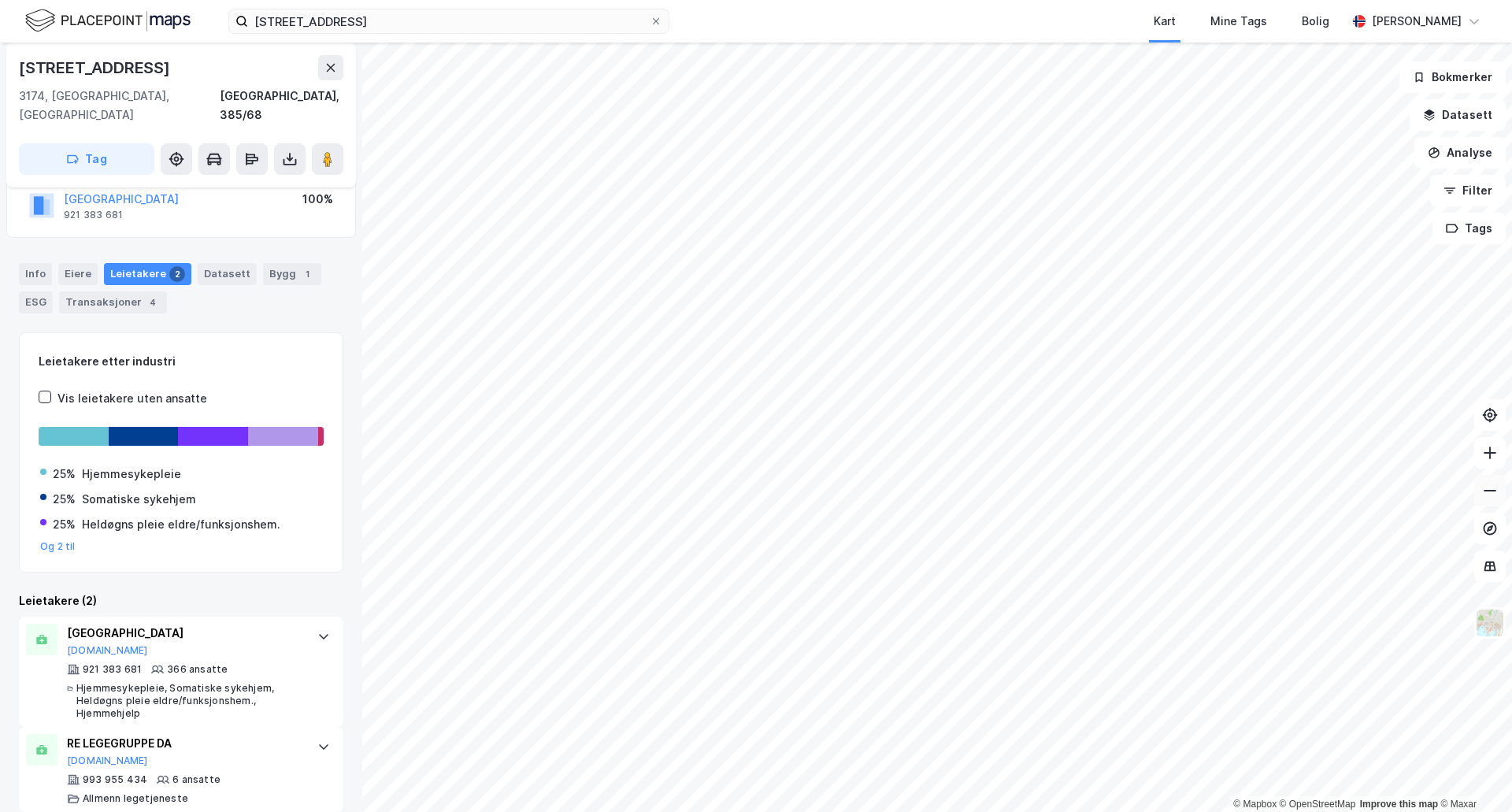
click at [1492, 494] on icon at bounding box center [1491, 490] width 15 height 15
click at [1494, 494] on icon at bounding box center [1491, 490] width 15 height 15
click at [279, 263] on div "Bygg 1" at bounding box center [292, 274] width 58 height 22
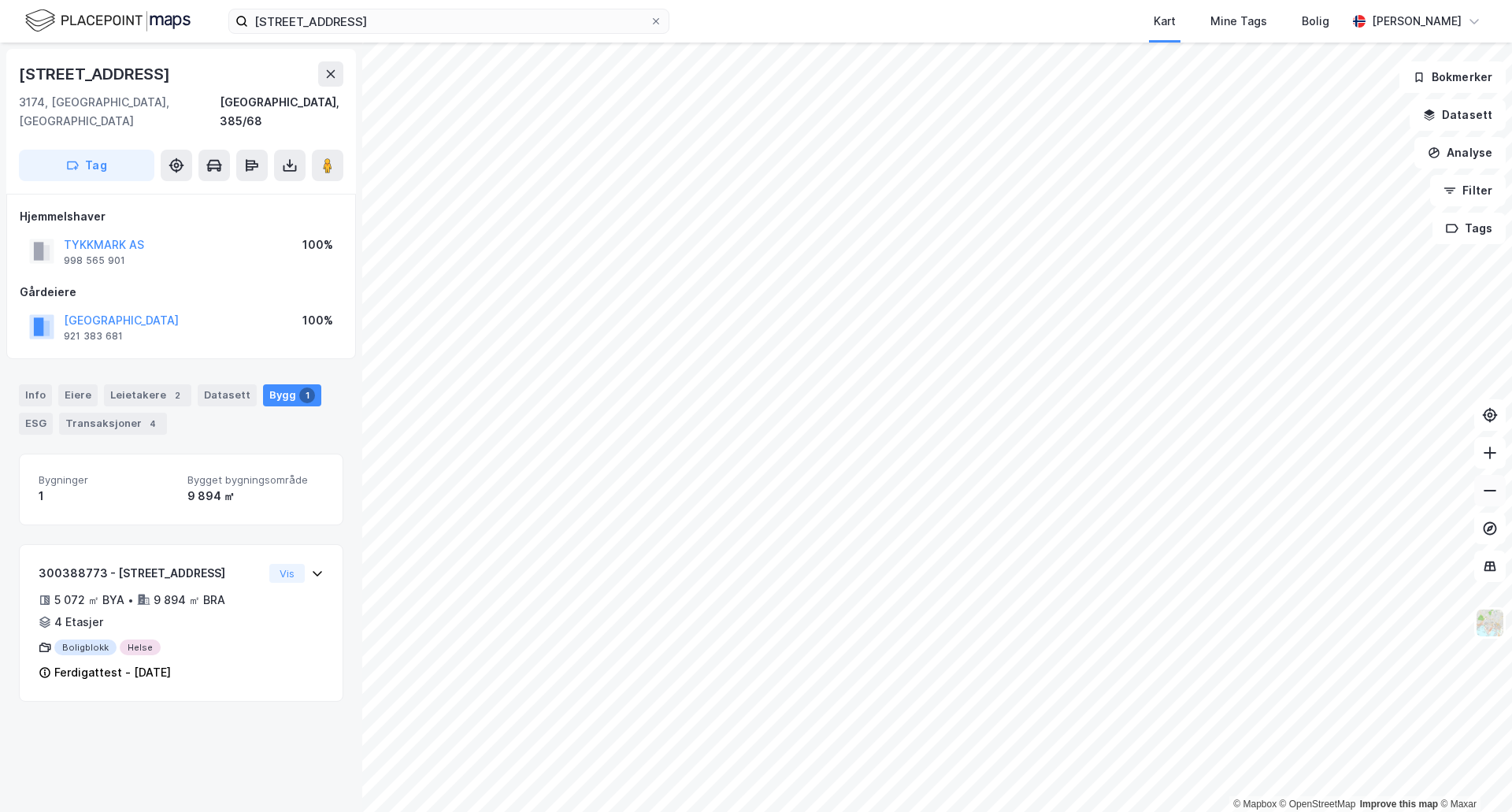
click at [1497, 483] on icon at bounding box center [1491, 490] width 15 height 15
click at [1498, 483] on button at bounding box center [1490, 490] width 32 height 32
click at [1487, 502] on button at bounding box center [1490, 490] width 32 height 32
click at [1490, 459] on icon at bounding box center [1491, 453] width 15 height 15
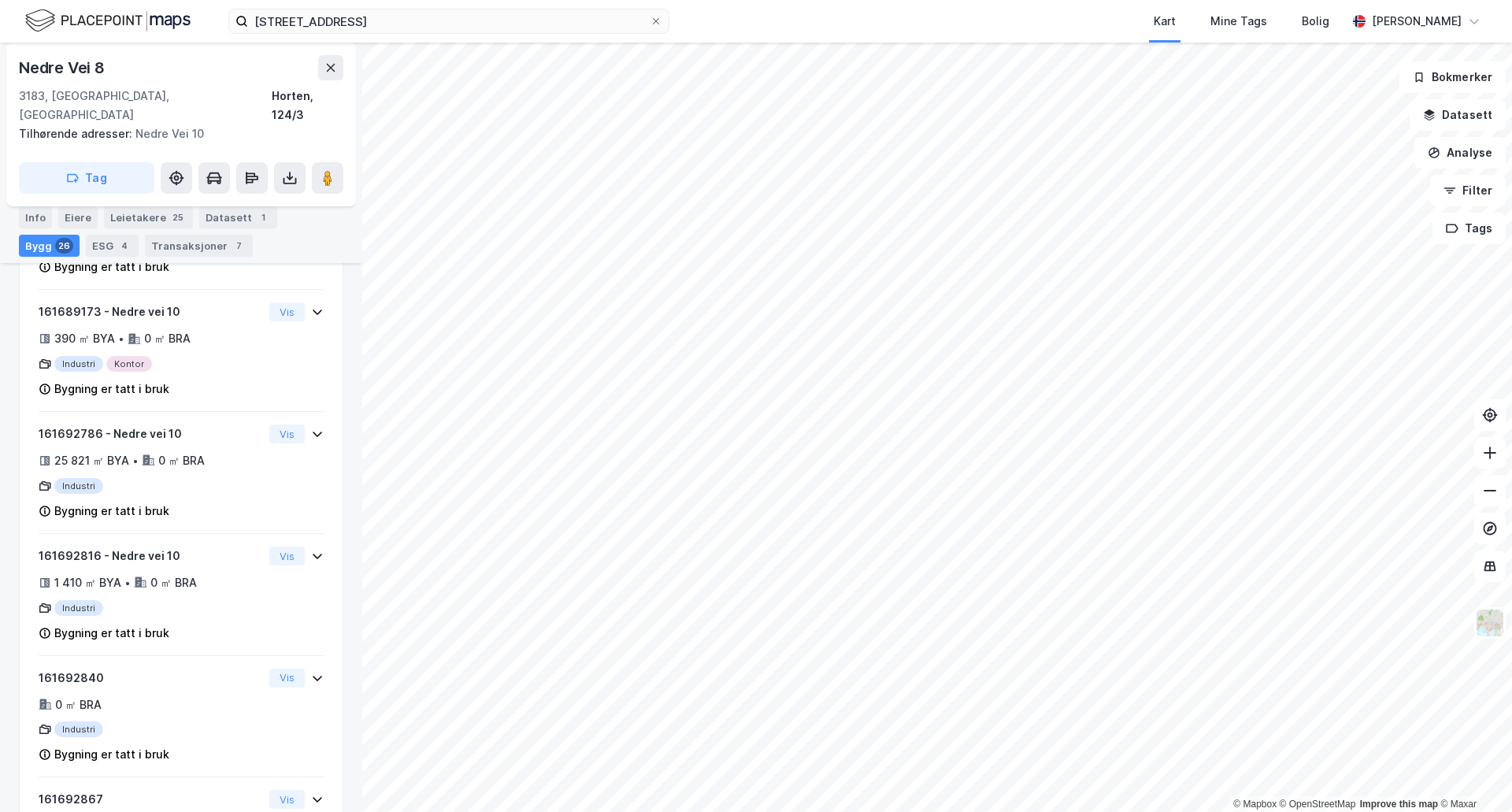
scroll to position [1622, 0]
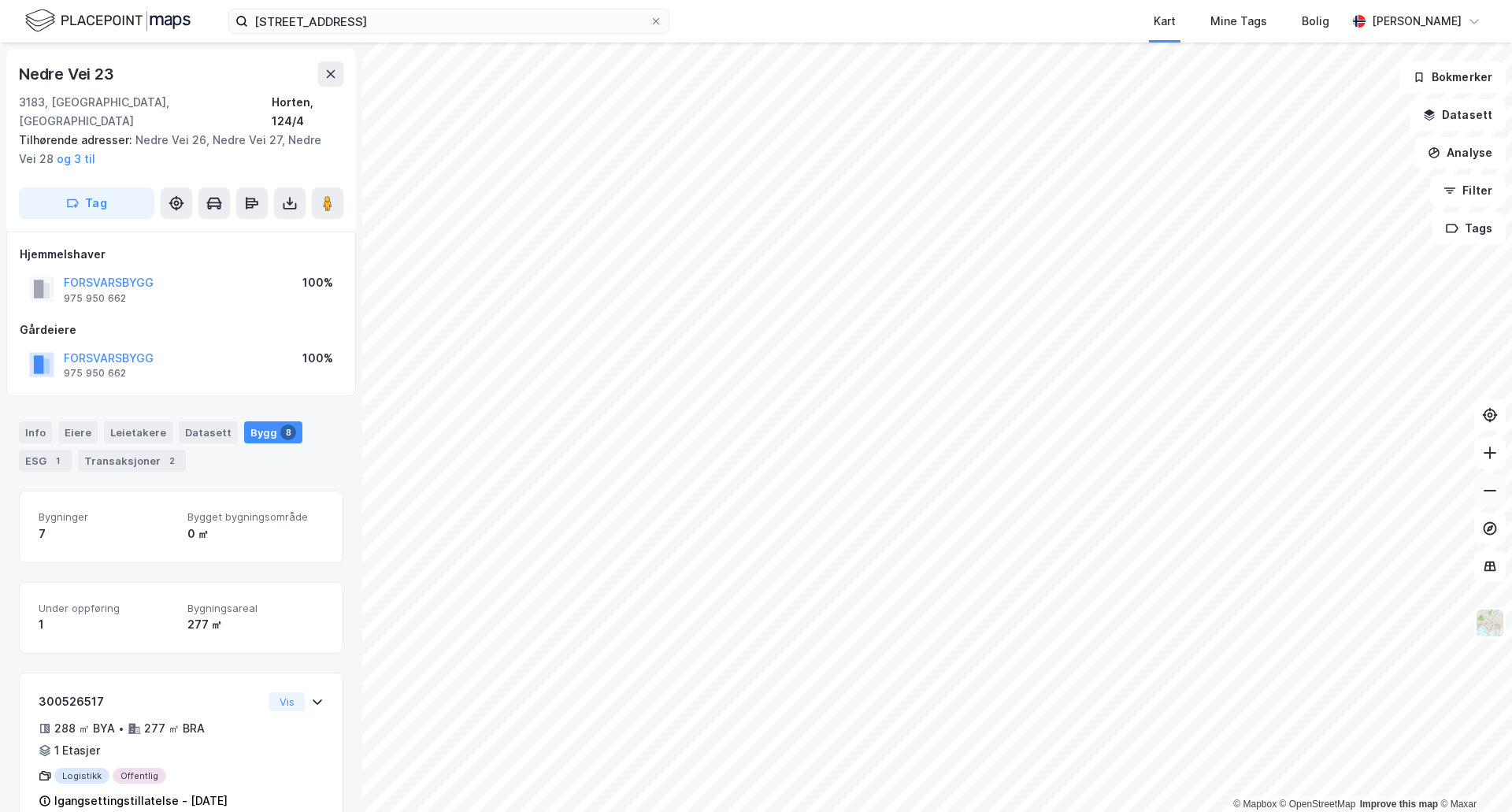
click at [1490, 500] on button at bounding box center [1490, 490] width 32 height 32
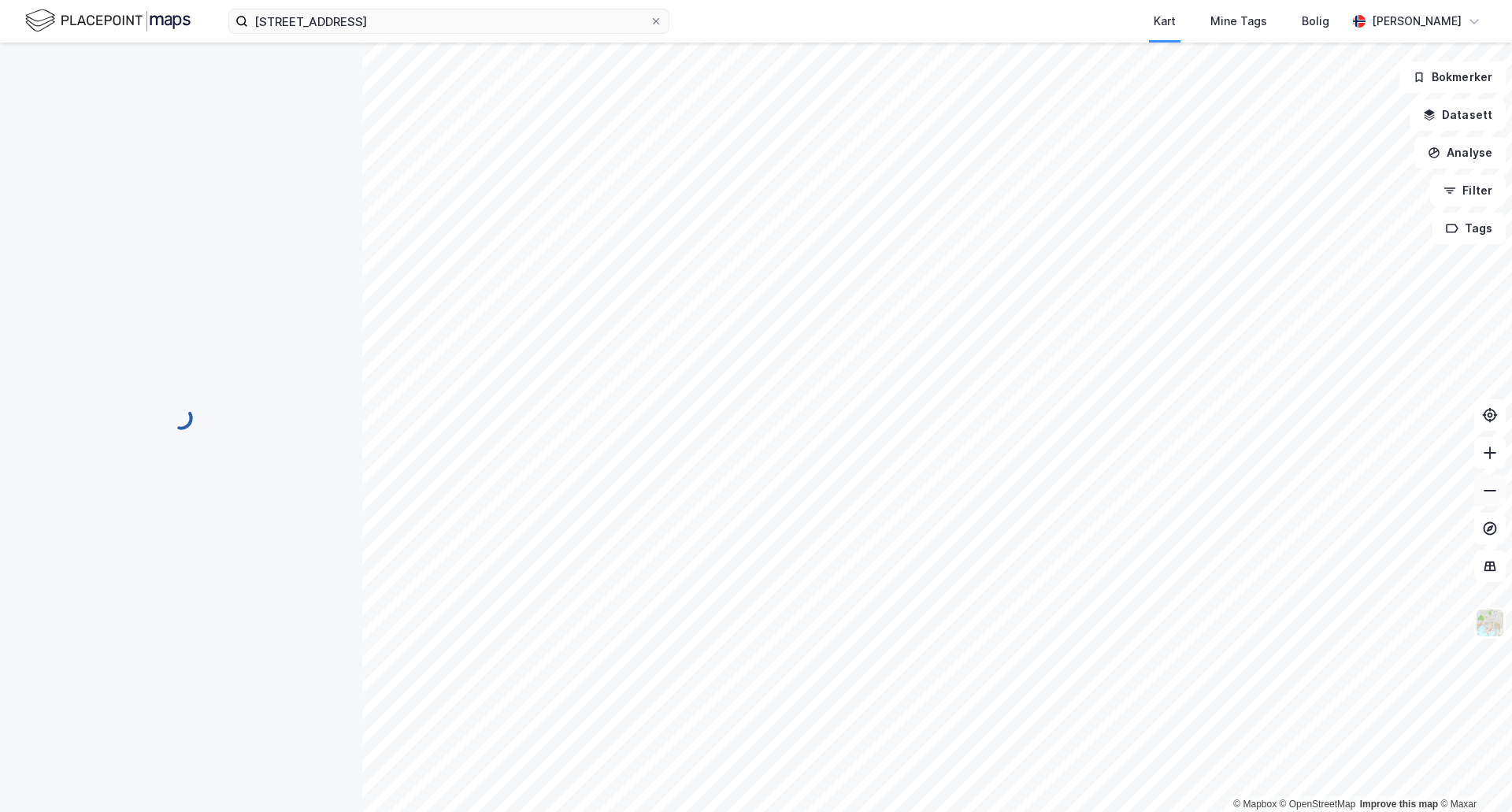
scroll to position [5, 0]
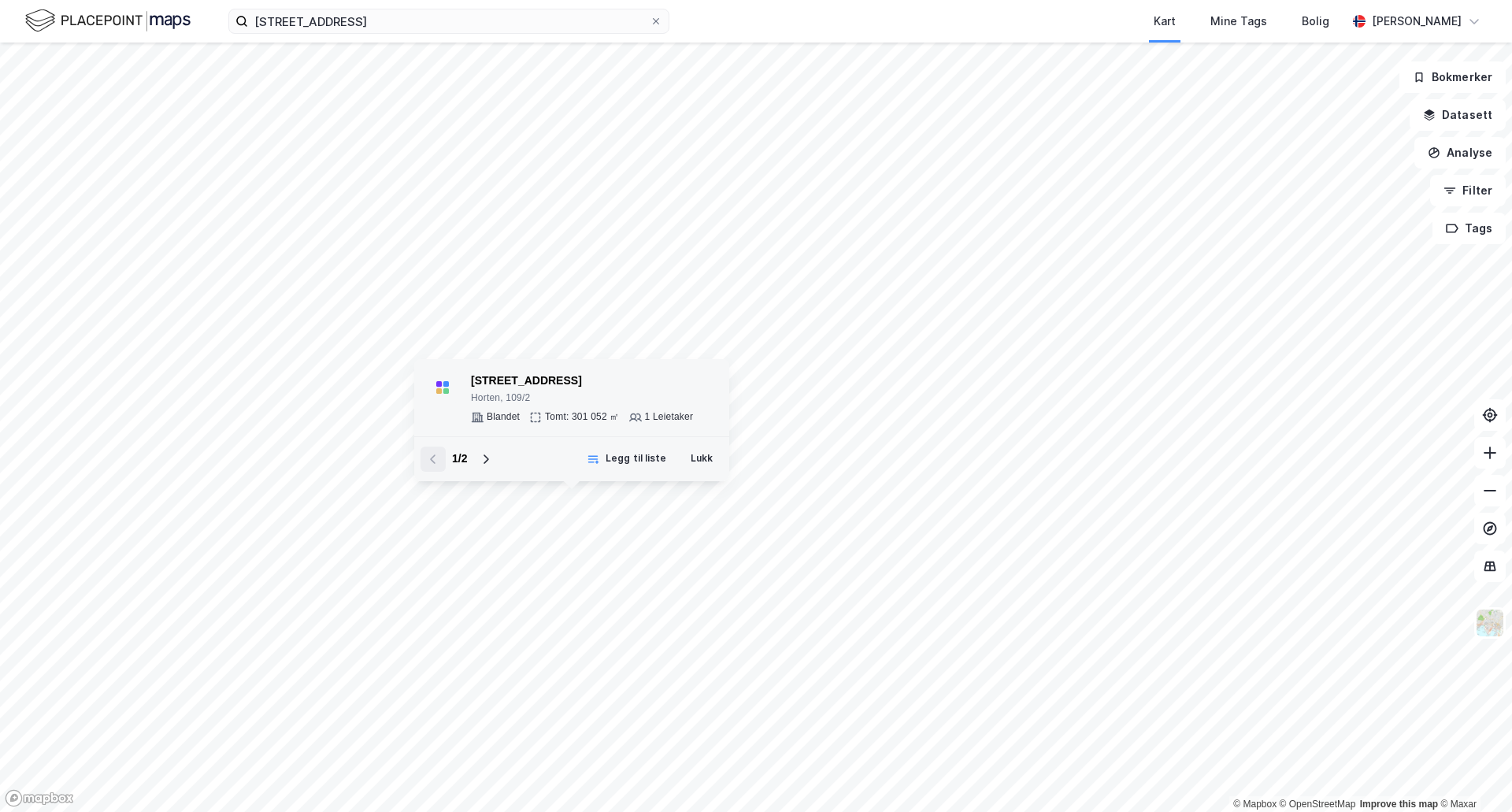
click at [550, 384] on div "[STREET_ADDRESS]" at bounding box center [581, 382] width 222 height 19
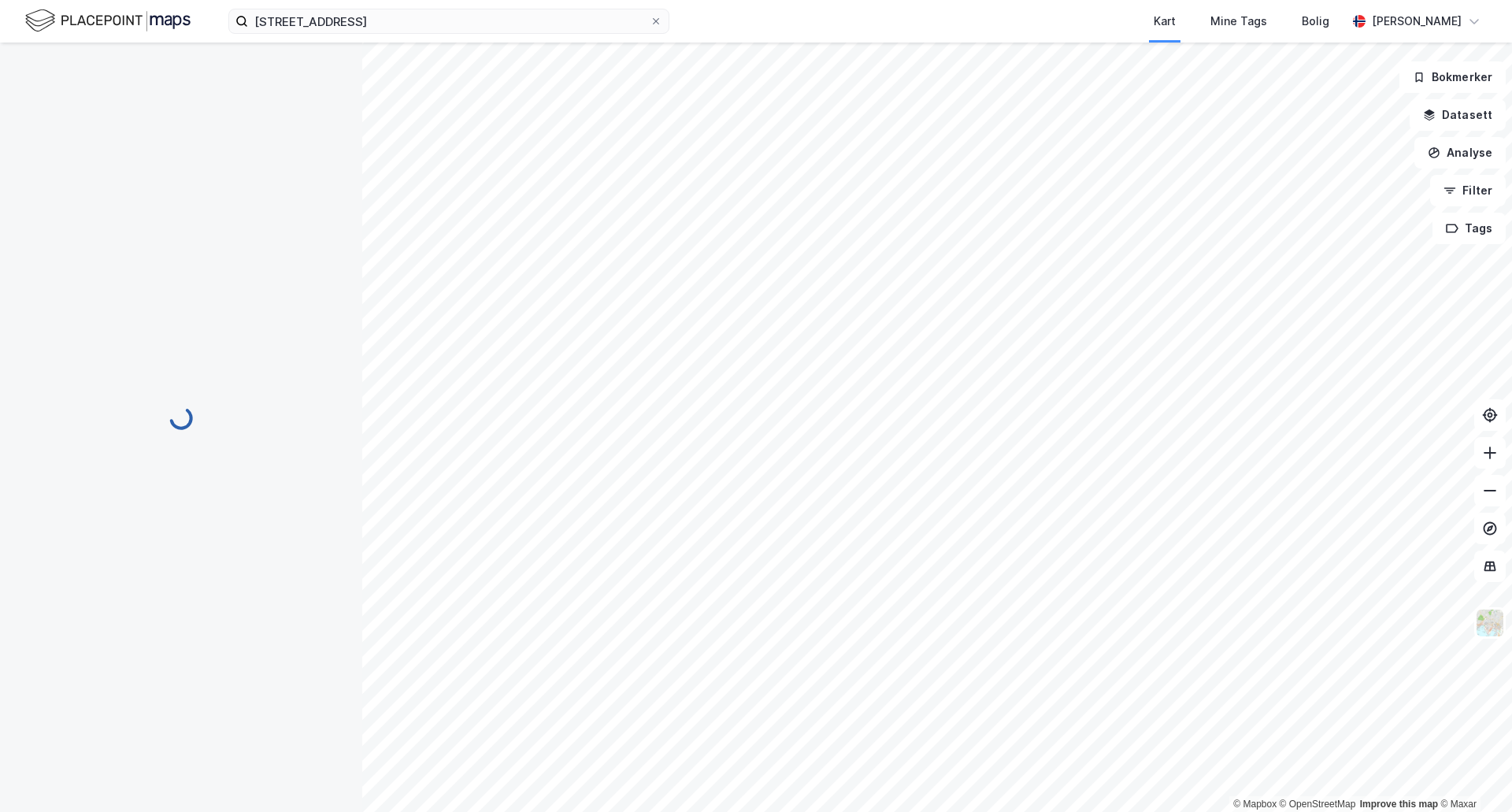
scroll to position [5, 0]
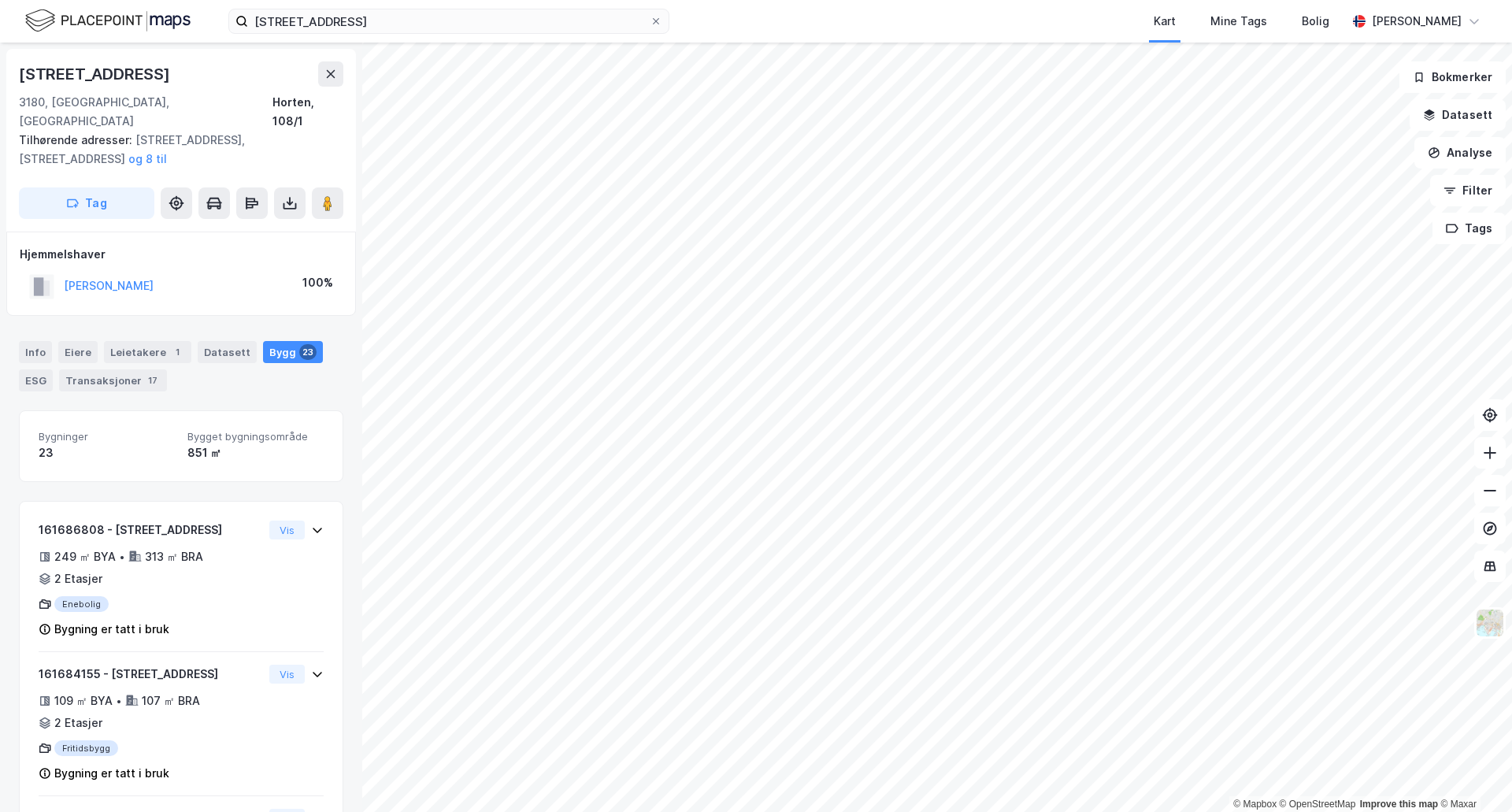
scroll to position [5, 0]
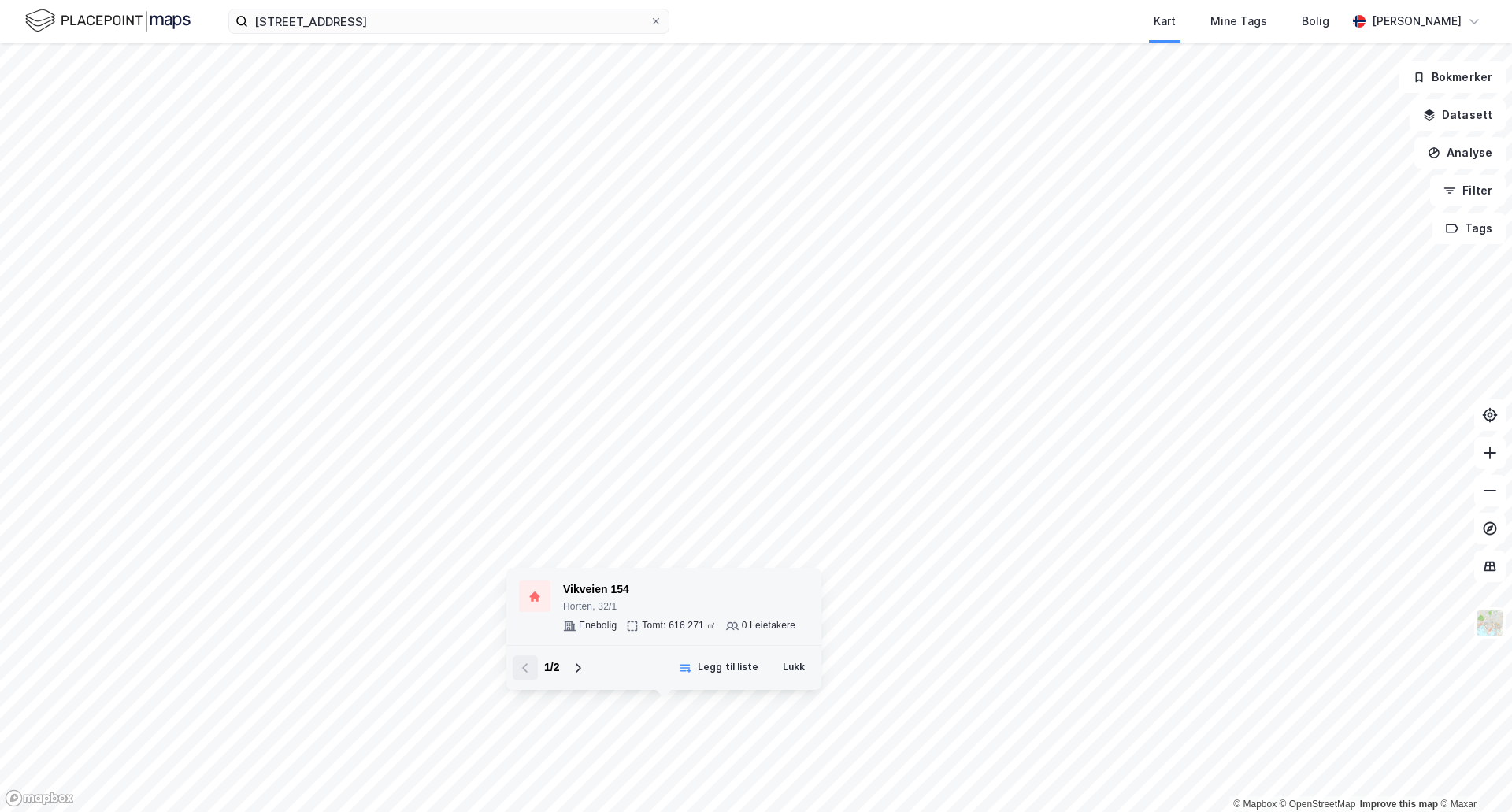
click at [672, 610] on div "Horten, 32/1" at bounding box center [679, 607] width 232 height 13
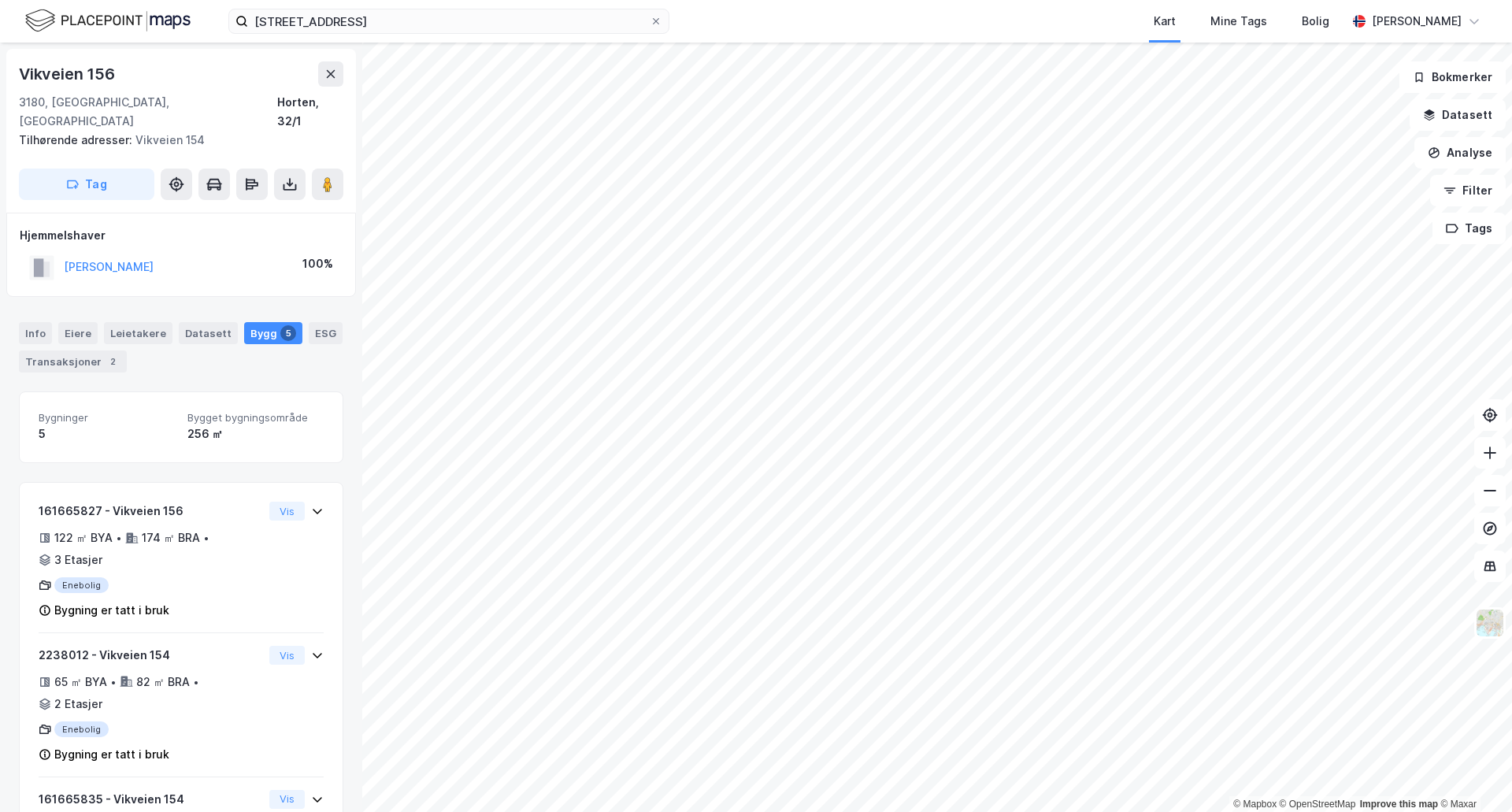
scroll to position [5, 0]
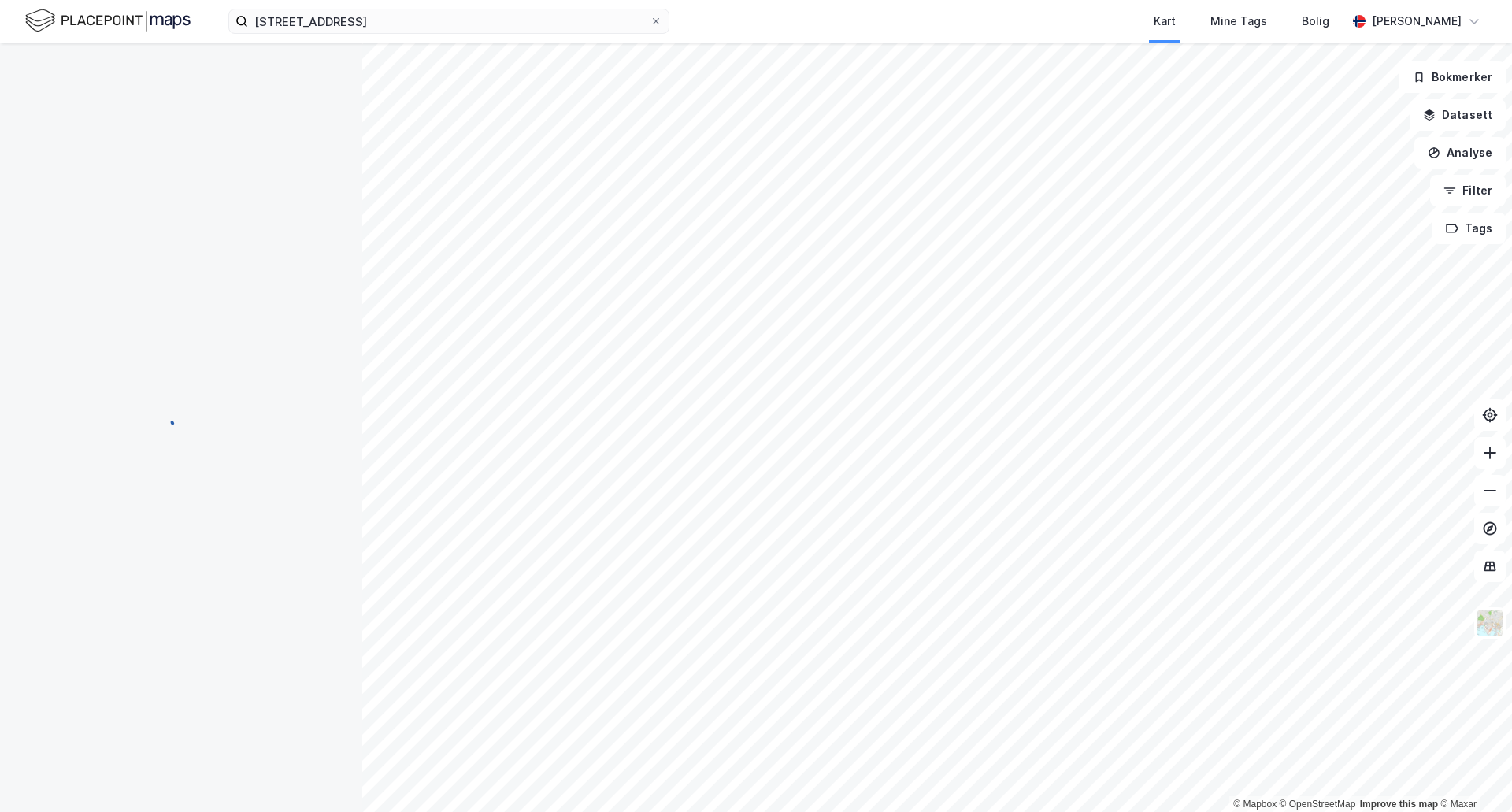
scroll to position [5, 0]
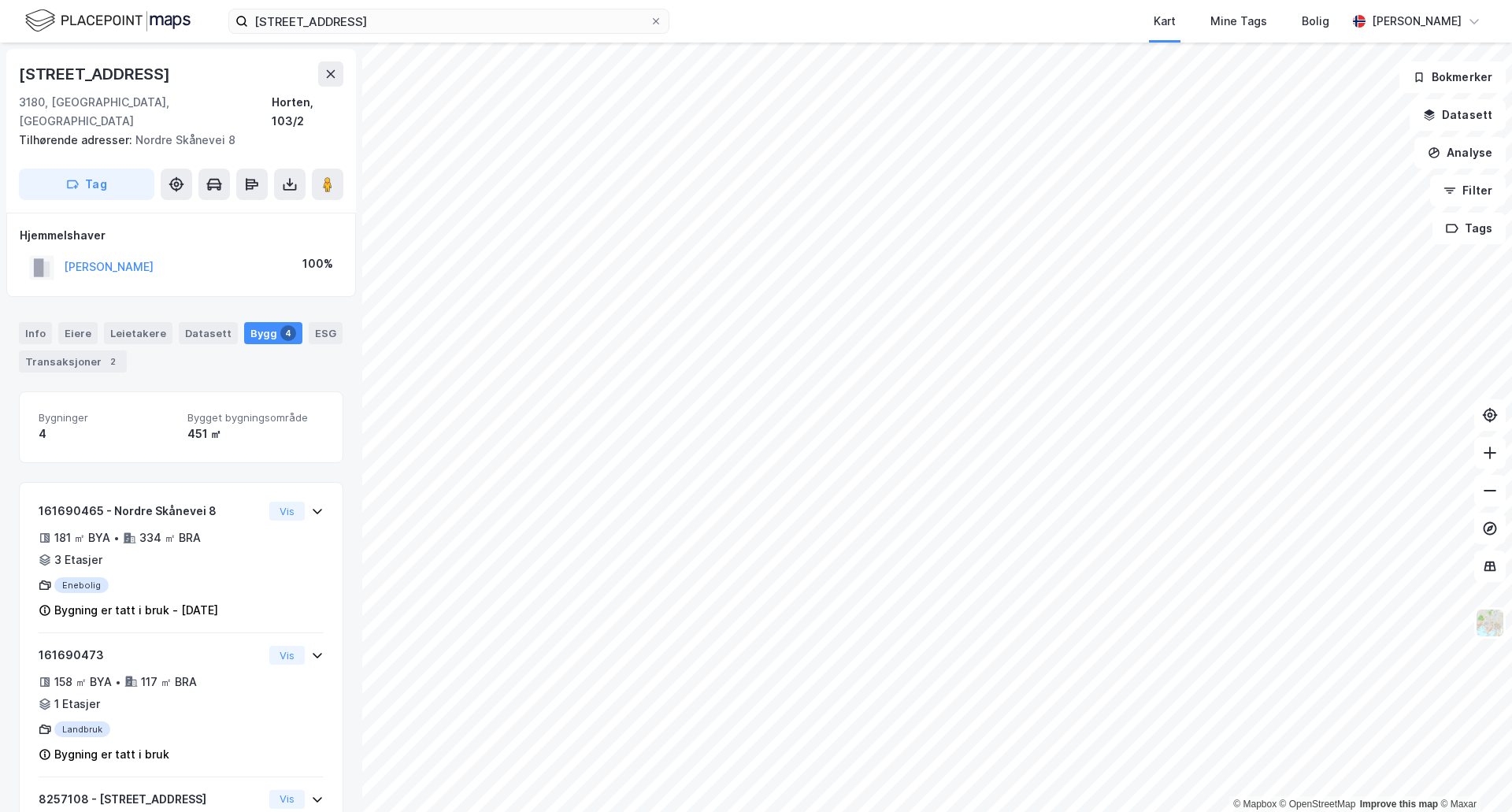
scroll to position [5, 0]
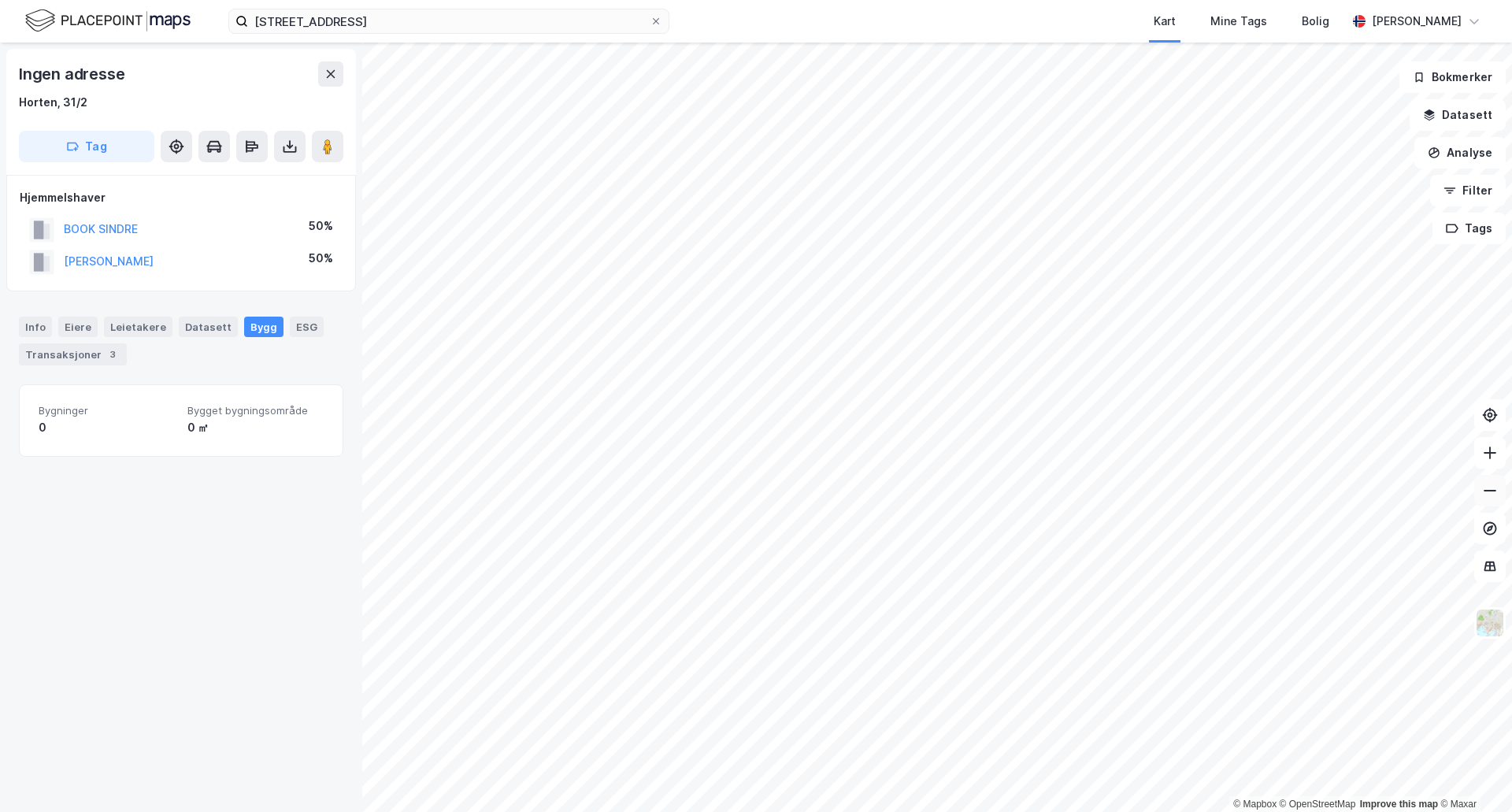
click at [1486, 496] on icon at bounding box center [1491, 490] width 15 height 15
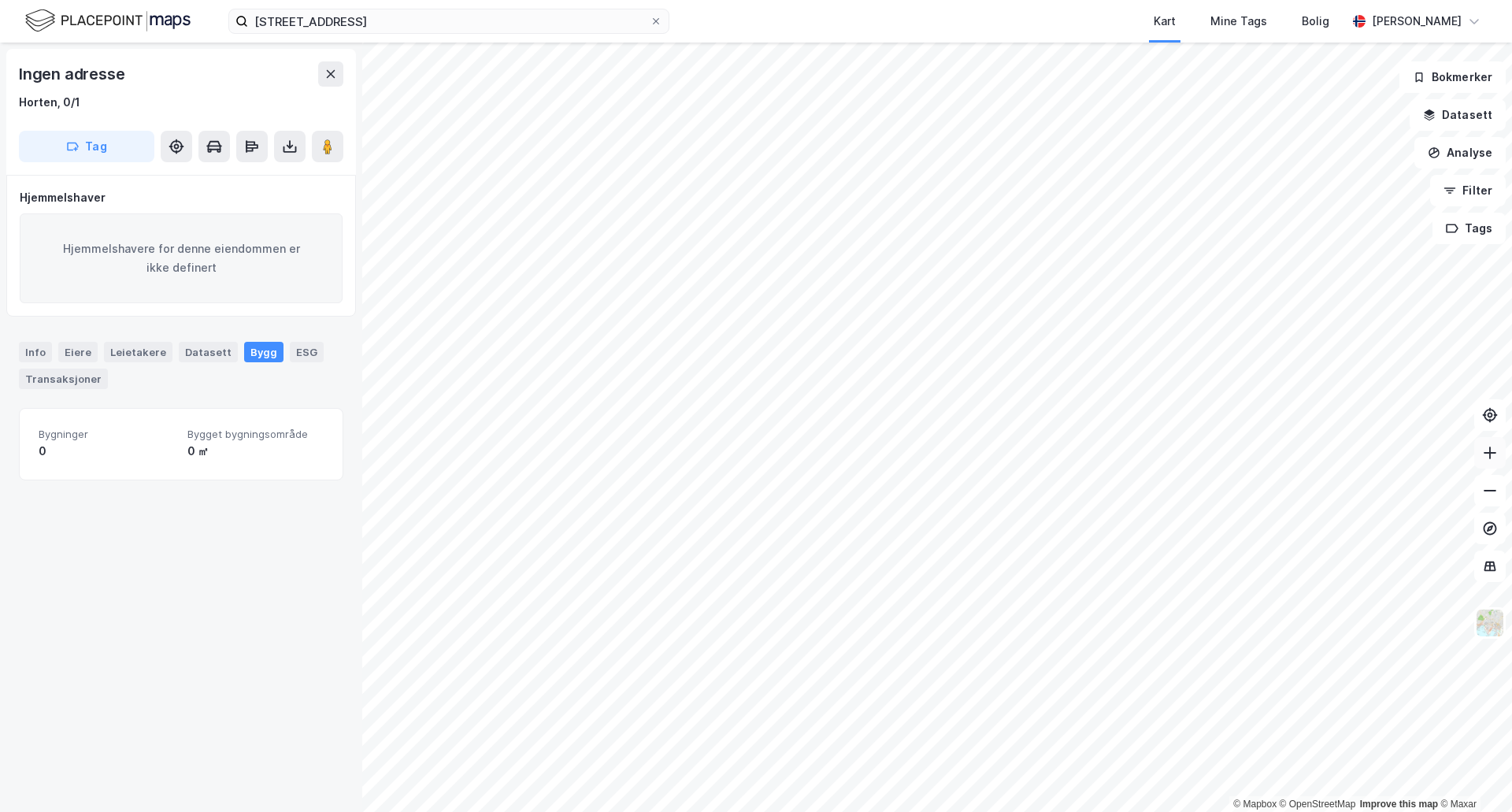
click at [1492, 467] on button at bounding box center [1490, 453] width 32 height 32
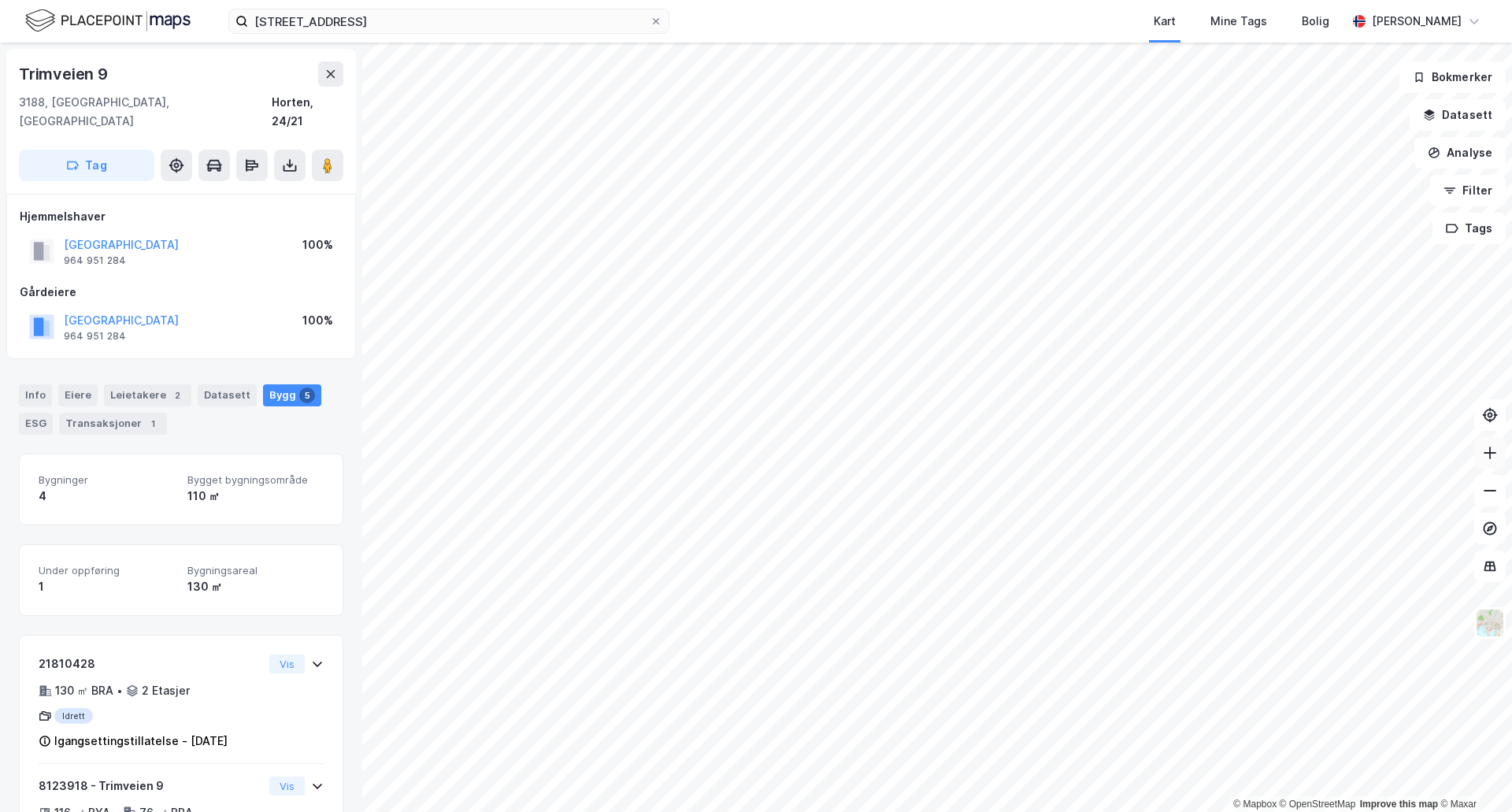
scroll to position [5, 0]
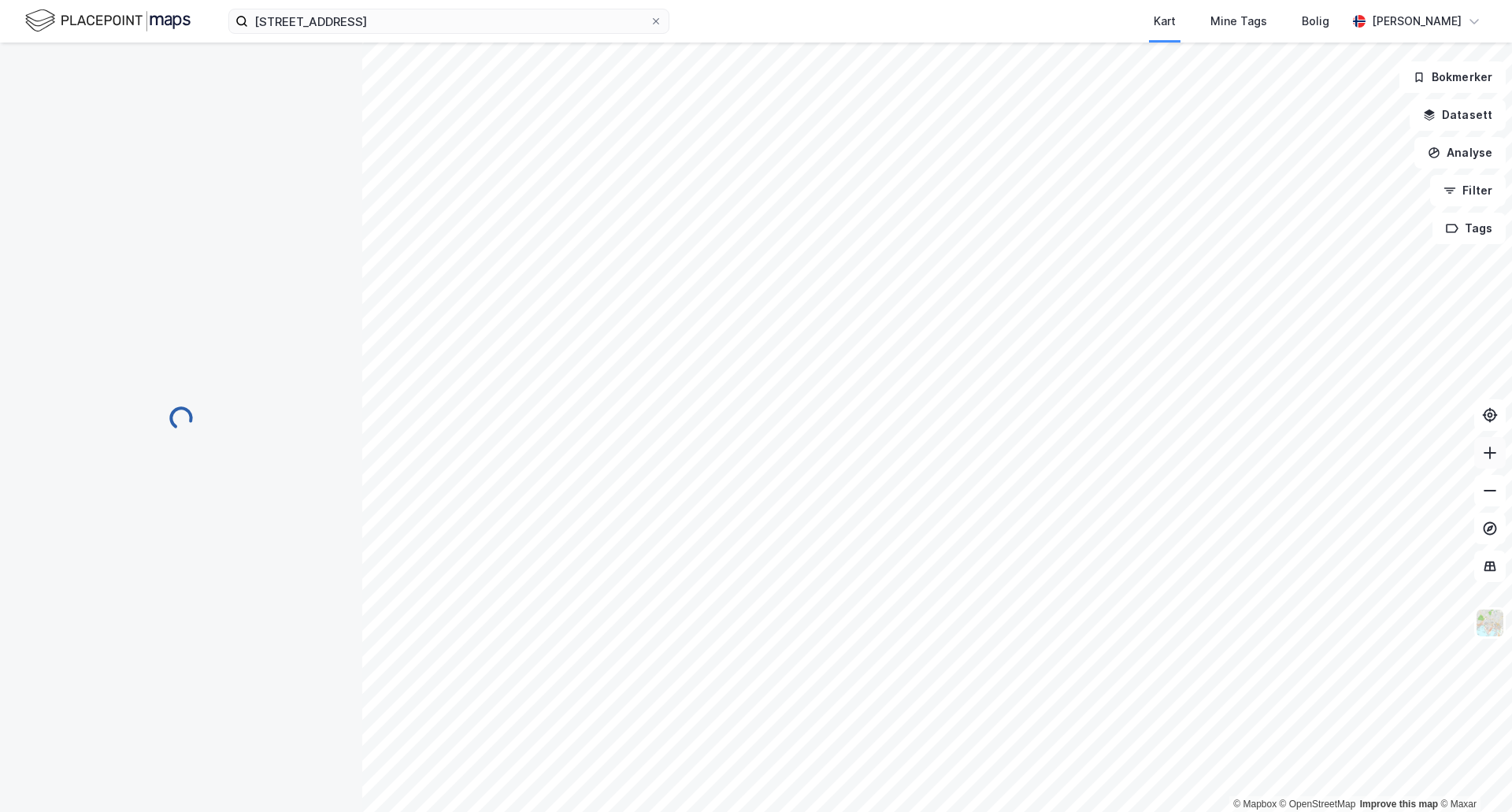
scroll to position [5, 0]
